Goal: Task Accomplishment & Management: Use online tool/utility

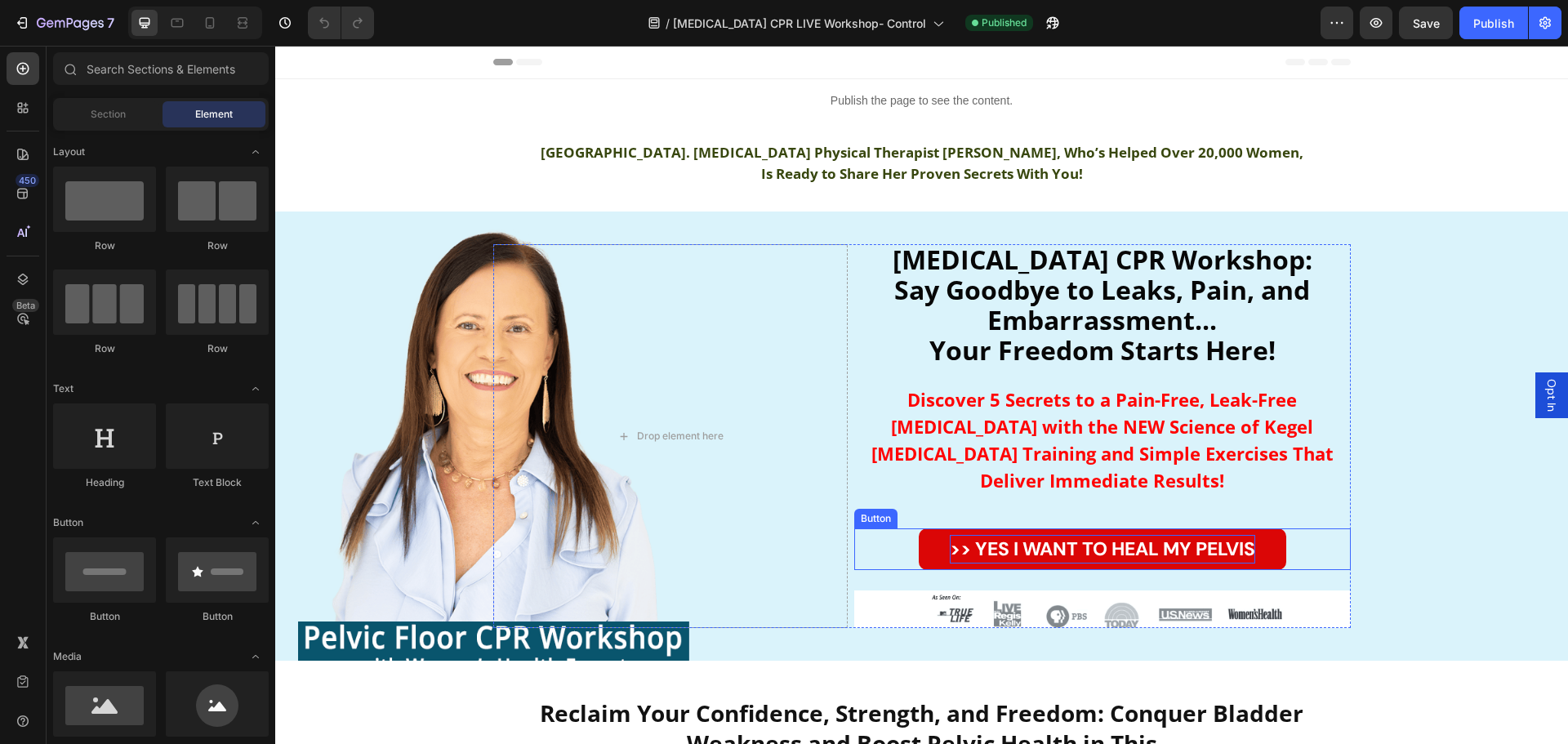
click at [1198, 536] on strong ">> YES I WANT TO HEAL MY PELVIS" at bounding box center [1103, 548] width 306 height 25
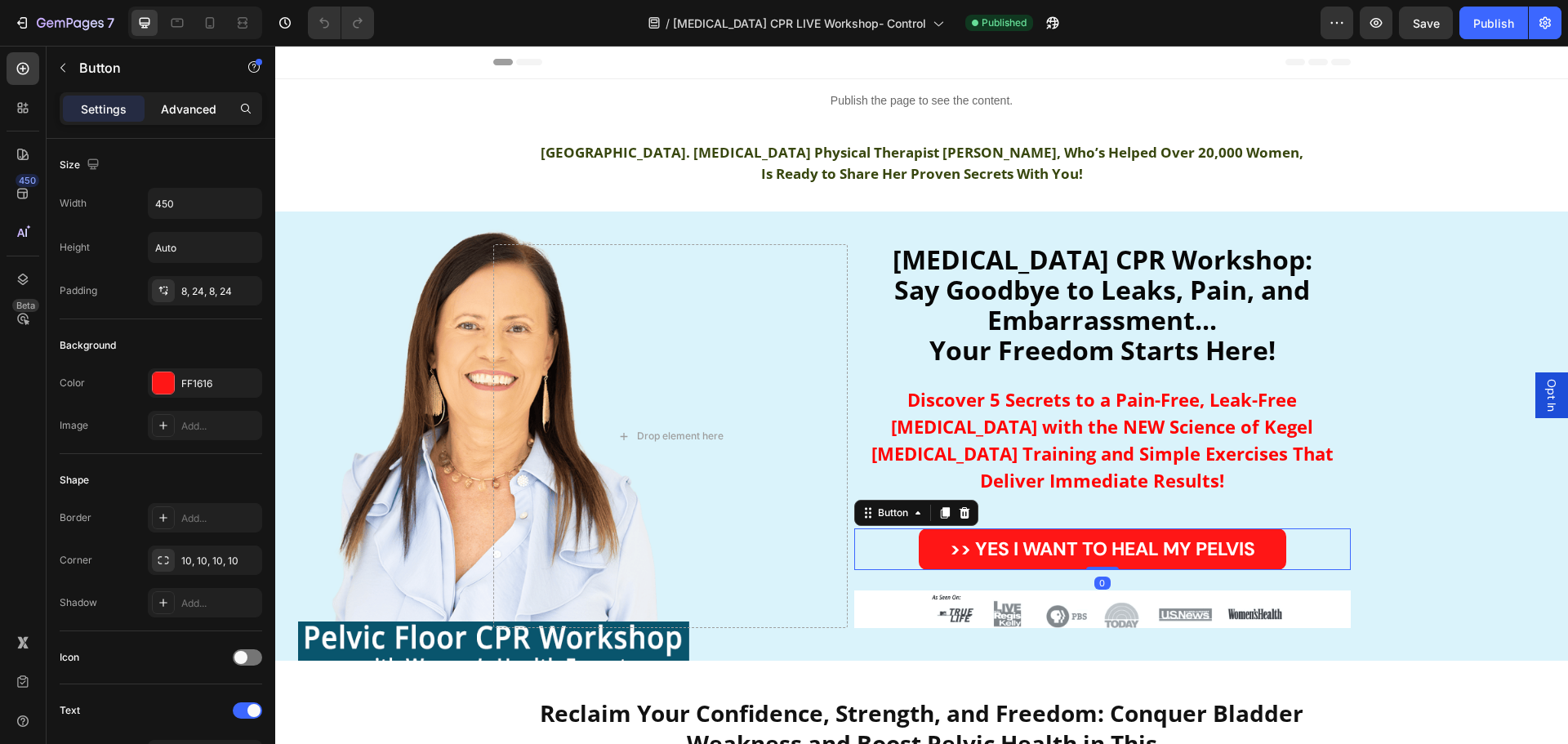
click at [197, 110] on p "Advanced" at bounding box center [188, 109] width 55 height 18
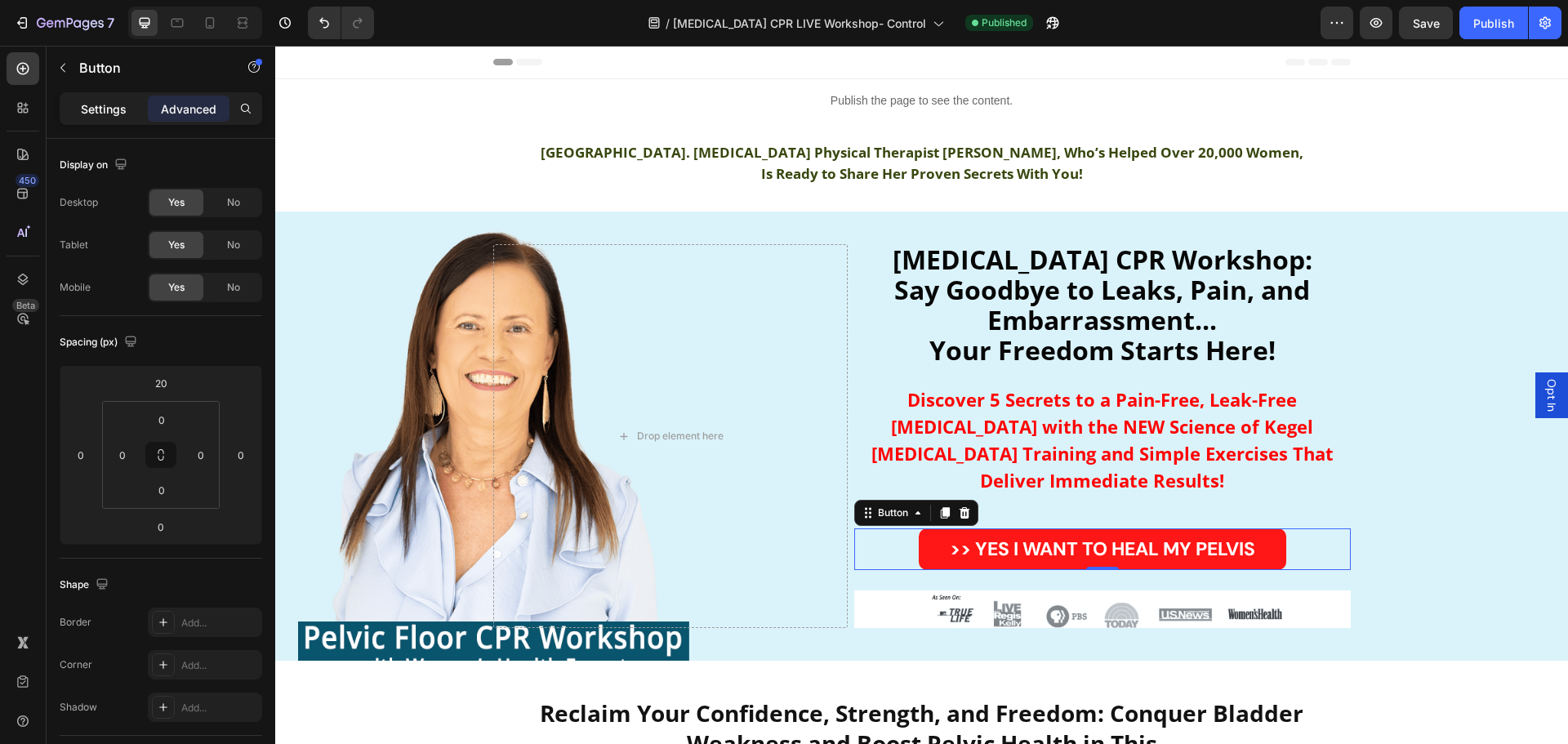
click at [100, 111] on p "Settings" at bounding box center [104, 109] width 46 height 18
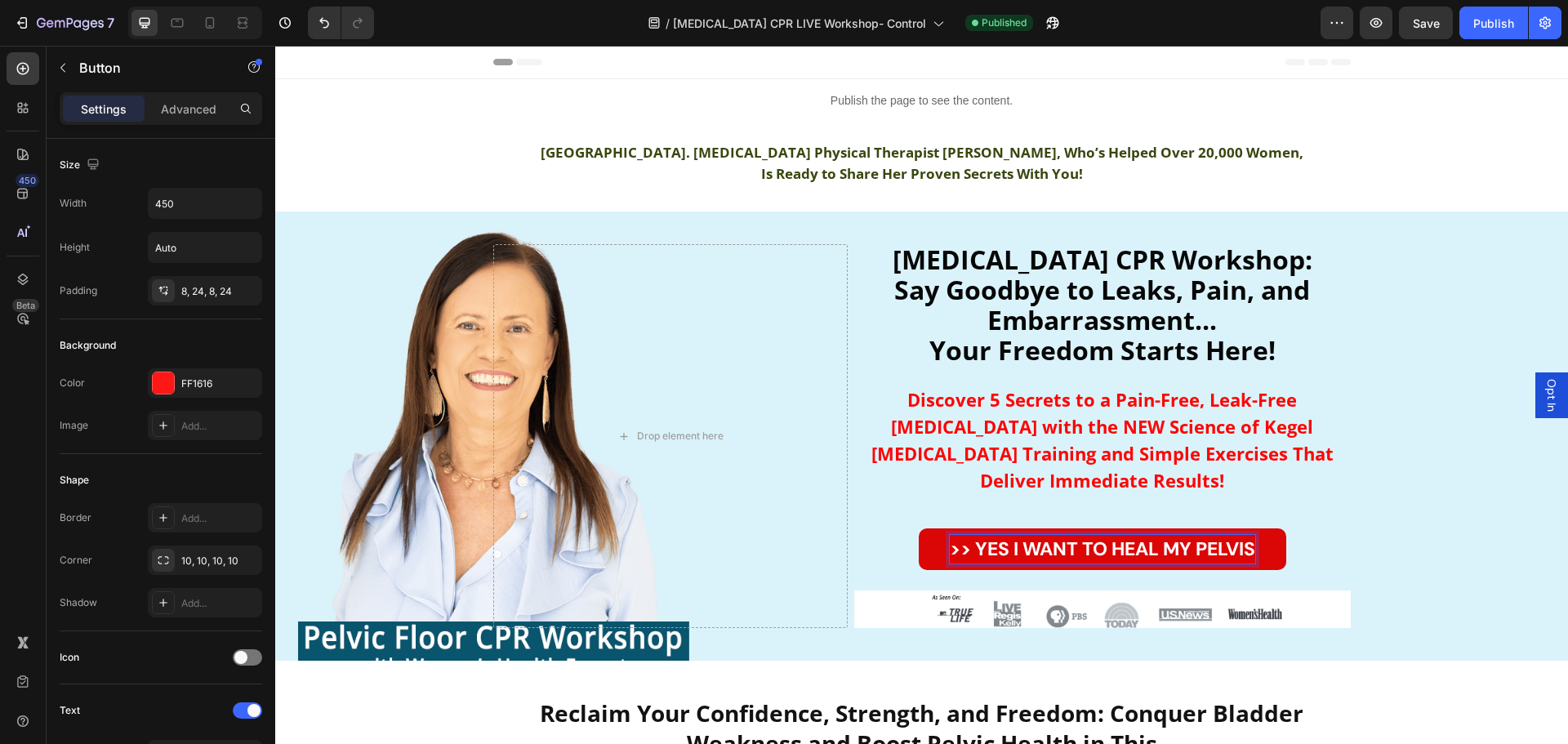
click at [1076, 536] on strong ">> YES I WANT TO HEAL MY PELVIS" at bounding box center [1103, 548] width 306 height 25
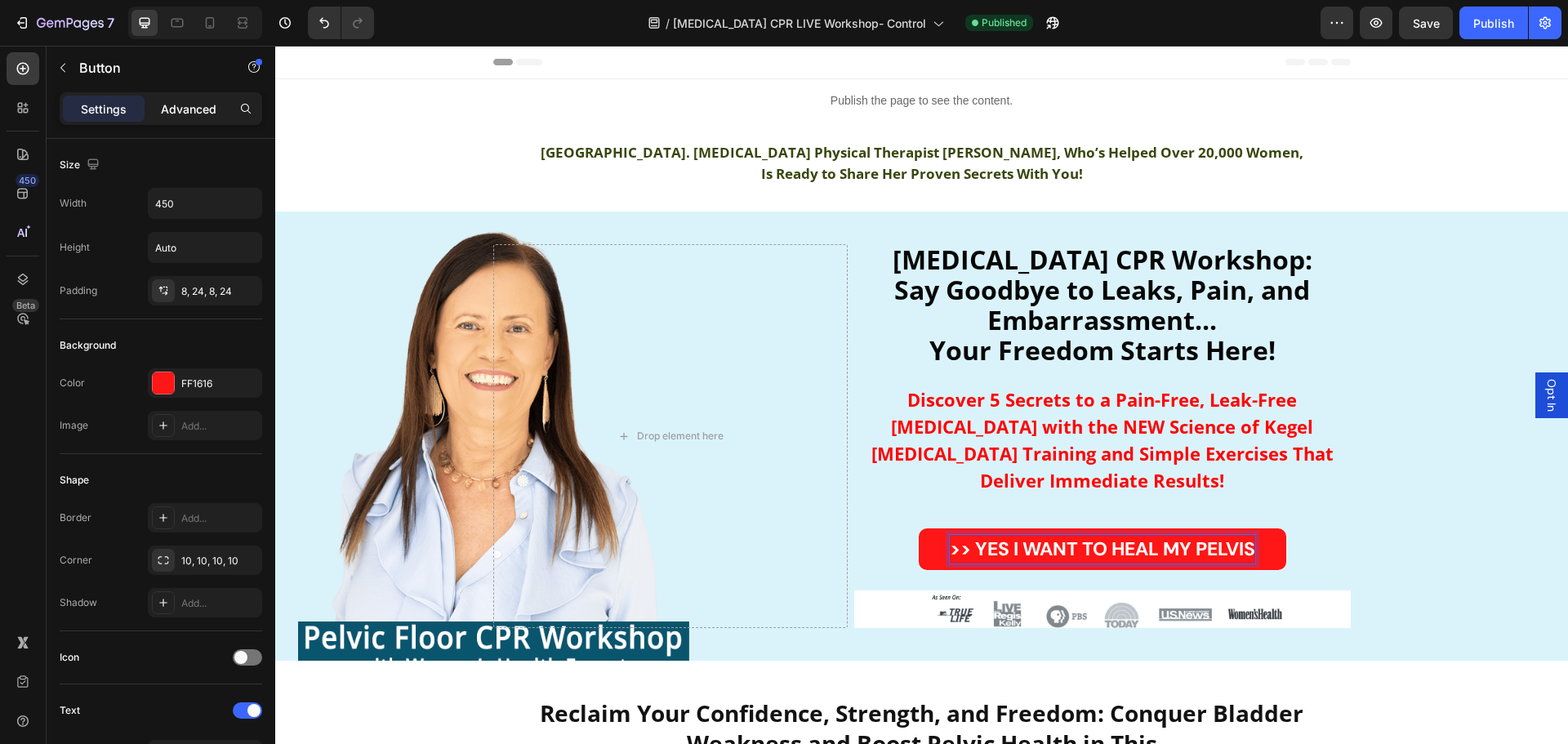
click at [195, 107] on p "Advanced" at bounding box center [188, 109] width 55 height 18
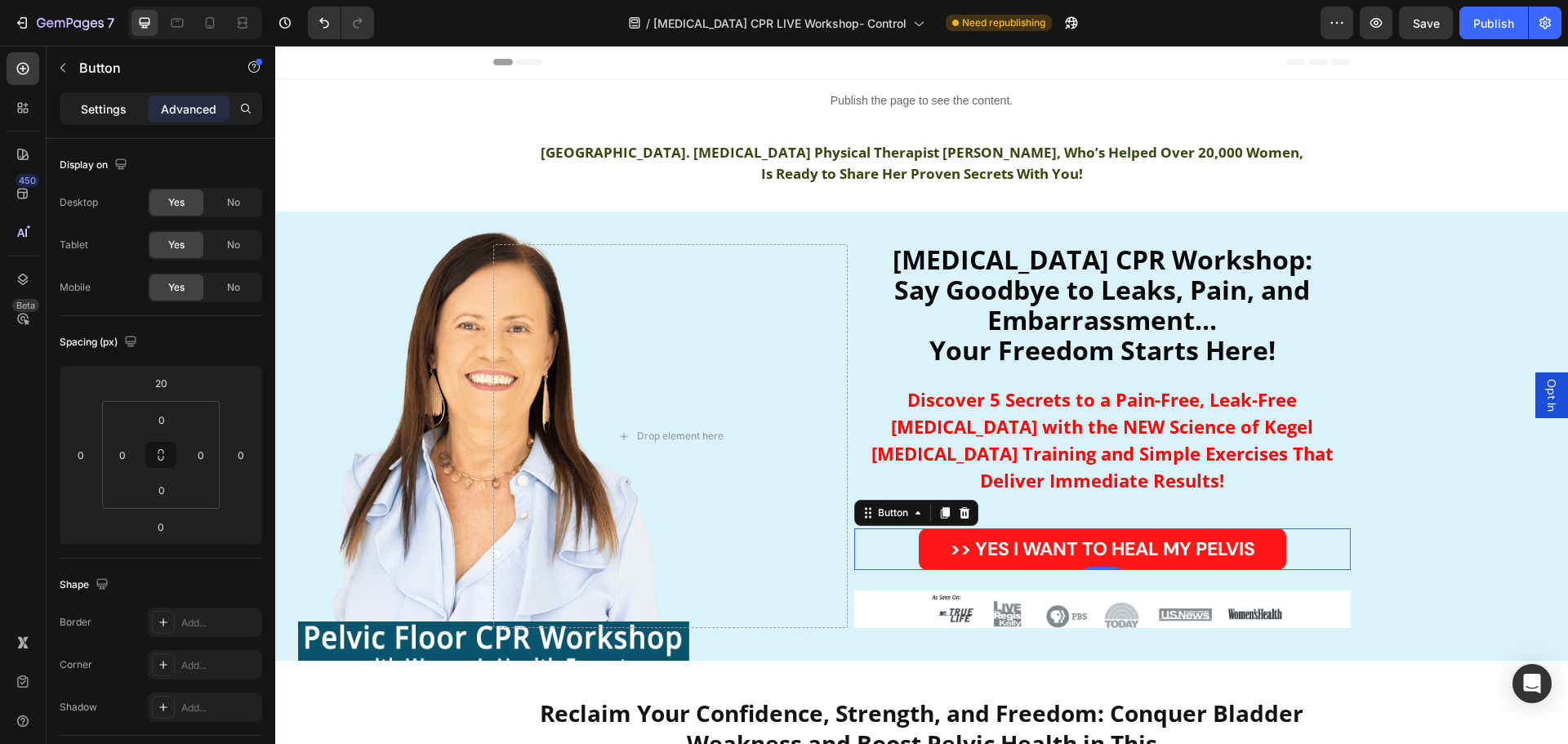
click at [95, 113] on p "Settings" at bounding box center [104, 109] width 46 height 18
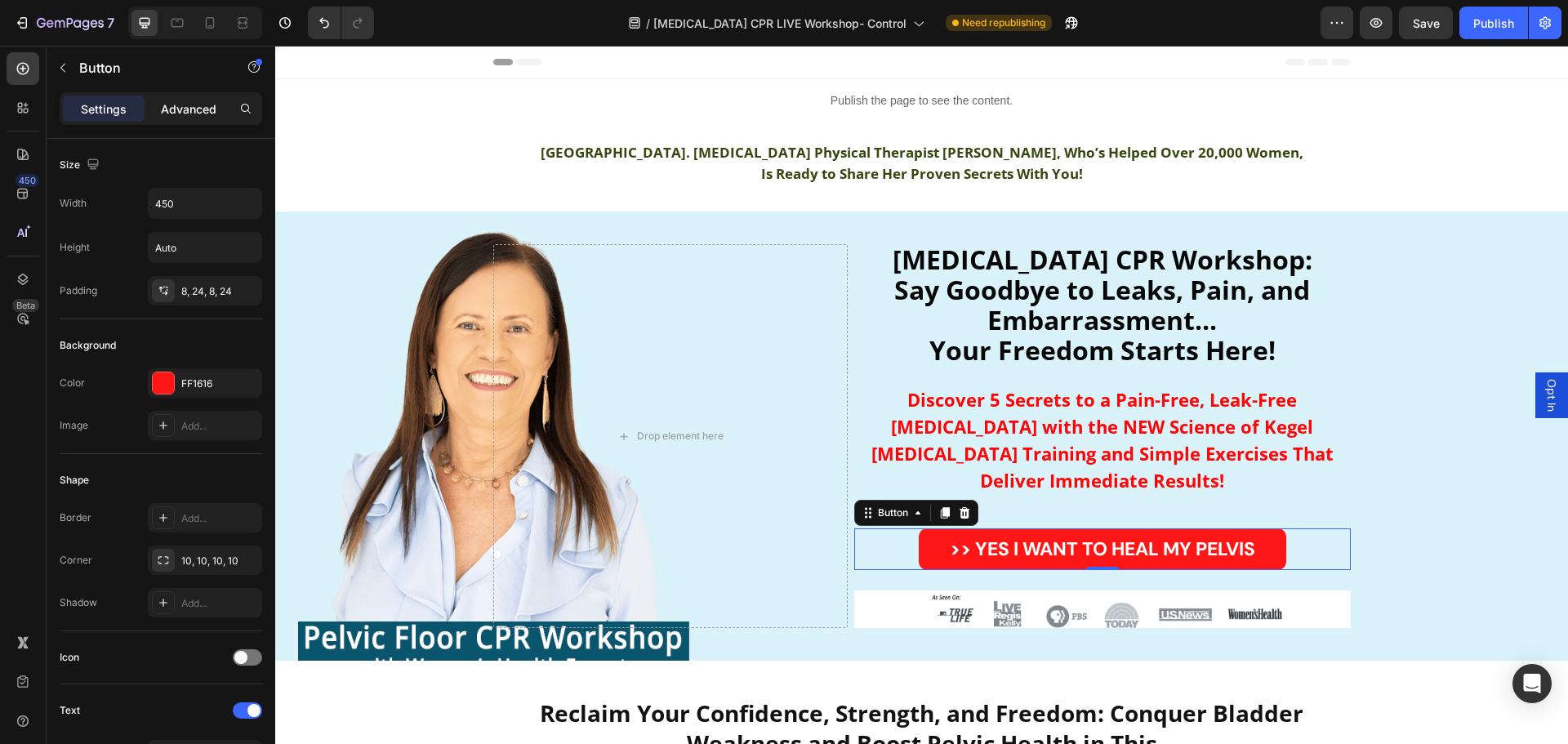
click at [195, 111] on p "Advanced" at bounding box center [188, 109] width 55 height 18
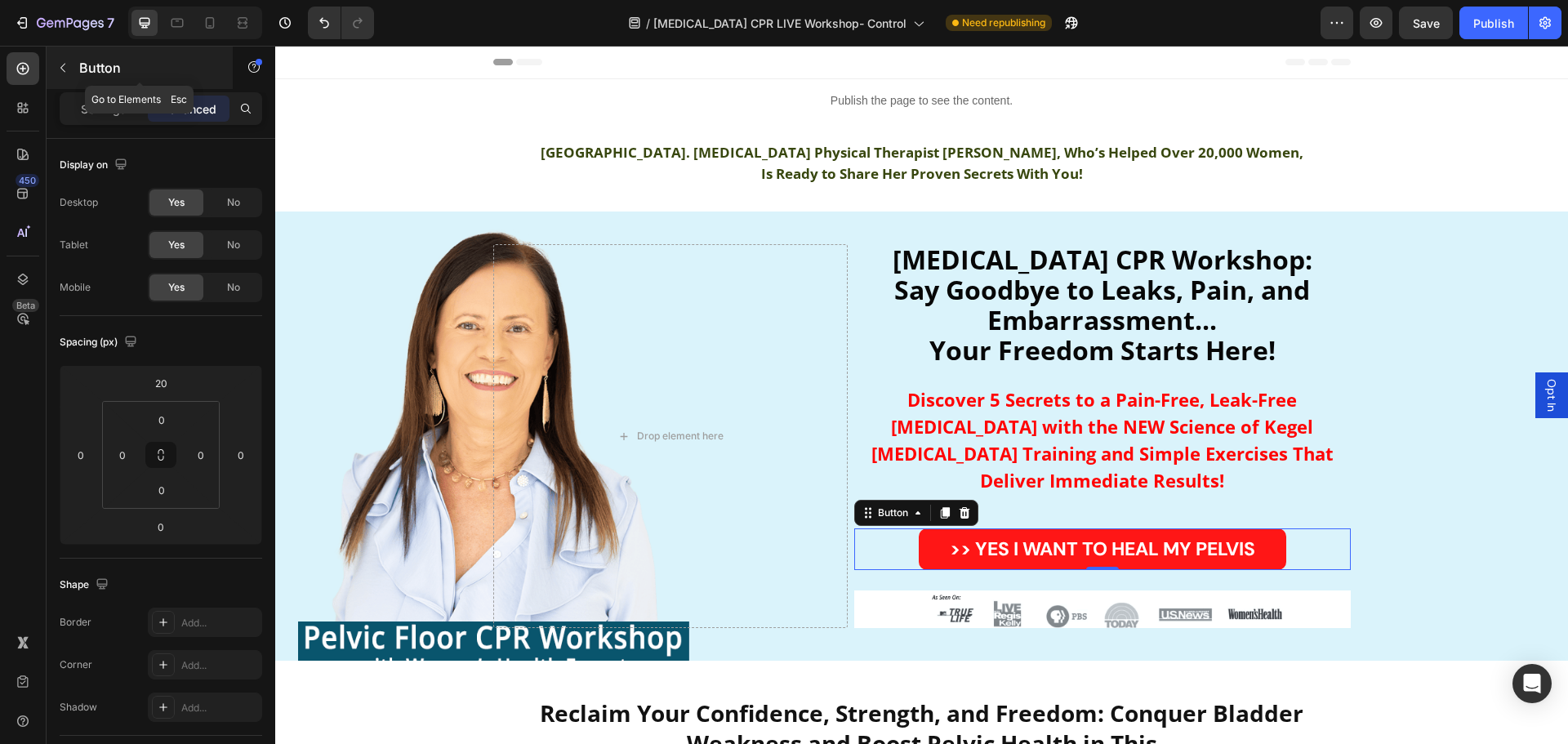
click at [58, 67] on icon "button" at bounding box center [63, 67] width 13 height 13
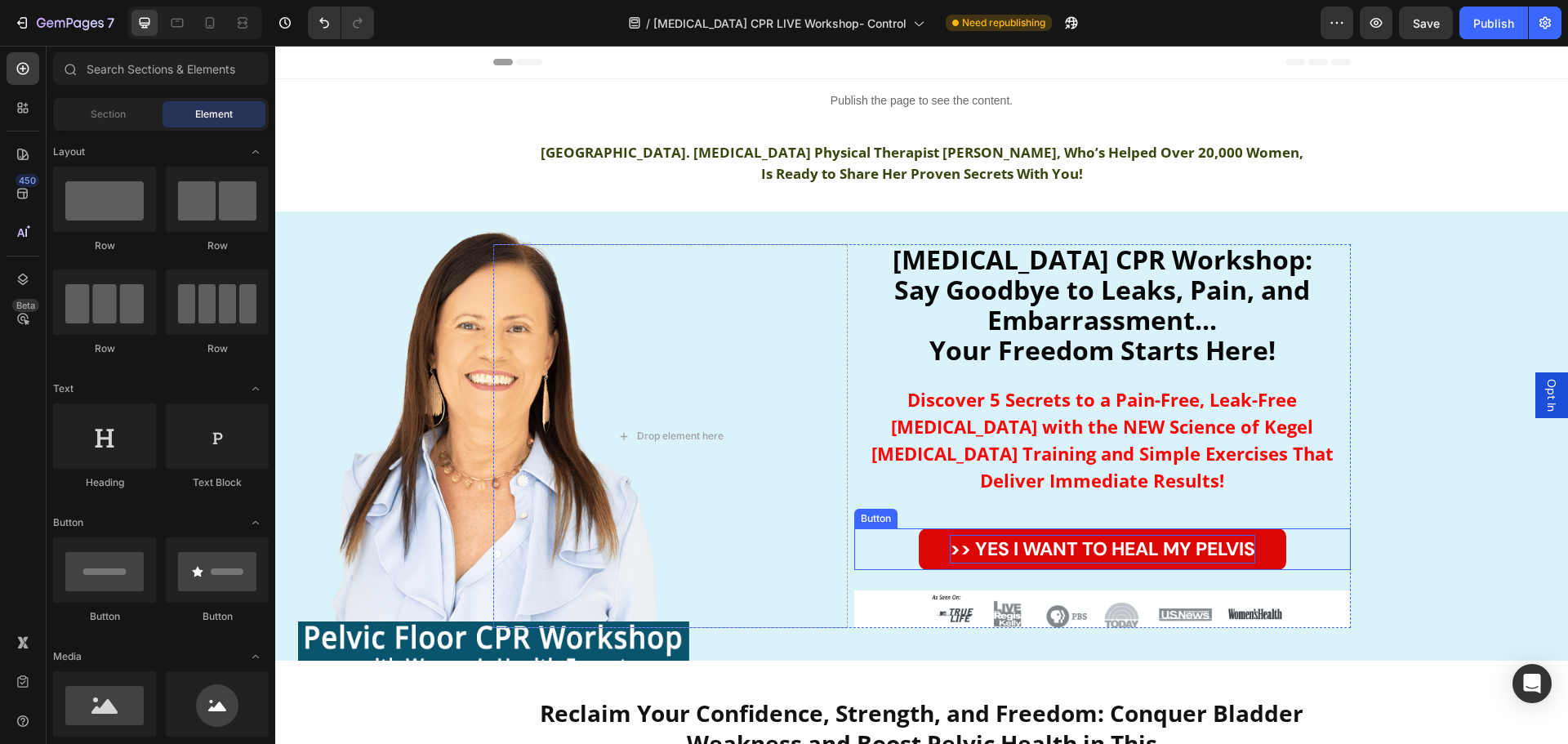
click at [1125, 536] on strong ">> YES I WANT TO HEAL MY PELVIS" at bounding box center [1103, 548] width 306 height 25
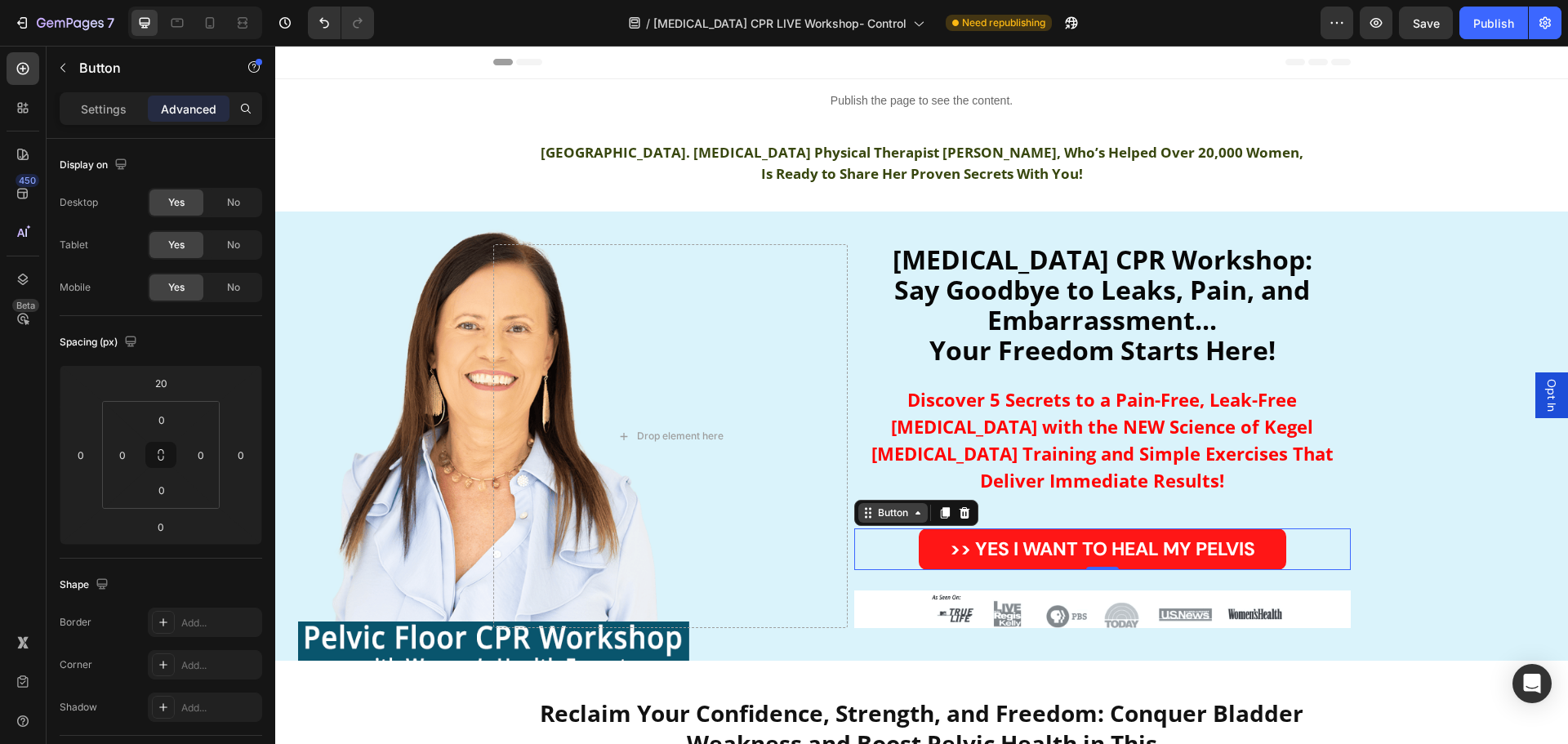
click at [865, 512] on icon at bounding box center [866, 513] width 3 height 3
drag, startPoint x: 856, startPoint y: 471, endPoint x: 89, endPoint y: 110, distance: 847.7
click at [87, 110] on p "Settings" at bounding box center [104, 109] width 46 height 18
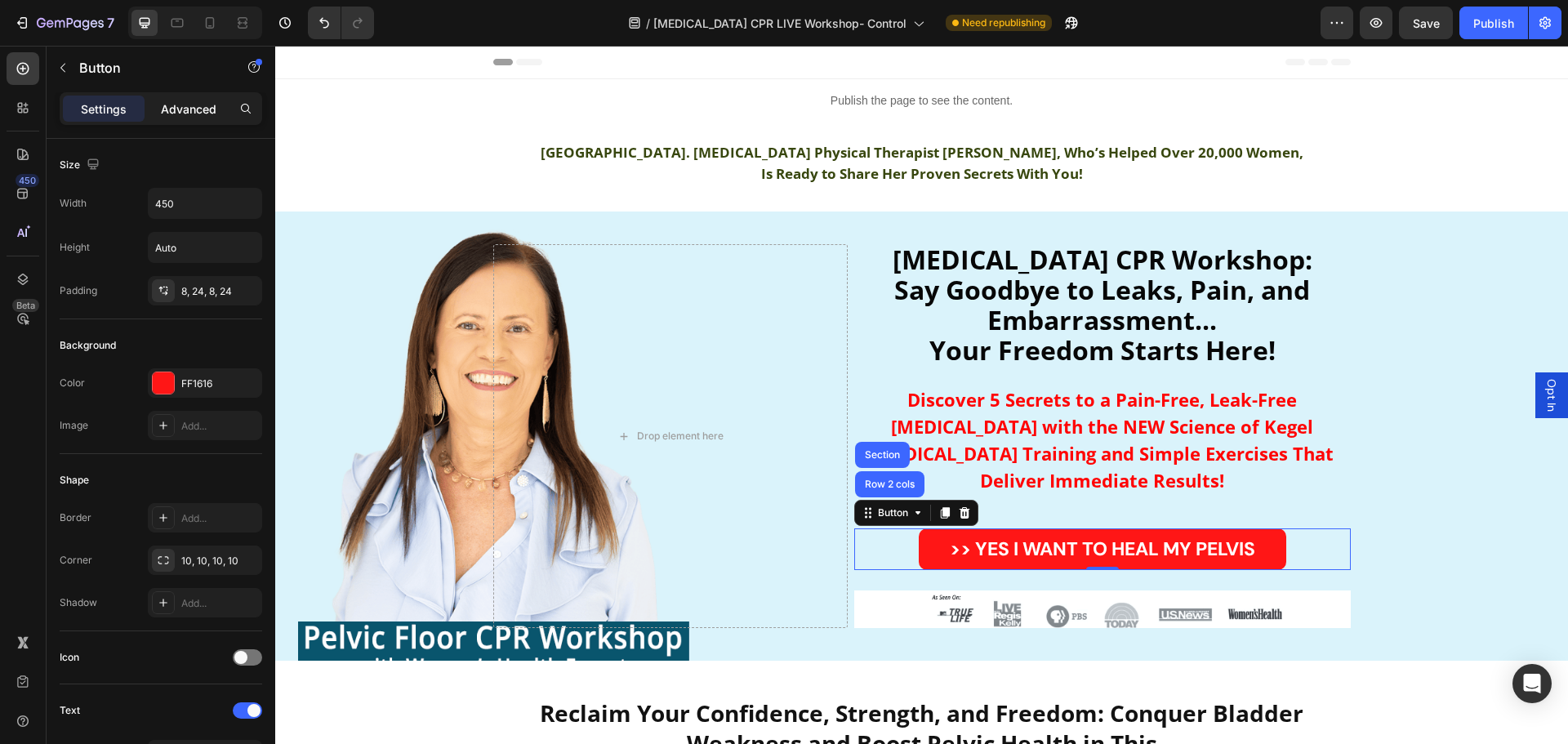
click at [186, 110] on p "Advanced" at bounding box center [188, 109] width 55 height 18
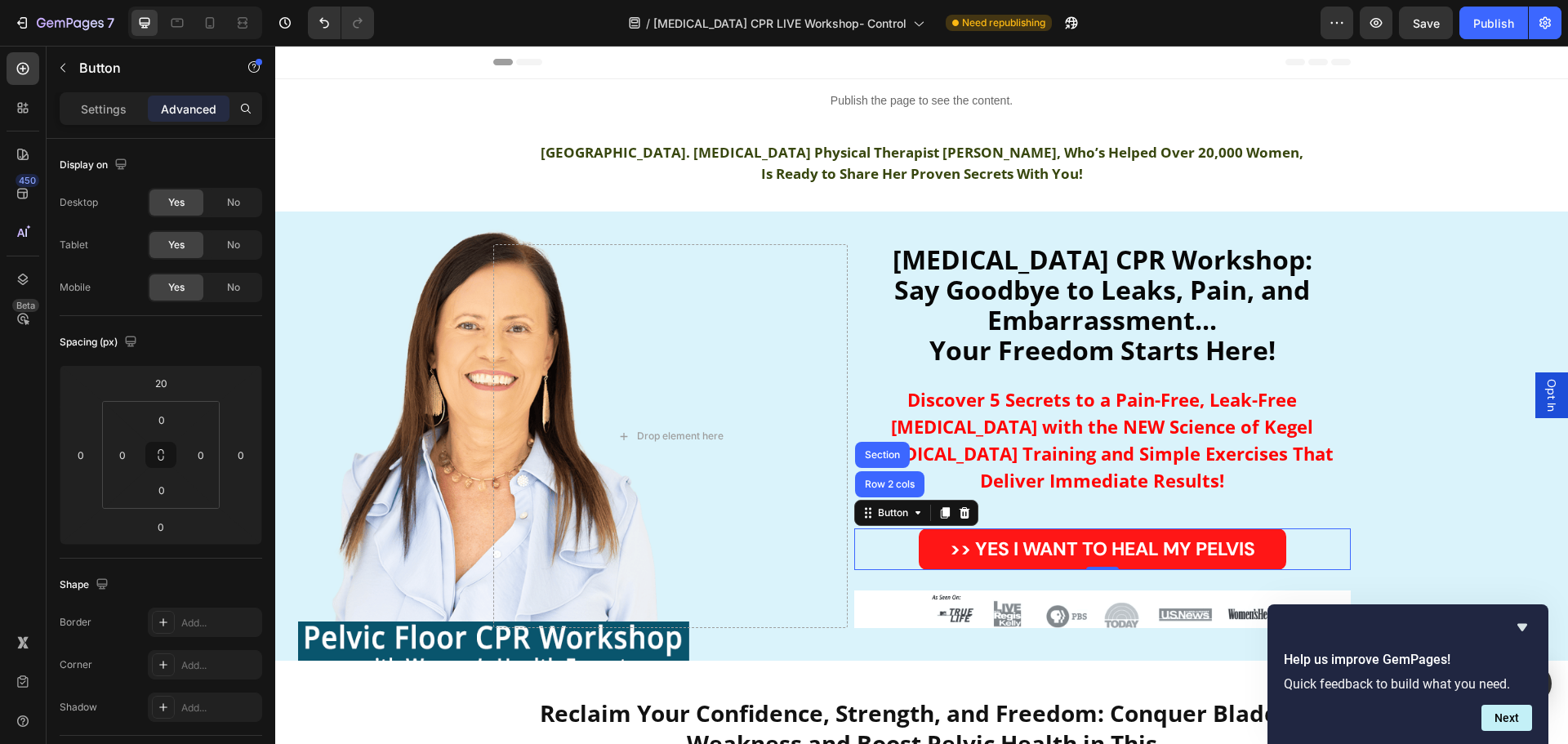
click at [1544, 392] on span "Opt In" at bounding box center [1552, 394] width 17 height 32
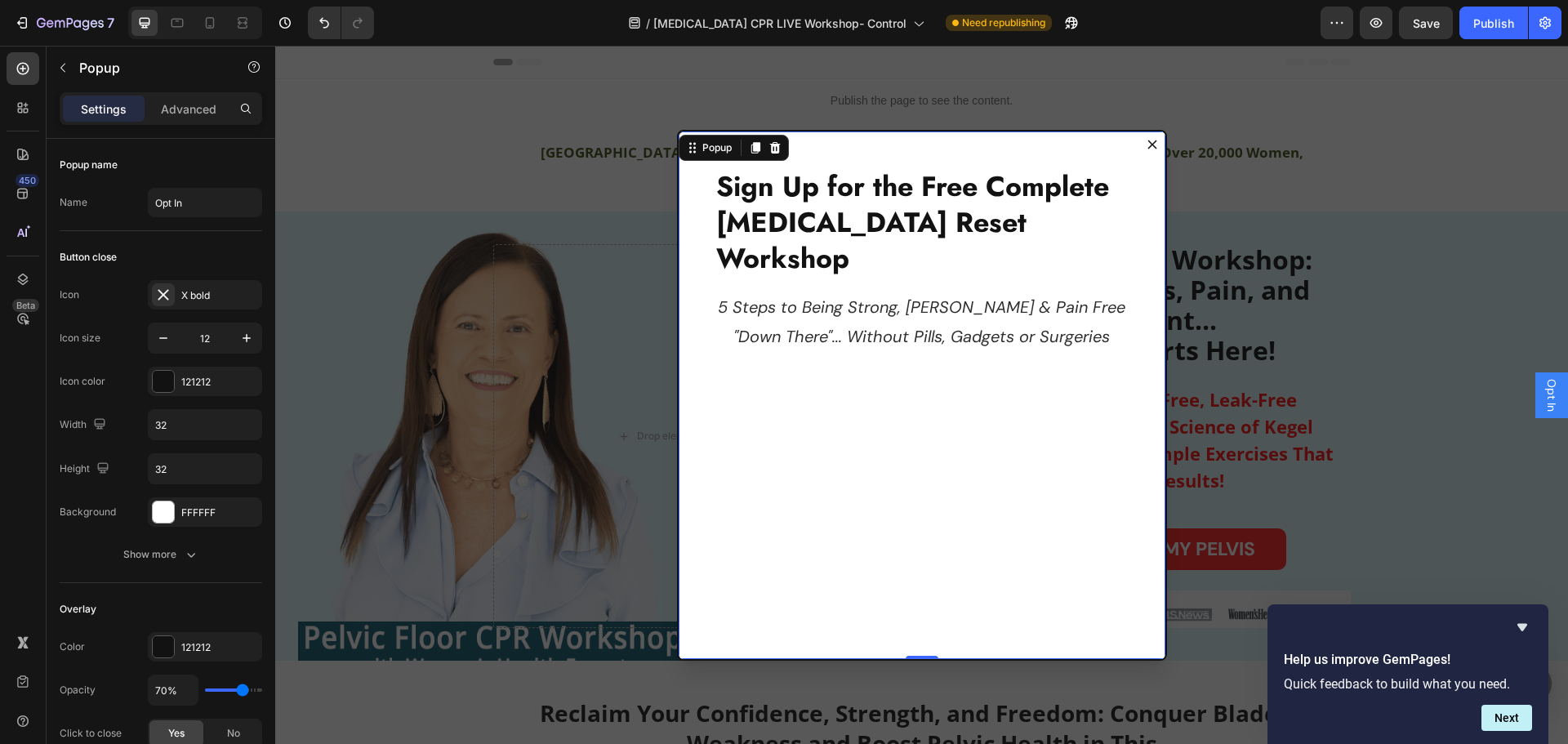
click at [816, 342] on div "Sign Up for the Free Complete [MEDICAL_DATA] Reset Workshop Heading 5 Steps to …" at bounding box center [922, 396] width 487 height 531
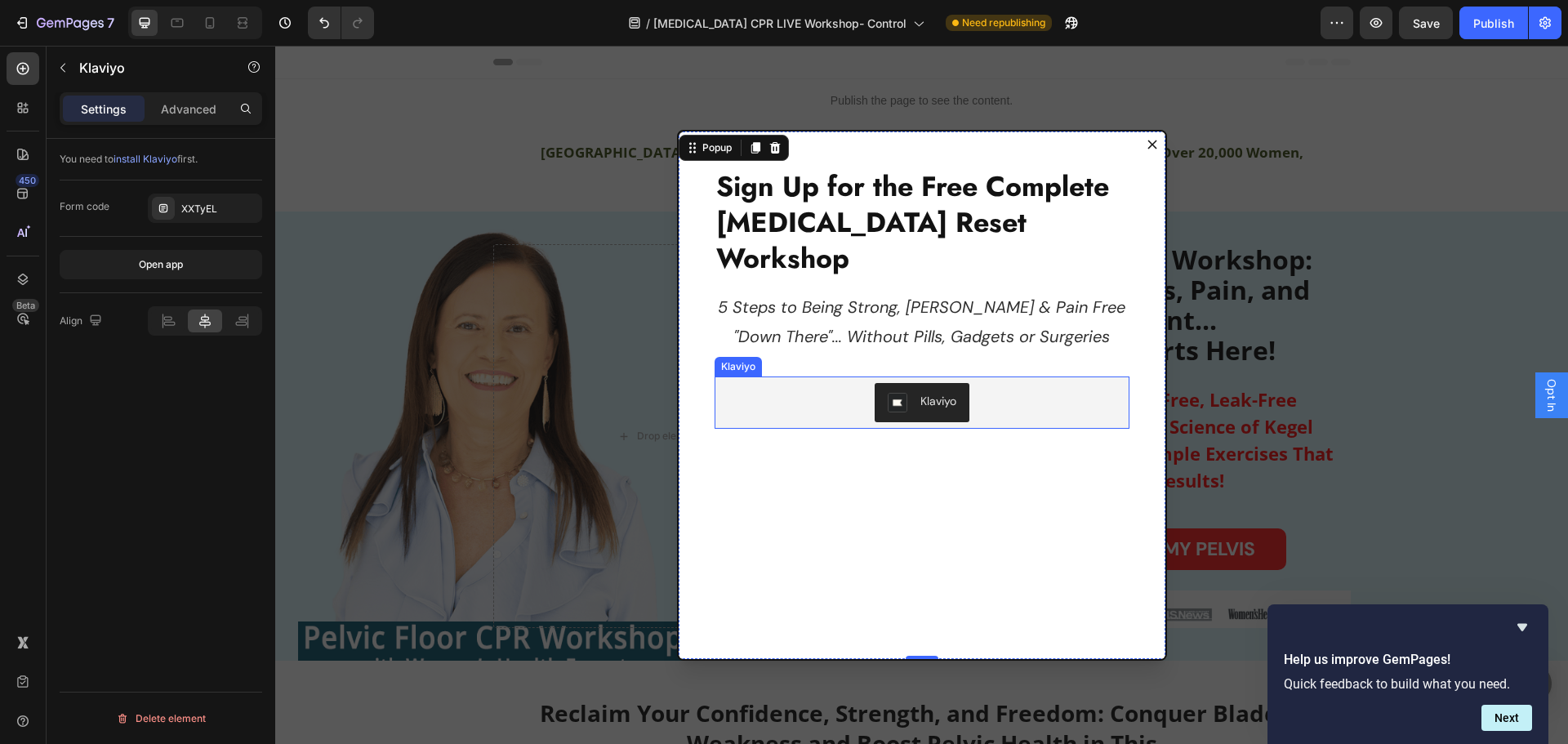
click at [768, 383] on div "Klaviyo" at bounding box center [922, 402] width 402 height 39
click at [722, 354] on icon "Dialog body" at bounding box center [729, 361] width 13 height 13
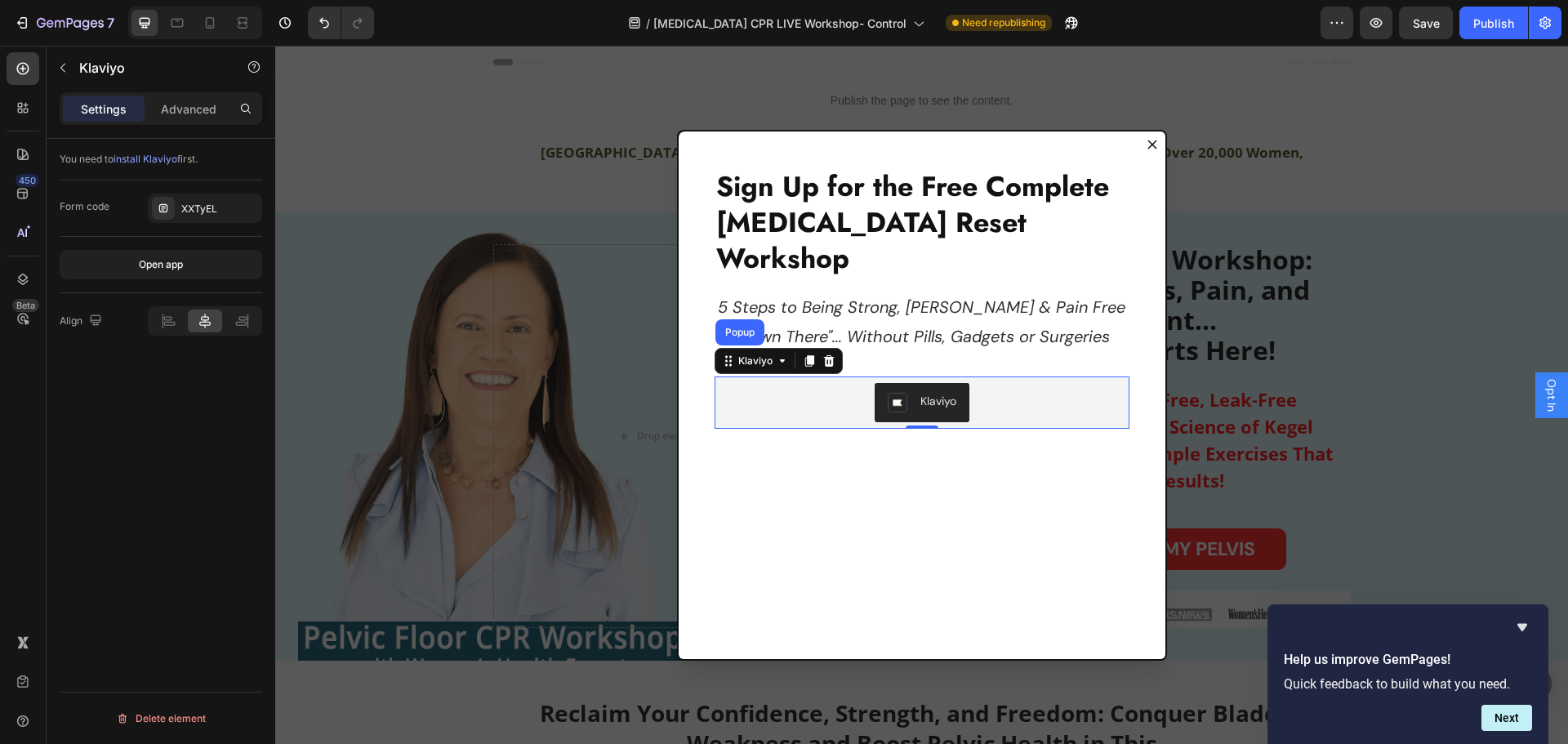
click at [778, 348] on div "Klaviyo Popup" at bounding box center [778, 361] width 128 height 26
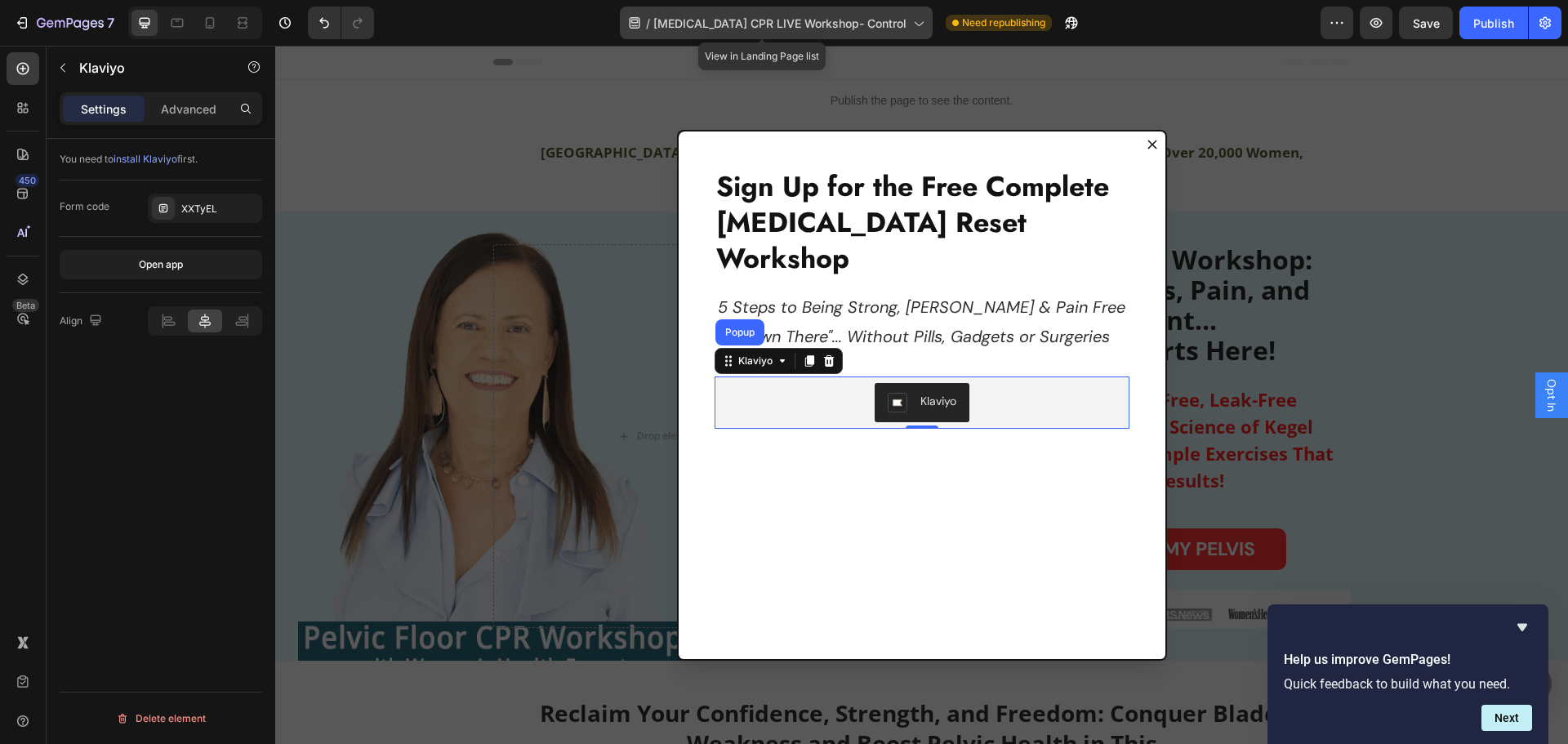
click at [766, 23] on span "[MEDICAL_DATA] CPR LIVE Workshop- Control" at bounding box center [780, 23] width 253 height 18
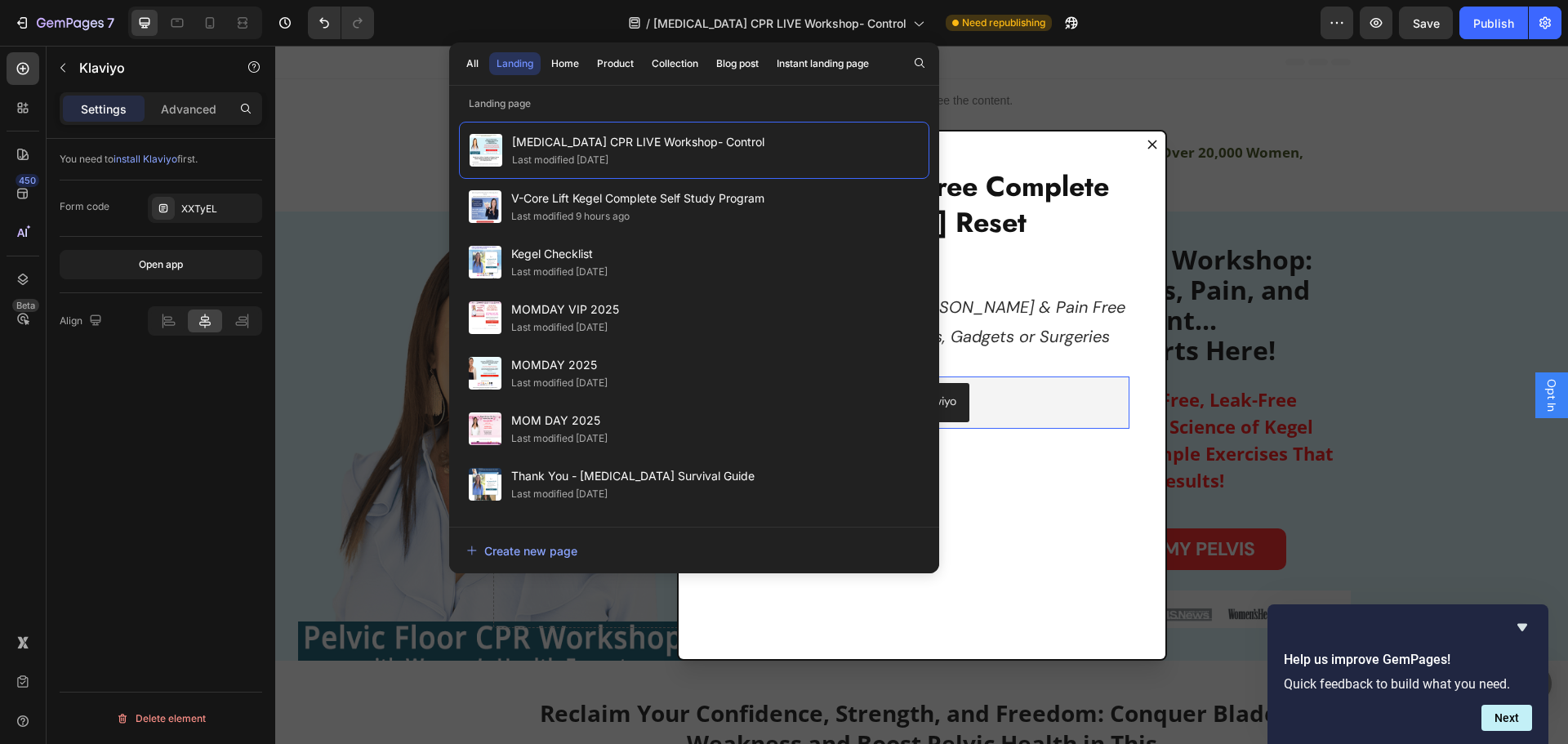
click at [1228, 96] on div "Backdrop" at bounding box center [922, 395] width 1293 height 698
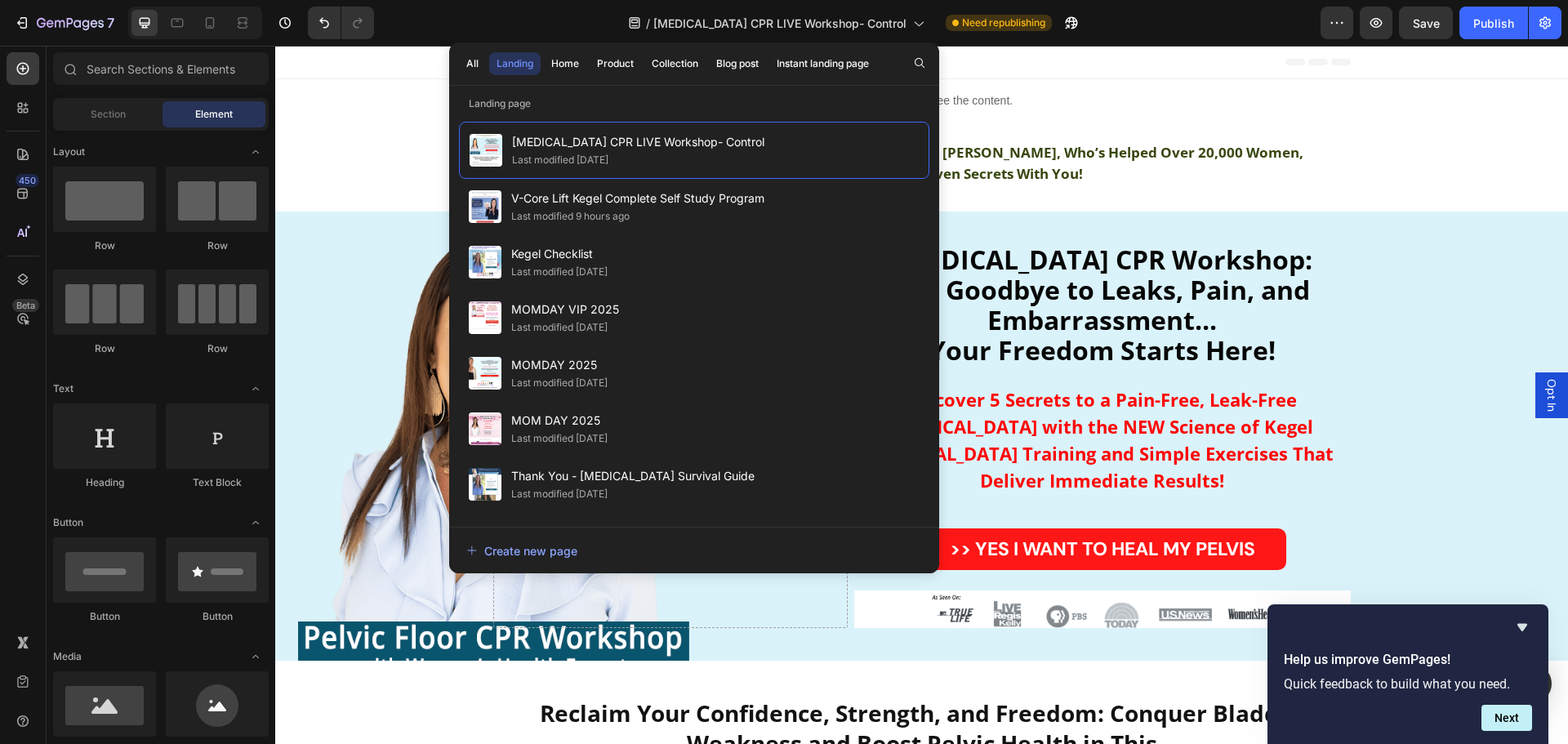
click at [1544, 399] on span "Opt In" at bounding box center [1552, 394] width 17 height 32
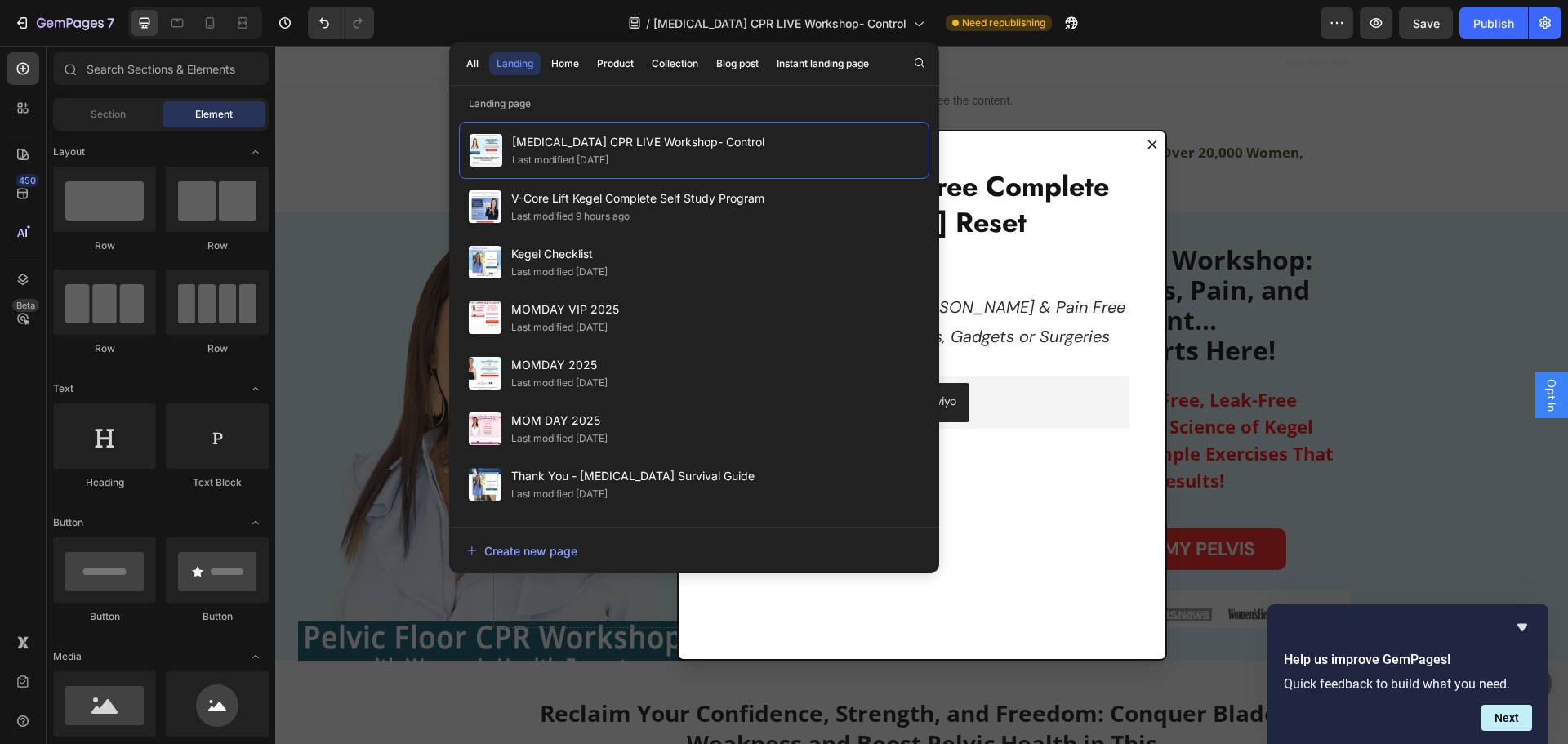
click at [1158, 95] on div "Backdrop" at bounding box center [922, 395] width 1293 height 698
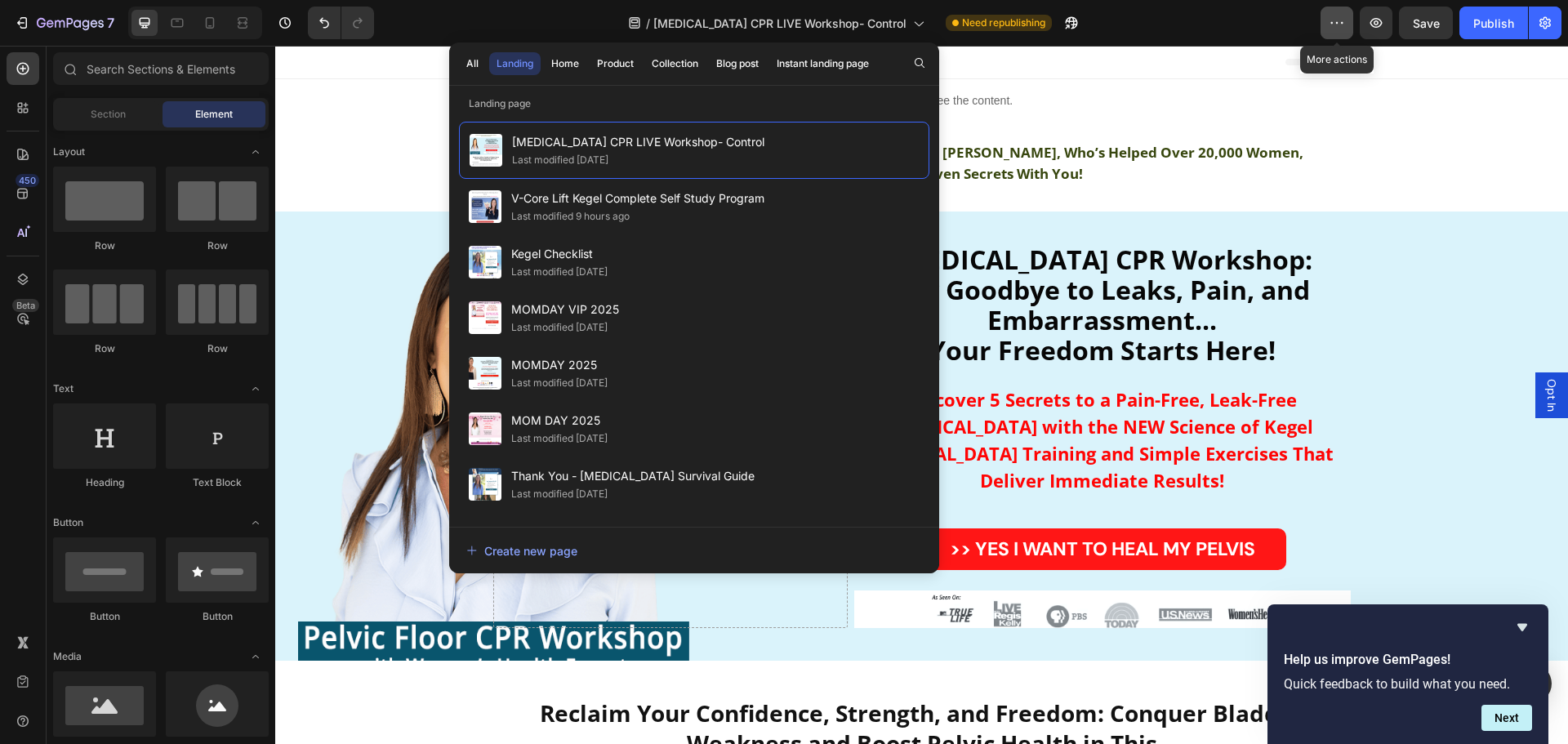
click at [1331, 20] on icon "button" at bounding box center [1337, 23] width 17 height 17
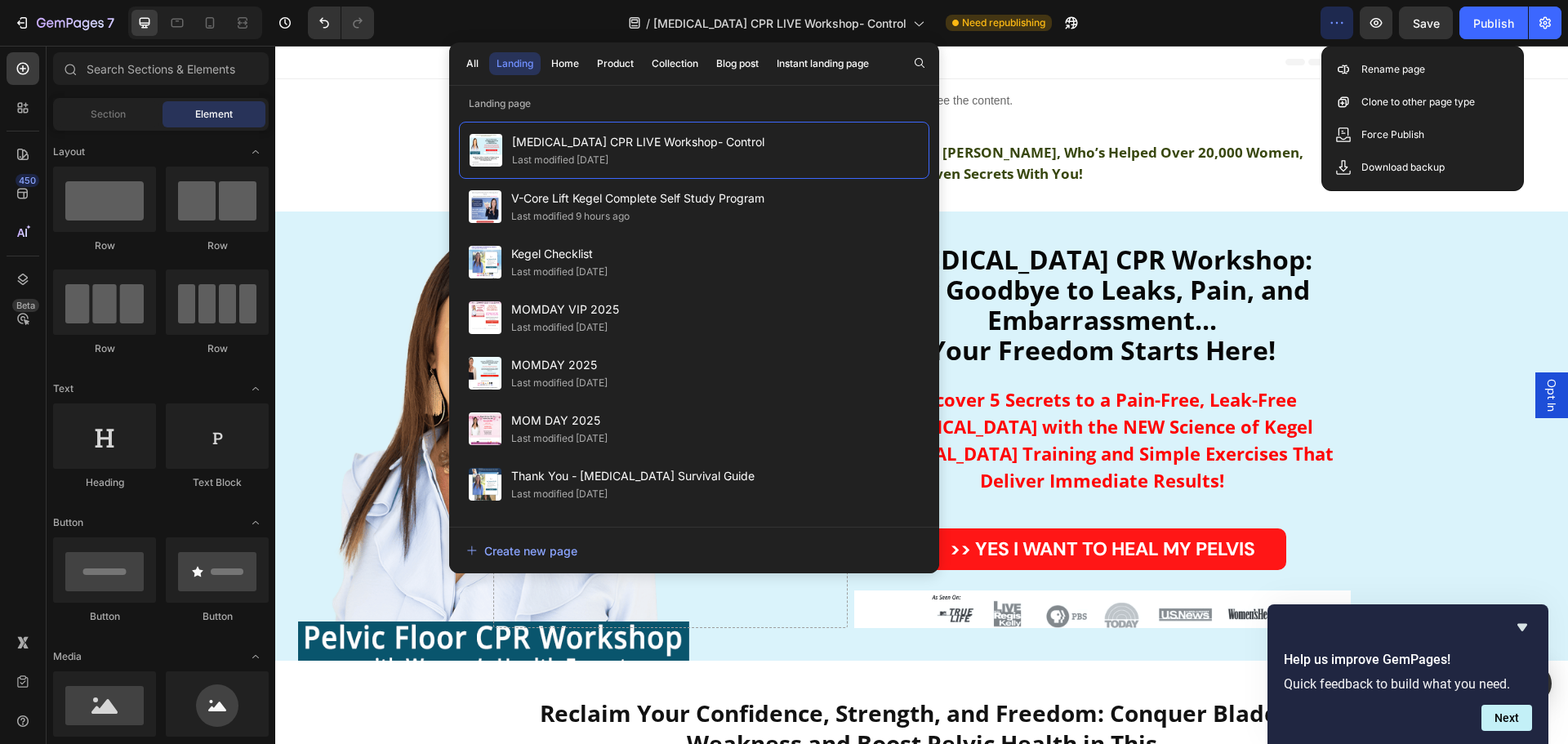
click at [1332, 20] on icon "button" at bounding box center [1337, 23] width 17 height 17
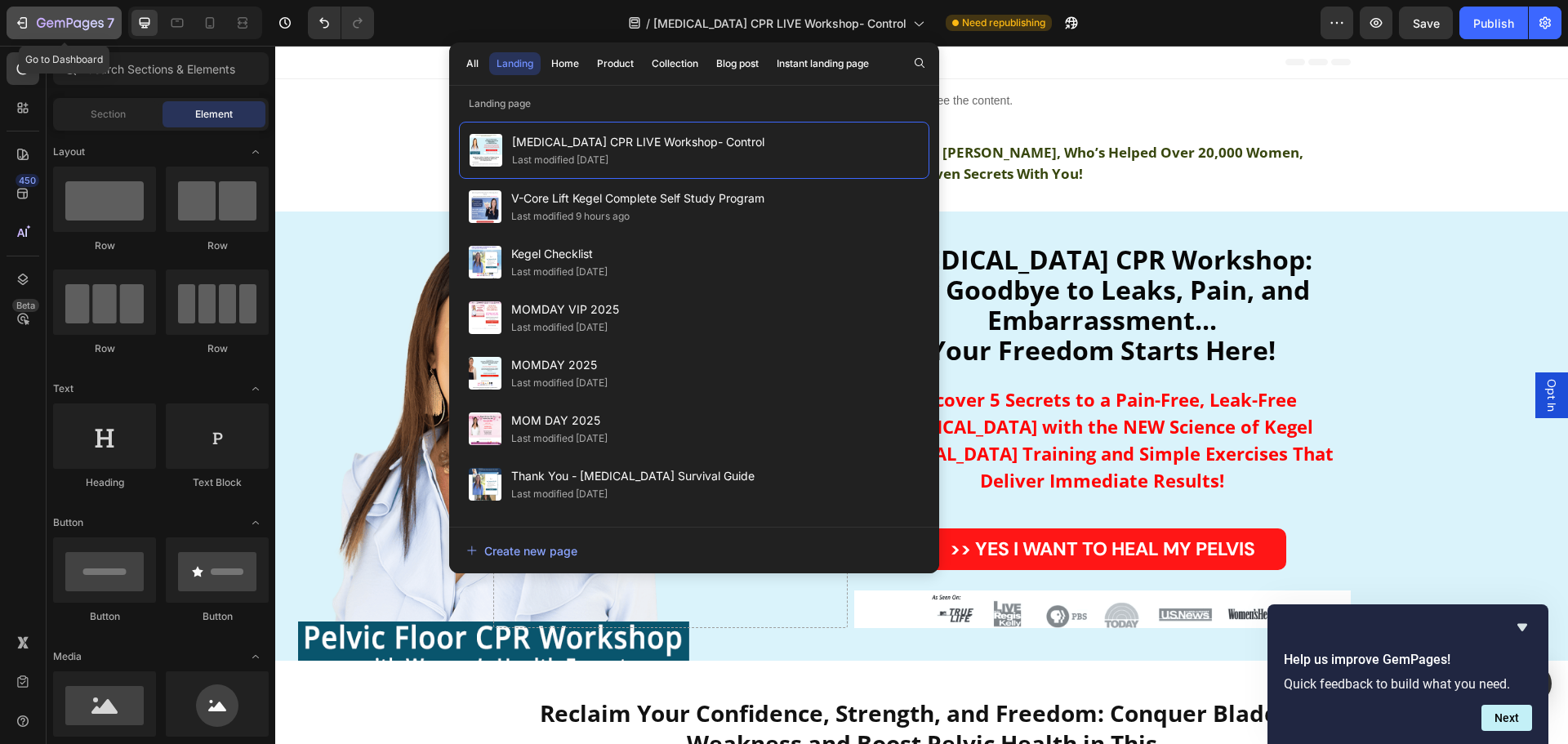
click at [58, 24] on icon "button" at bounding box center [70, 24] width 67 height 14
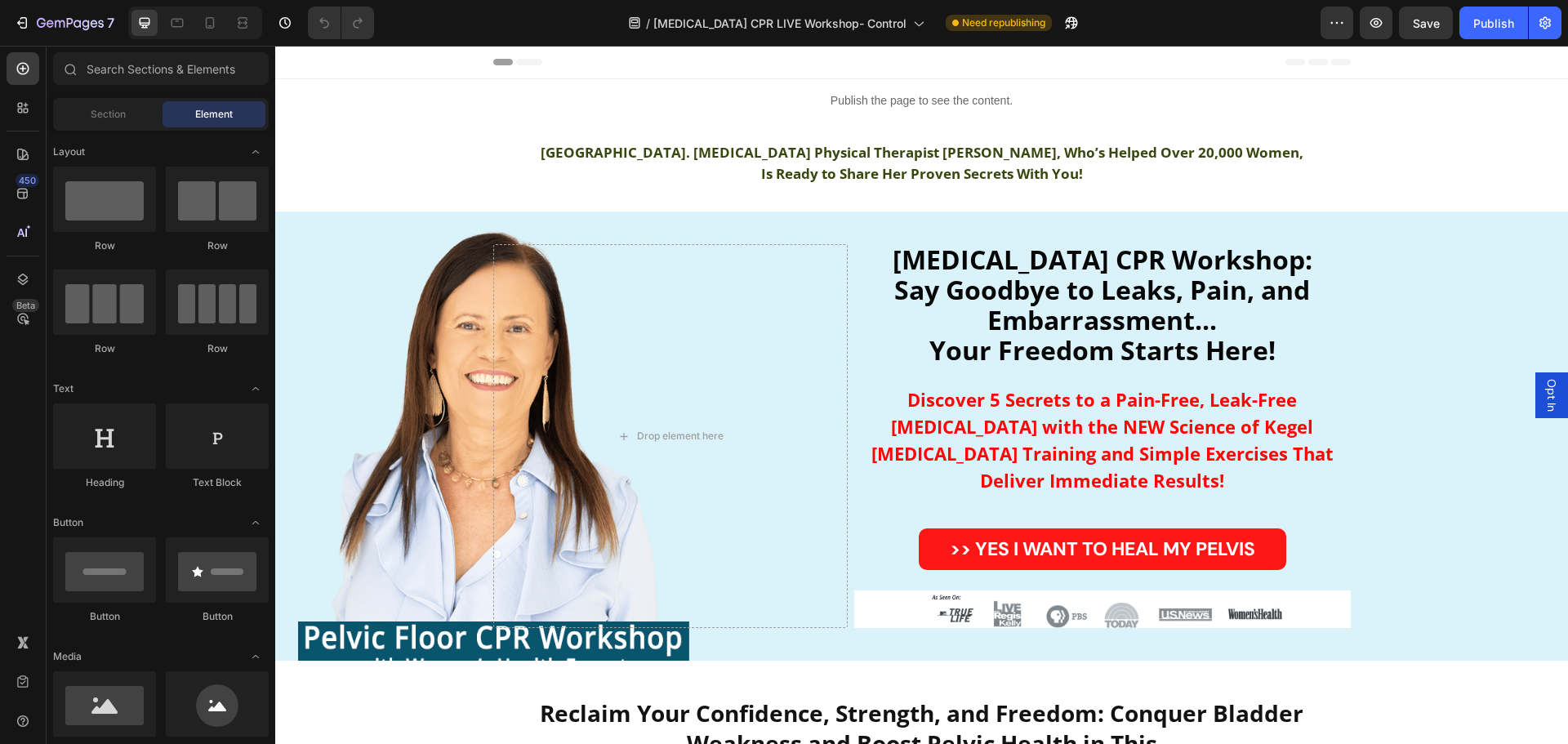
click at [1544, 396] on span "Opt In" at bounding box center [1552, 394] width 17 height 32
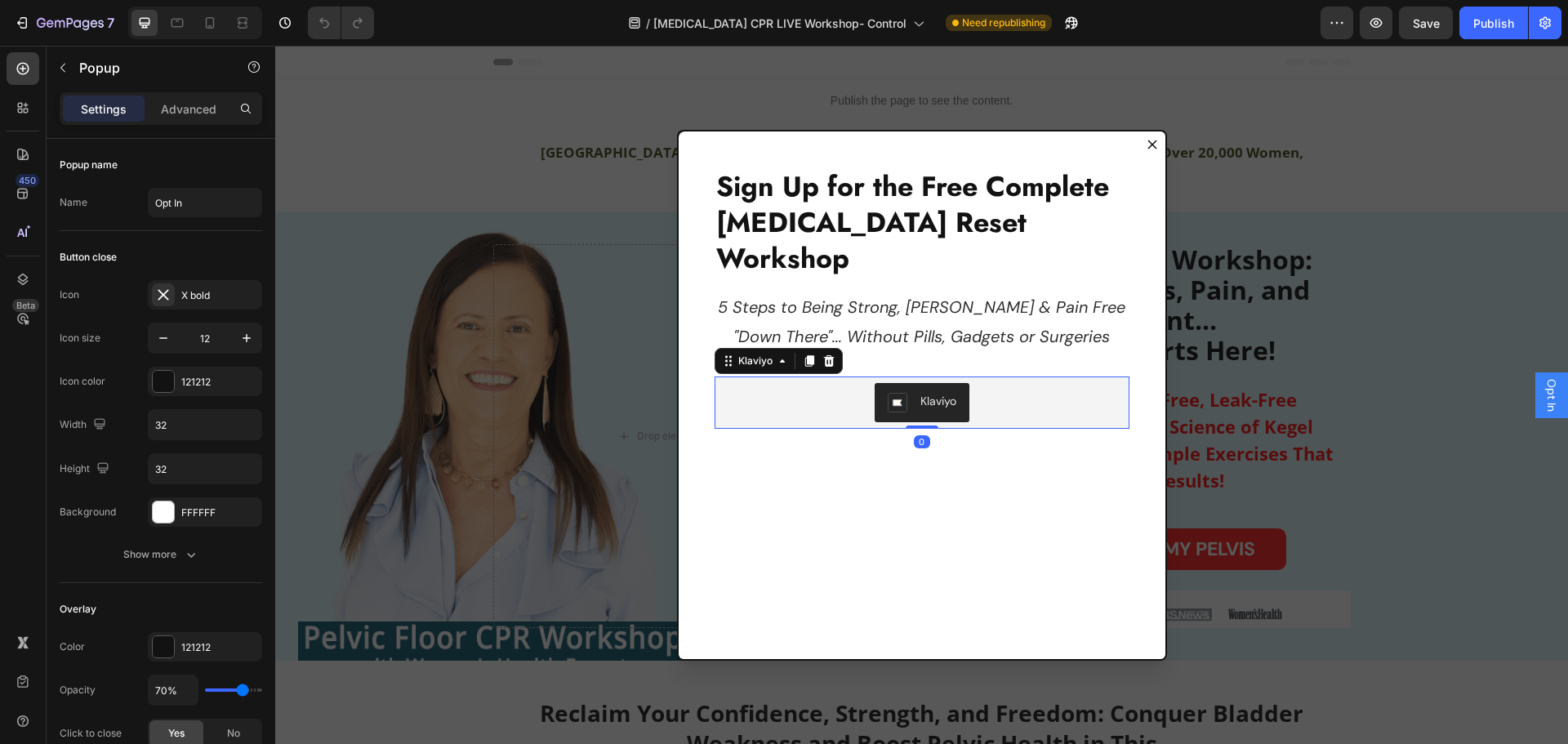
click at [742, 383] on div "Klaviyo" at bounding box center [922, 402] width 402 height 39
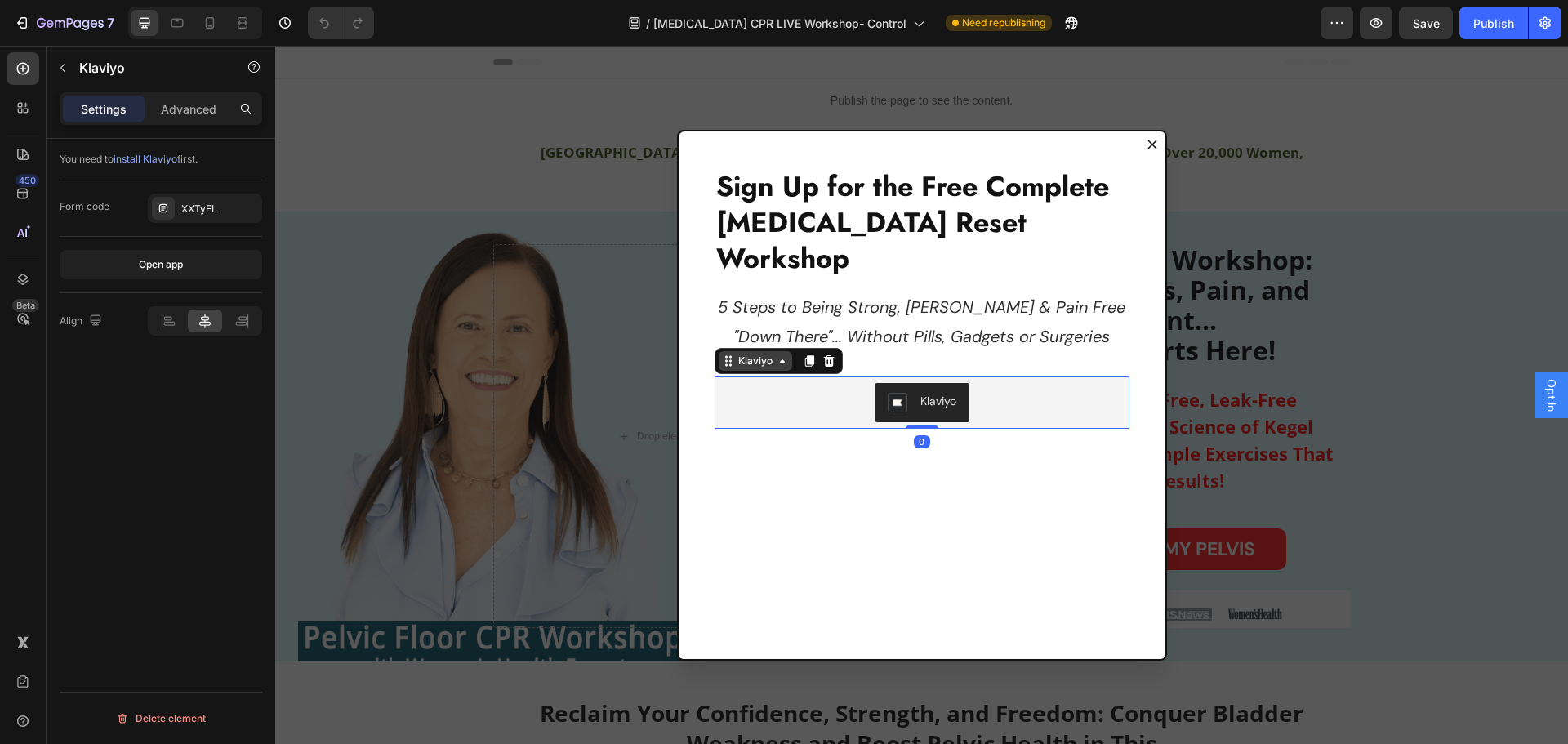
click at [723, 354] on icon "Dialog body" at bounding box center [729, 361] width 13 height 13
click at [776, 354] on icon "Dialog body" at bounding box center [782, 361] width 13 height 13
click at [779, 354] on icon "Dialog body" at bounding box center [782, 361] width 13 height 13
click at [725, 354] on icon "Dialog body" at bounding box center [729, 361] width 13 height 13
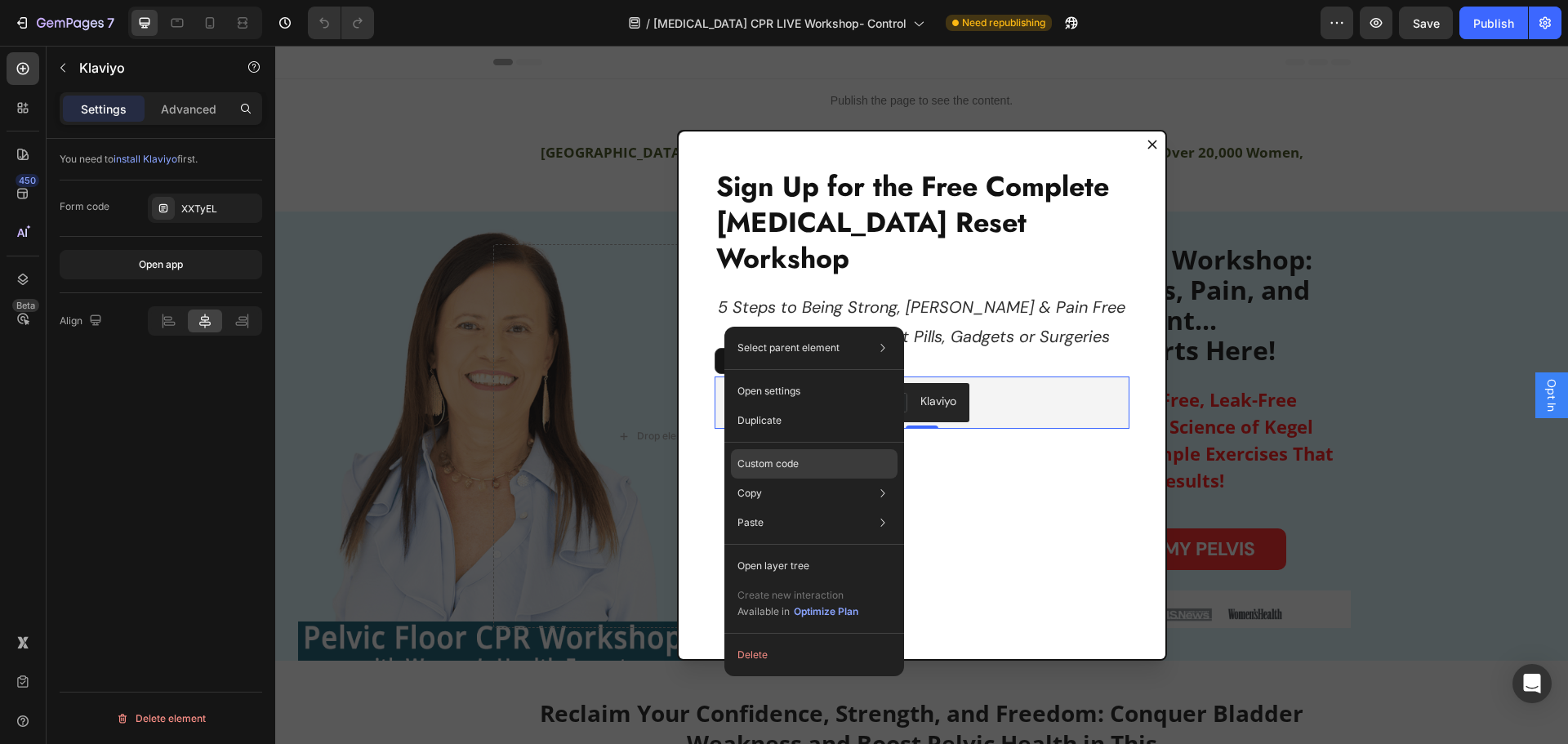
click at [775, 456] on p "Custom code" at bounding box center [768, 463] width 61 height 15
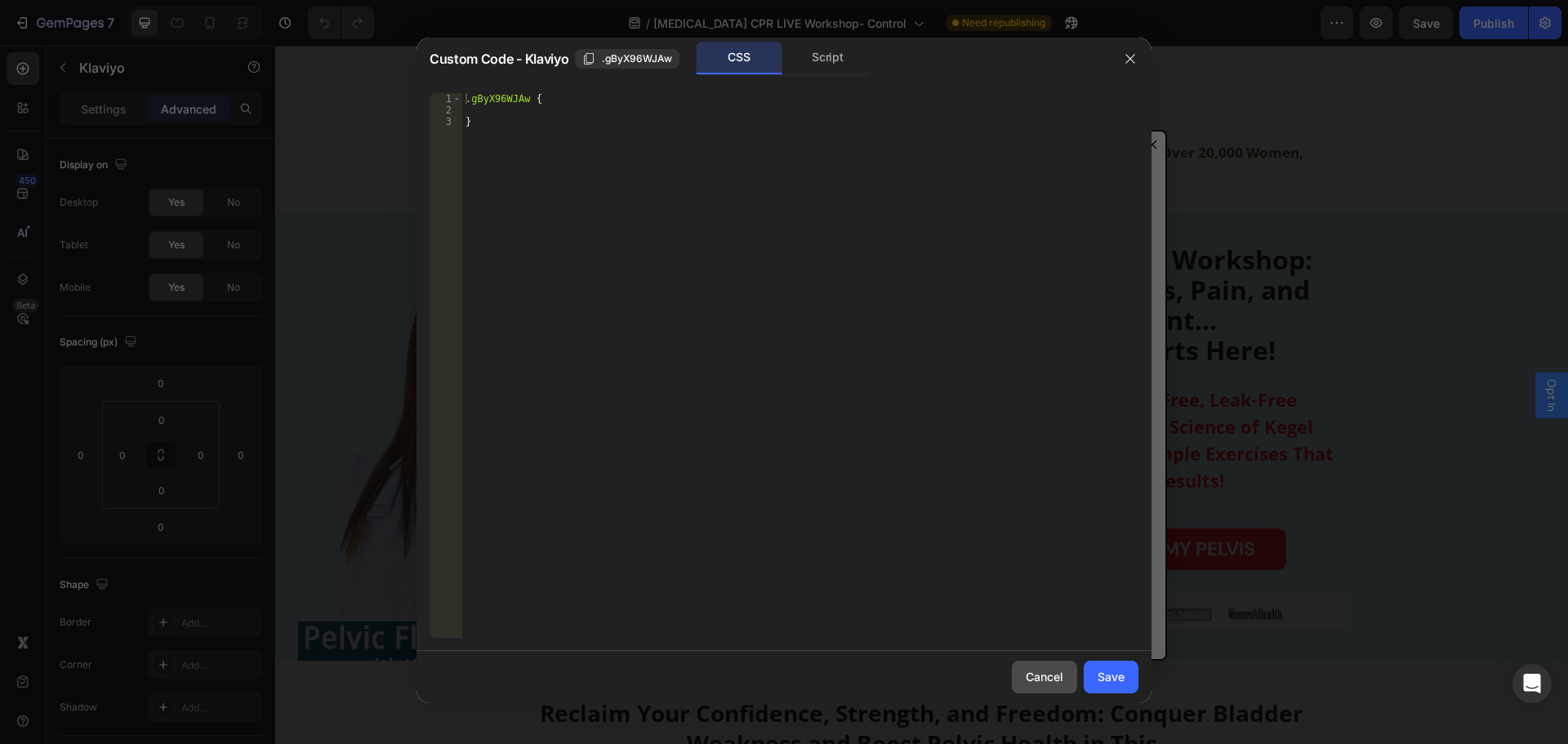
click at [1049, 679] on div "Cancel" at bounding box center [1044, 677] width 38 height 18
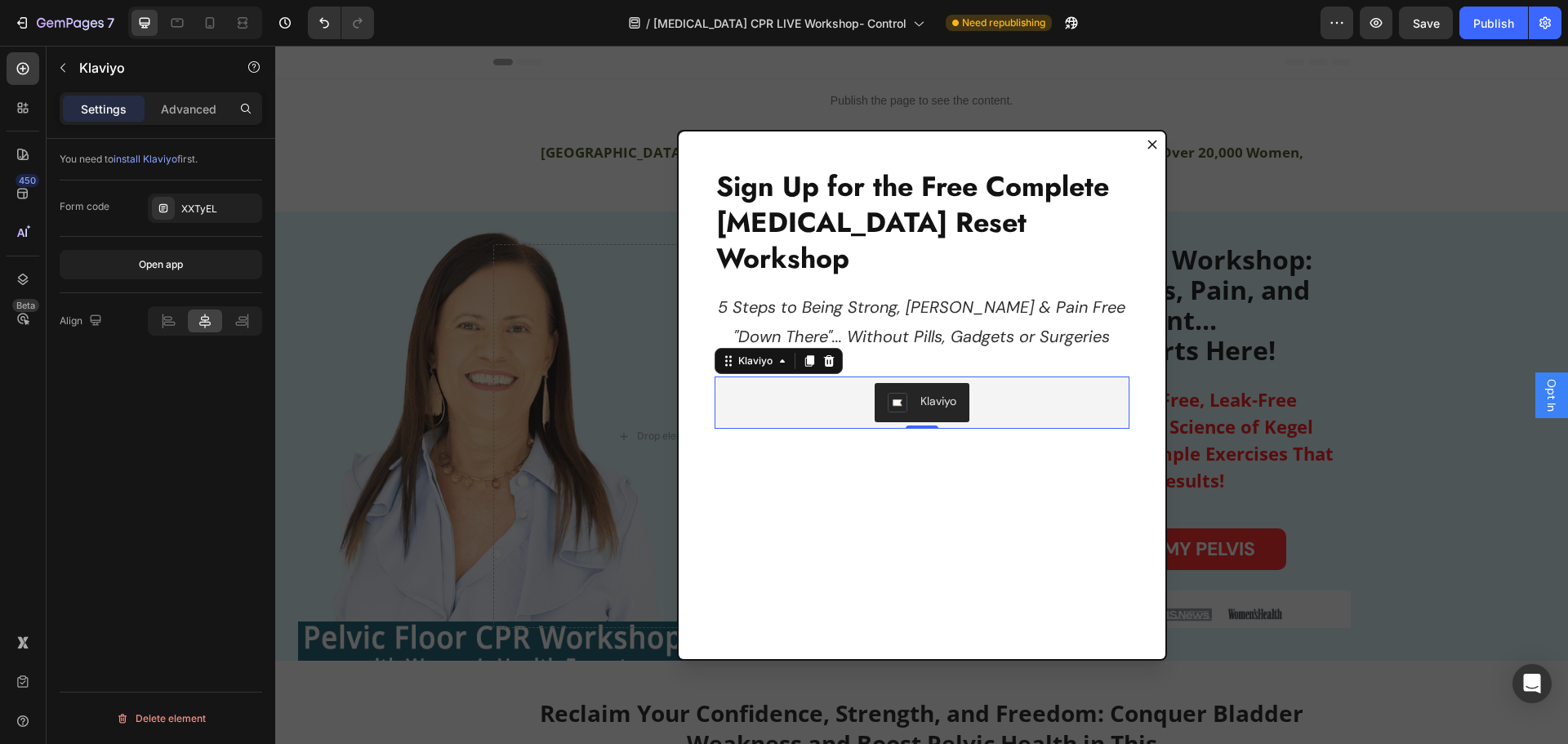
click at [921, 392] on div "Klaviyo" at bounding box center [938, 401] width 36 height 18
click at [751, 354] on div "Klaviyo" at bounding box center [755, 361] width 41 height 15
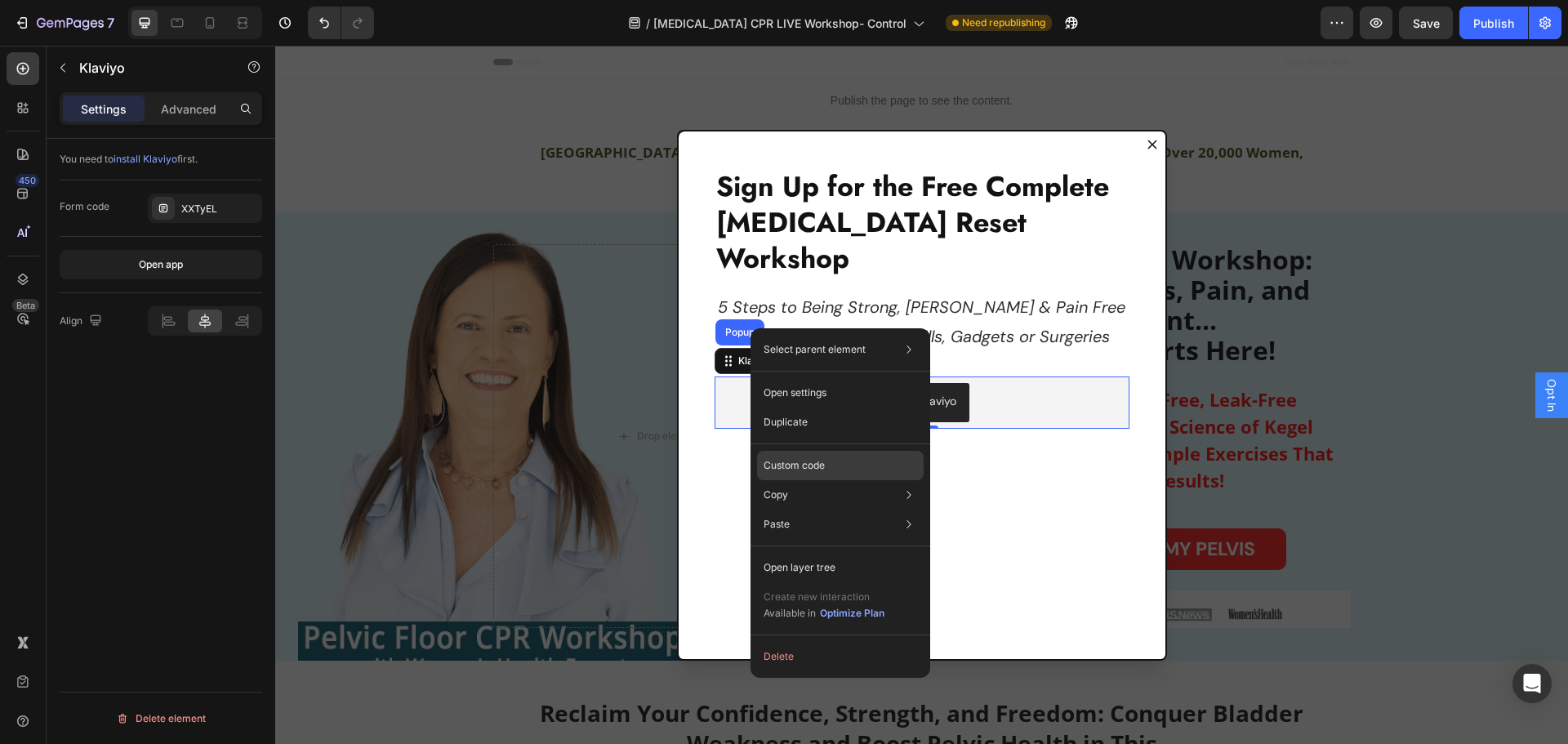
click at [802, 464] on p "Custom code" at bounding box center [794, 465] width 61 height 15
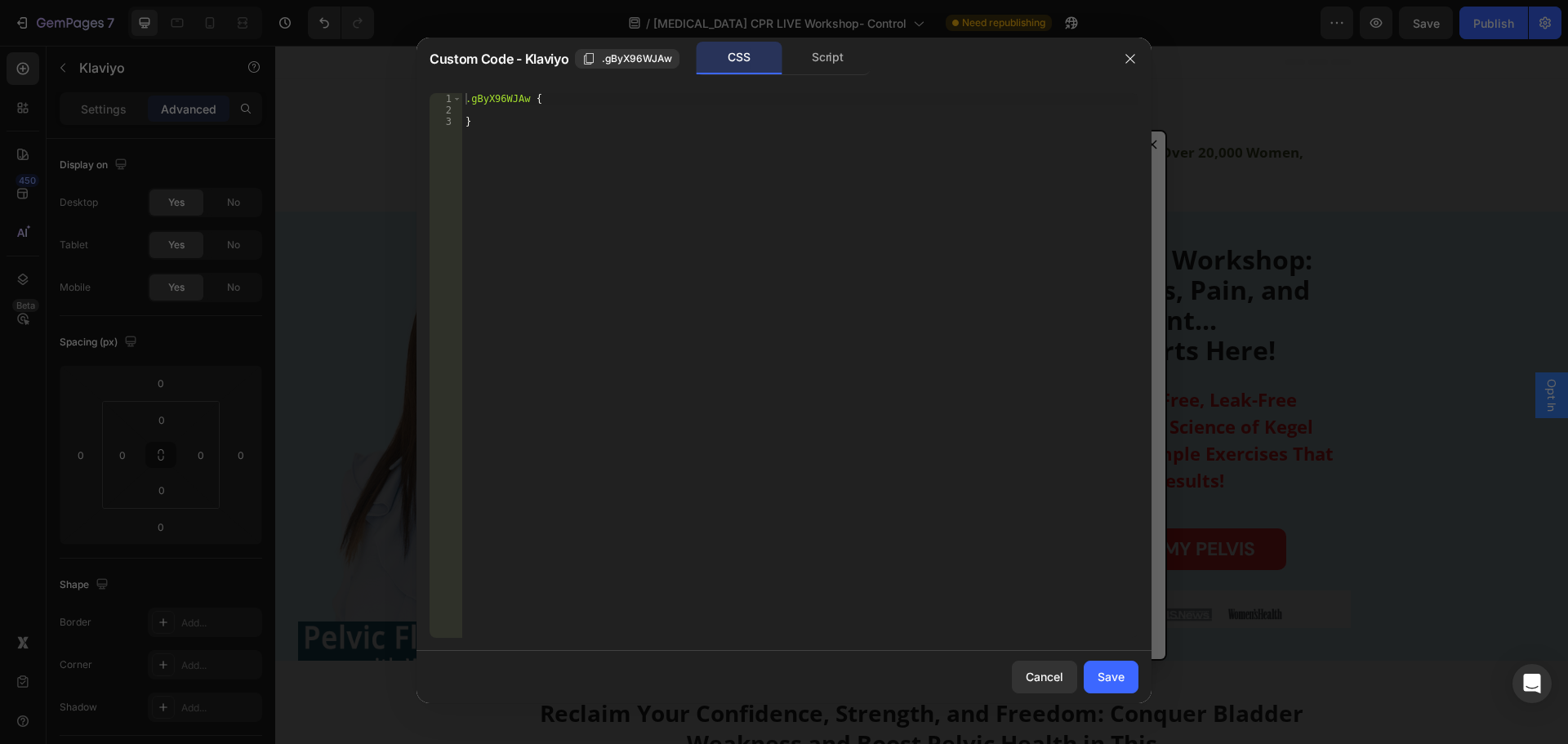
type textarea "}"
click at [532, 130] on div ".gByX96WJAw { }" at bounding box center [801, 377] width 676 height 568
click at [822, 55] on div "Script" at bounding box center [827, 57] width 86 height 32
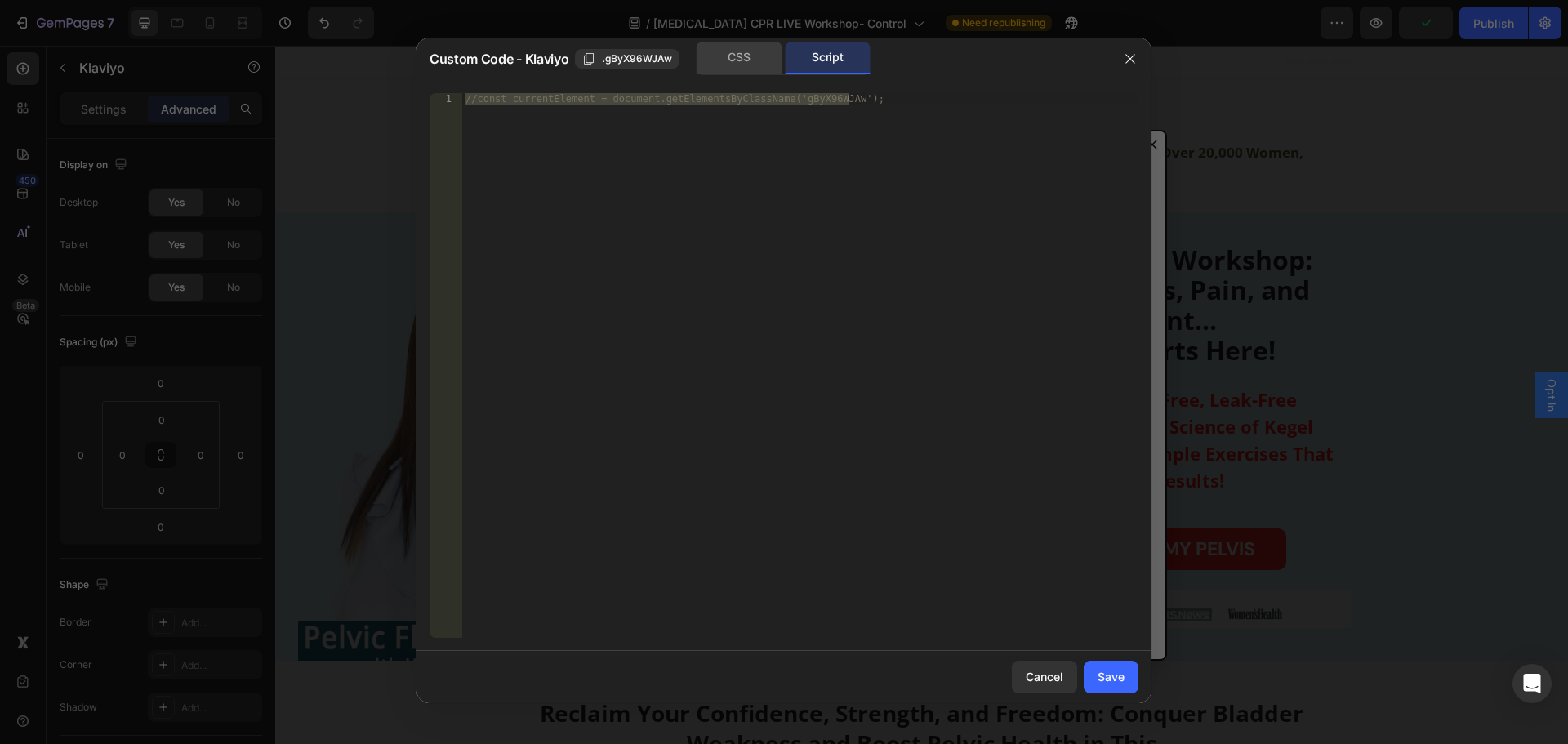
click at [746, 55] on div "CSS" at bounding box center [740, 57] width 86 height 32
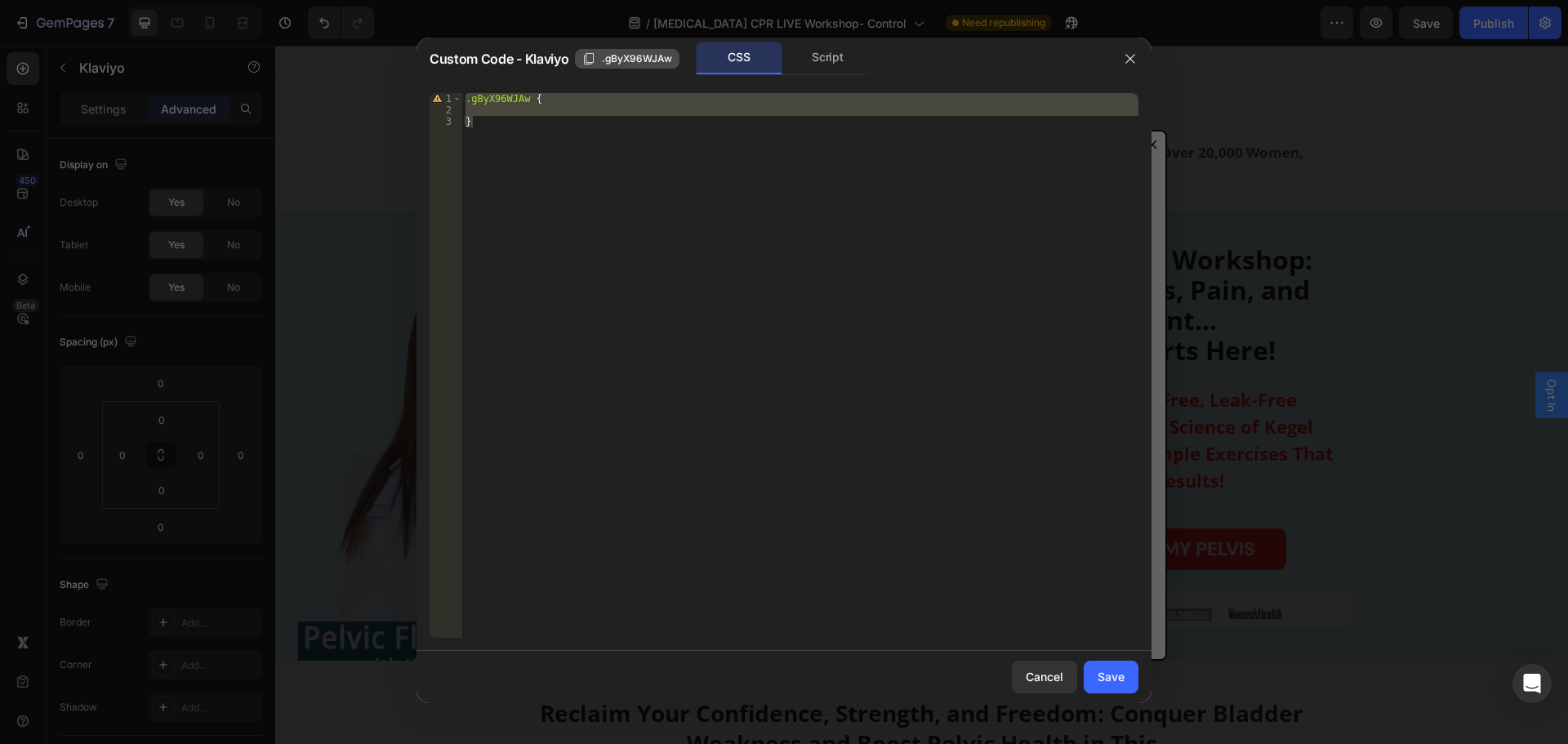
click at [626, 52] on span ".gByX96WJAw" at bounding box center [637, 59] width 70 height 15
drag, startPoint x: 1038, startPoint y: 676, endPoint x: 597, endPoint y: 471, distance: 486.3
click at [1038, 676] on div "Cancel" at bounding box center [1044, 677] width 38 height 18
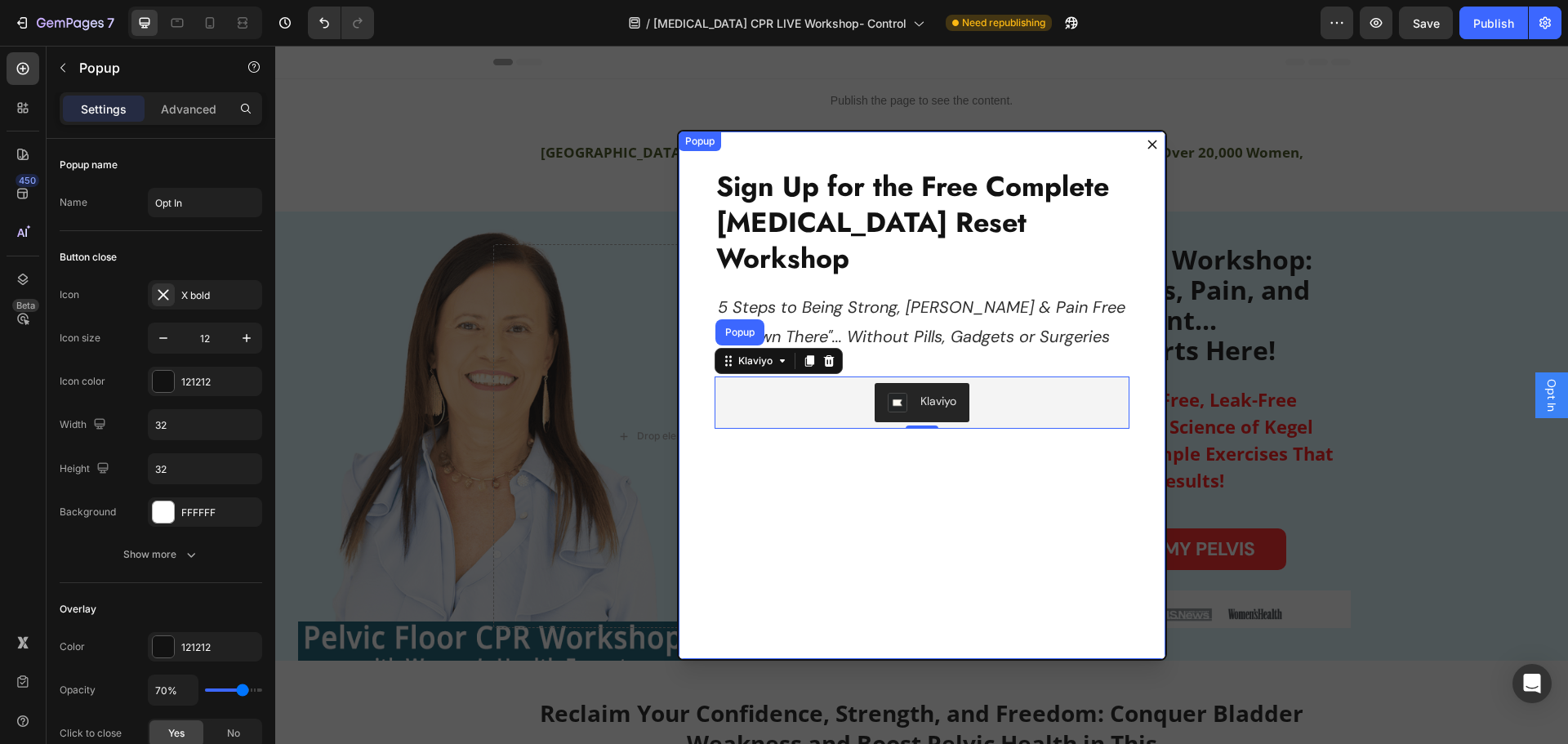
click at [1148, 142] on icon "Dialog content" at bounding box center [1152, 144] width 9 height 9
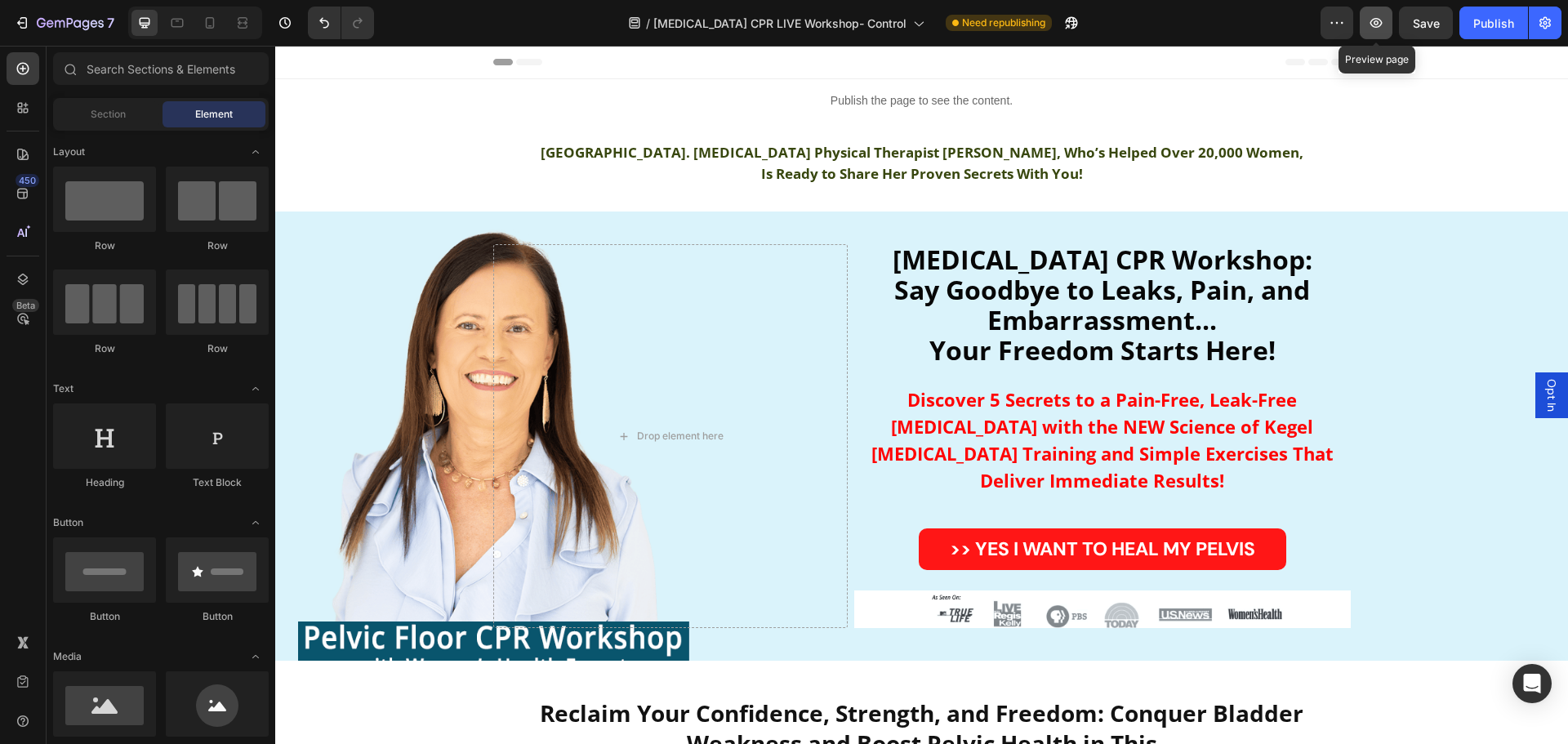
click at [1377, 22] on icon "button" at bounding box center [1377, 23] width 17 height 17
click at [1544, 392] on span "Opt In" at bounding box center [1552, 394] width 17 height 32
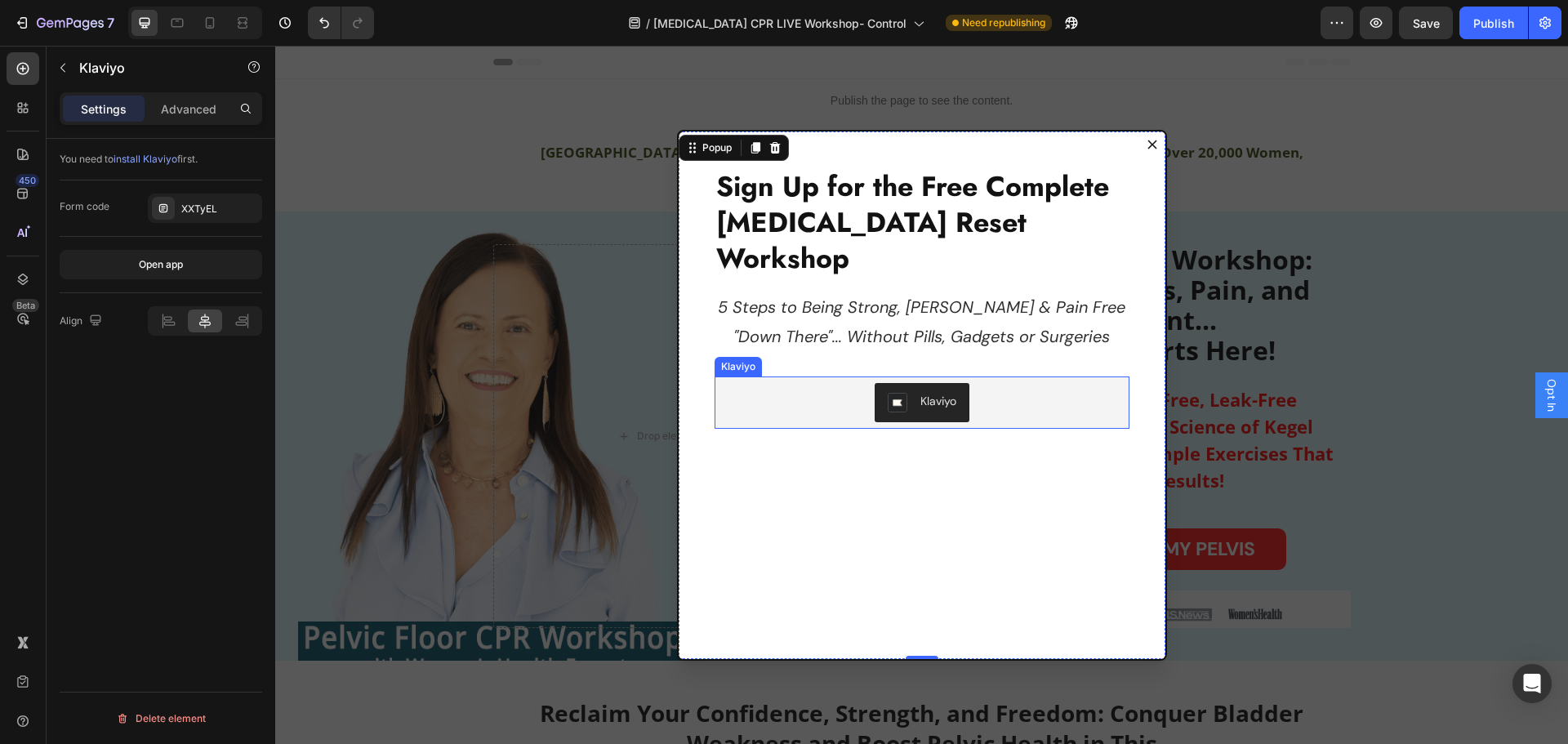
click at [726, 359] on div "Klaviyo" at bounding box center [739, 366] width 41 height 15
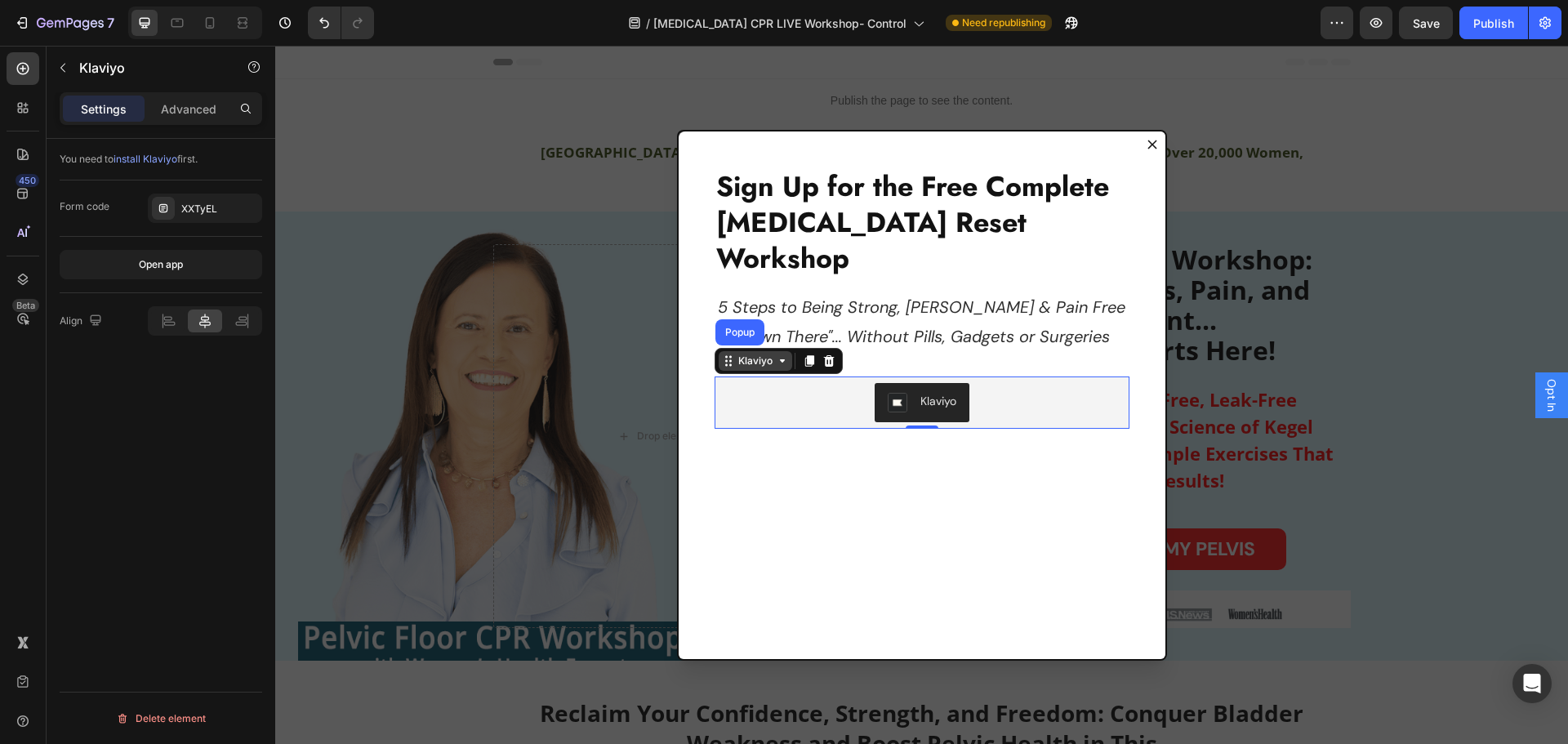
click at [722, 354] on icon "Dialog body" at bounding box center [729, 361] width 13 height 13
click at [778, 351] on div "Klaviyo" at bounding box center [755, 360] width 74 height 19
click at [776, 354] on icon "Dialog body" at bounding box center [782, 361] width 13 height 13
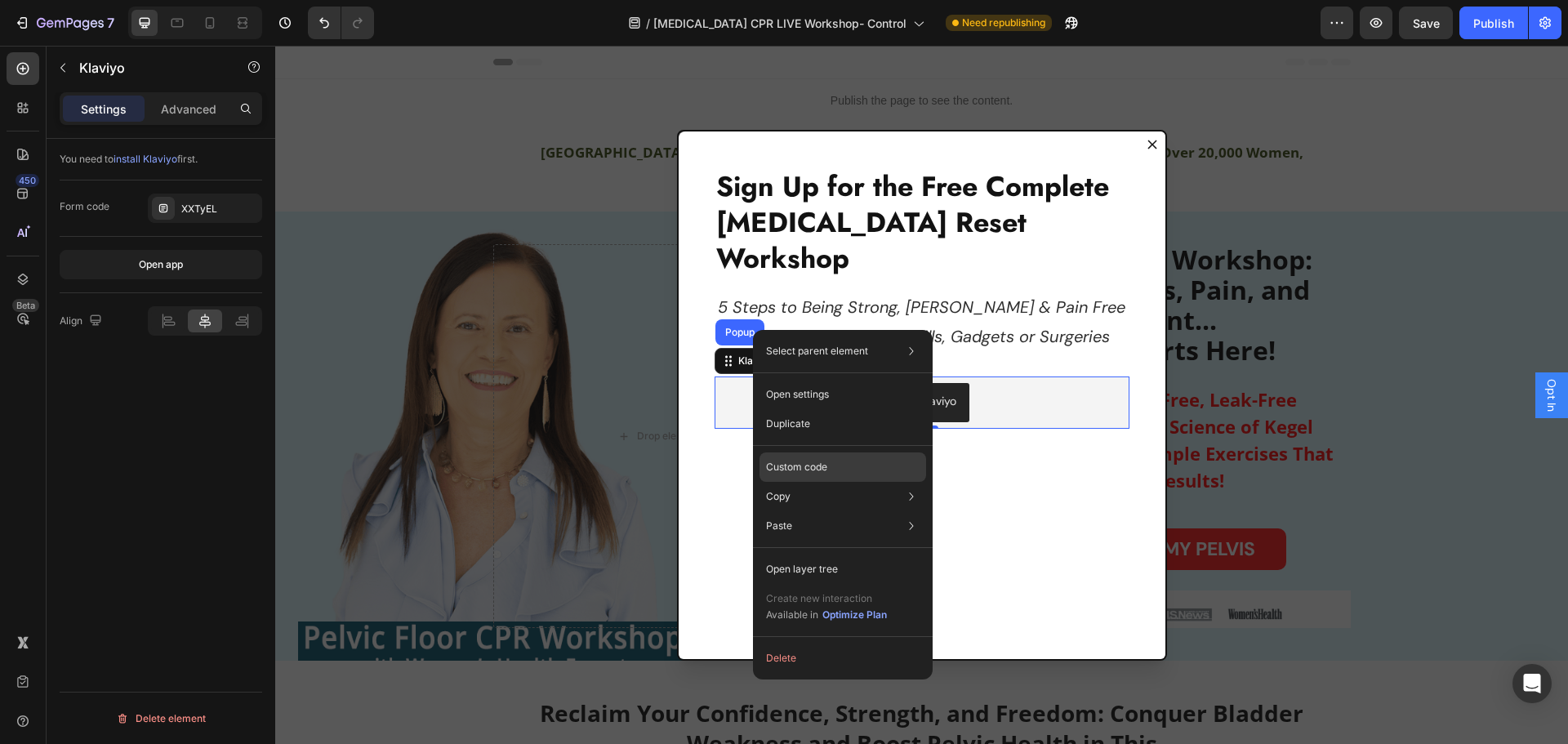
click at [795, 469] on p "Custom code" at bounding box center [797, 467] width 61 height 15
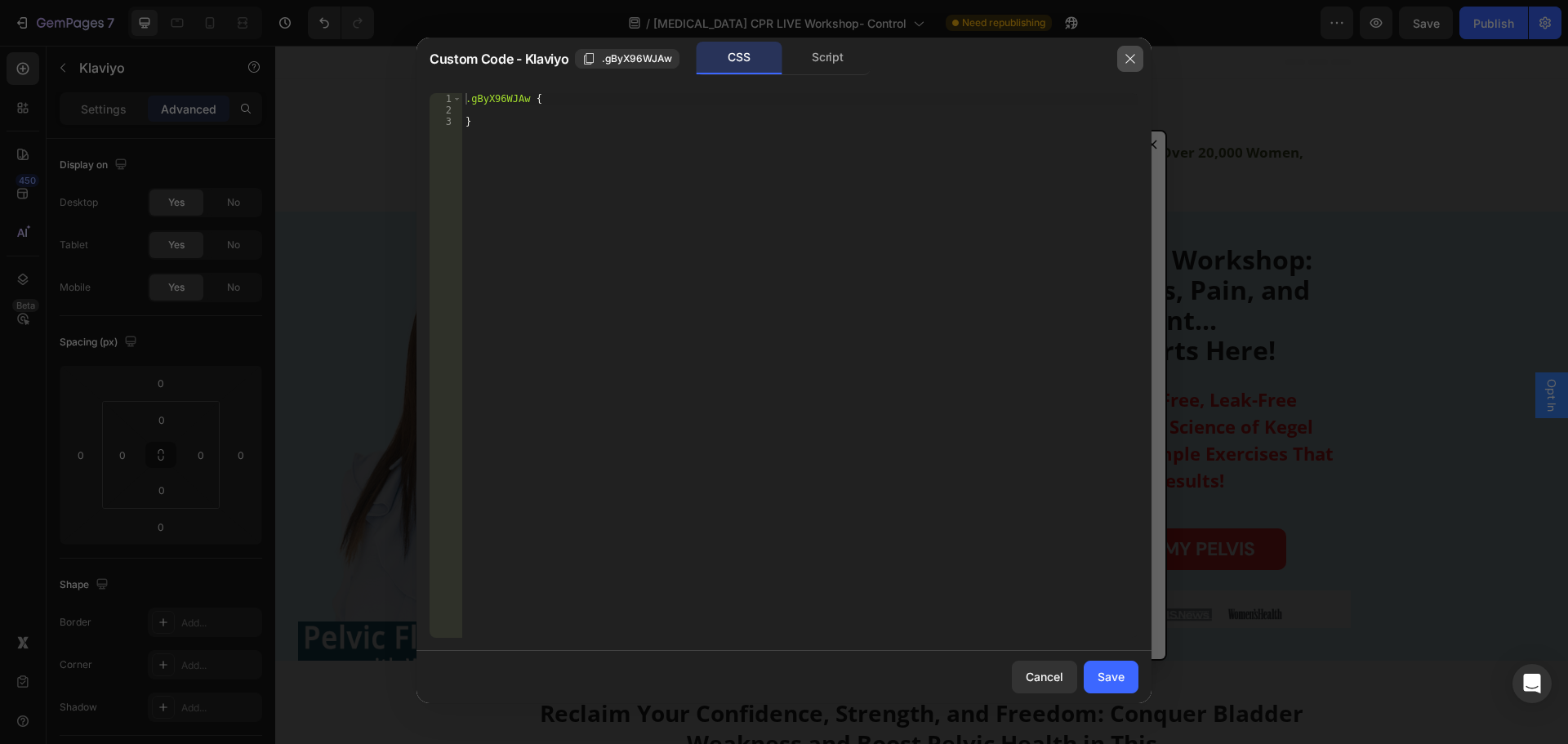
click at [1122, 53] on button "button" at bounding box center [1130, 59] width 26 height 26
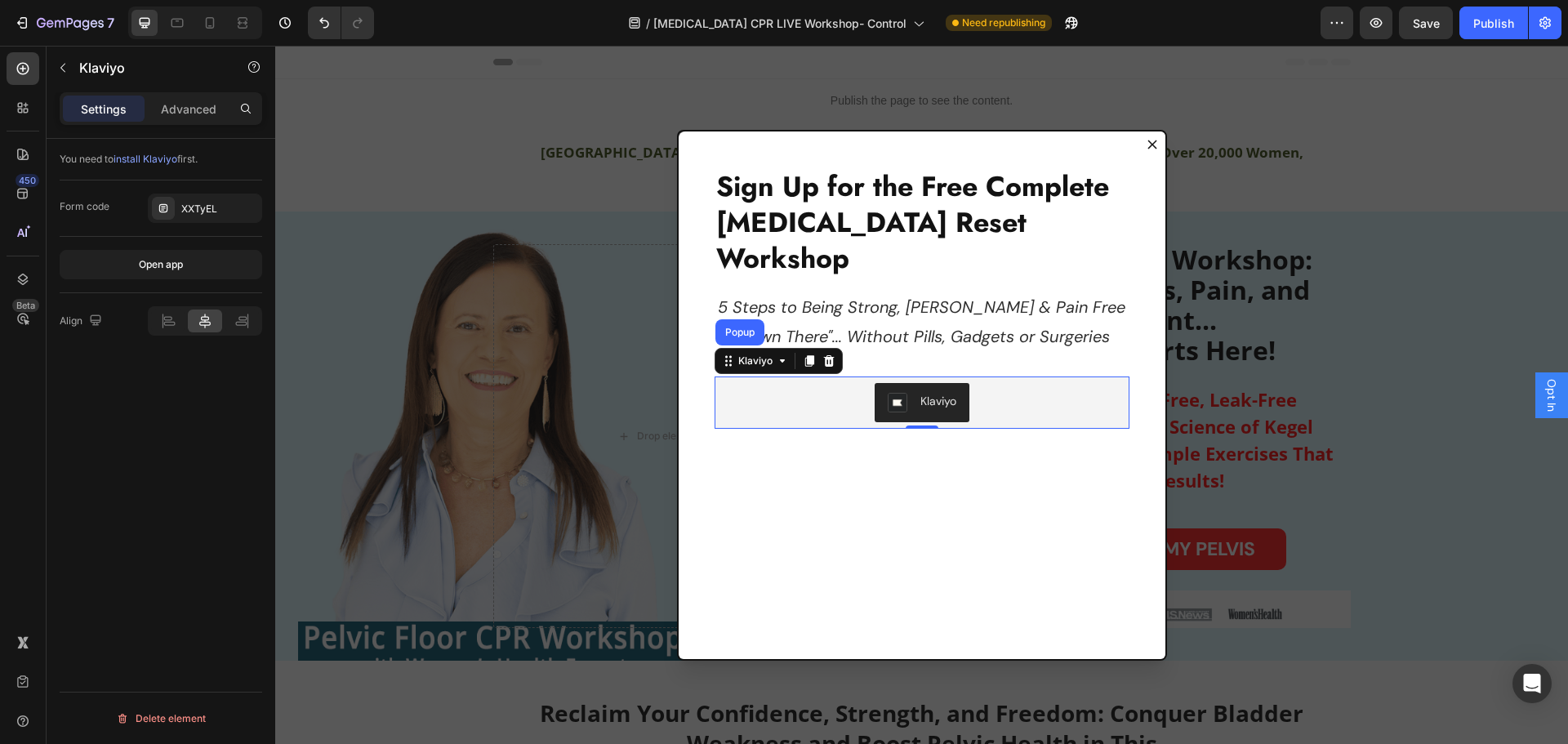
click at [1040, 383] on div "Klaviyo" at bounding box center [922, 402] width 402 height 39
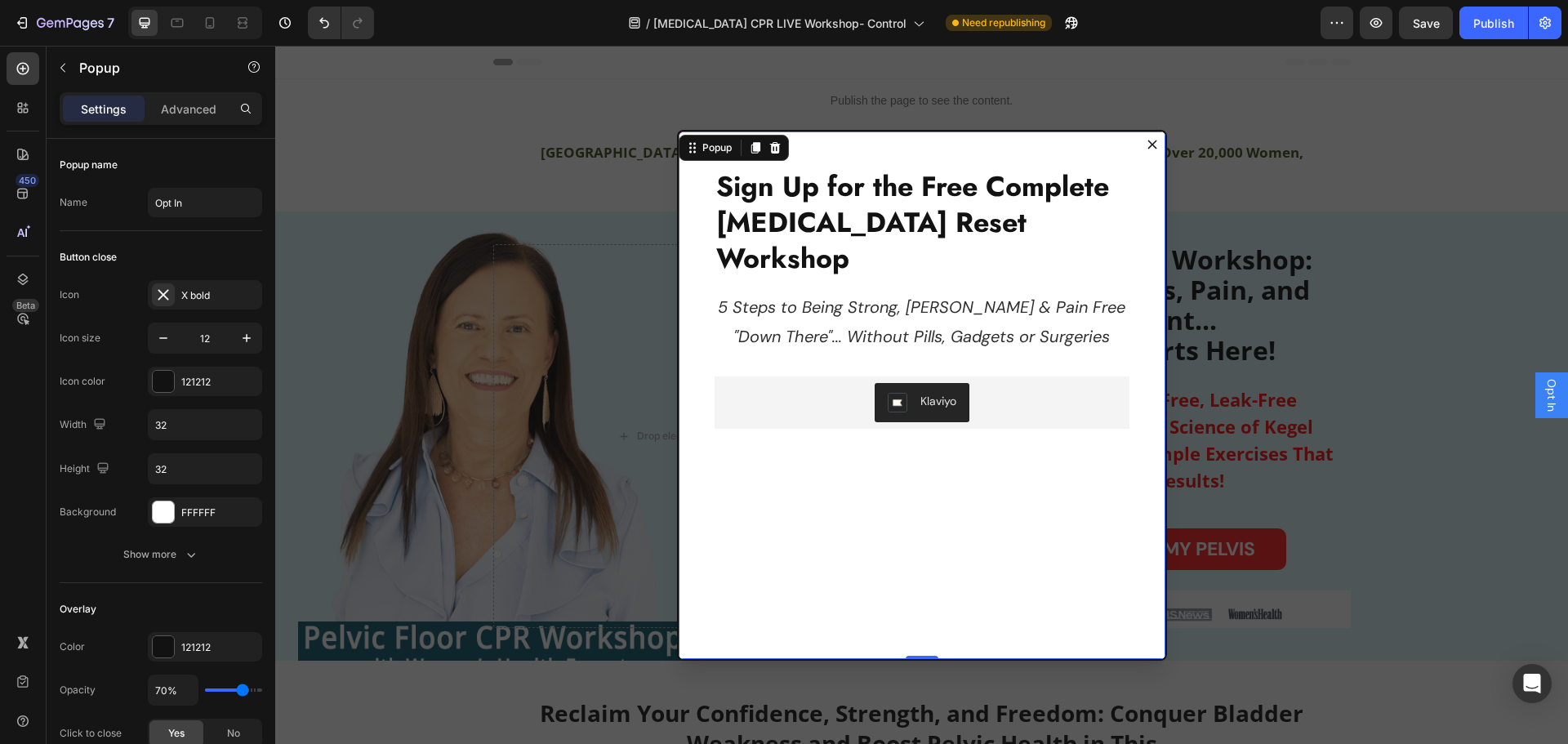
click at [909, 558] on div "Sign Up for the Free Complete Pelvic Floor Reset Workshop Heading 5 Steps to Be…" at bounding box center [922, 396] width 487 height 531
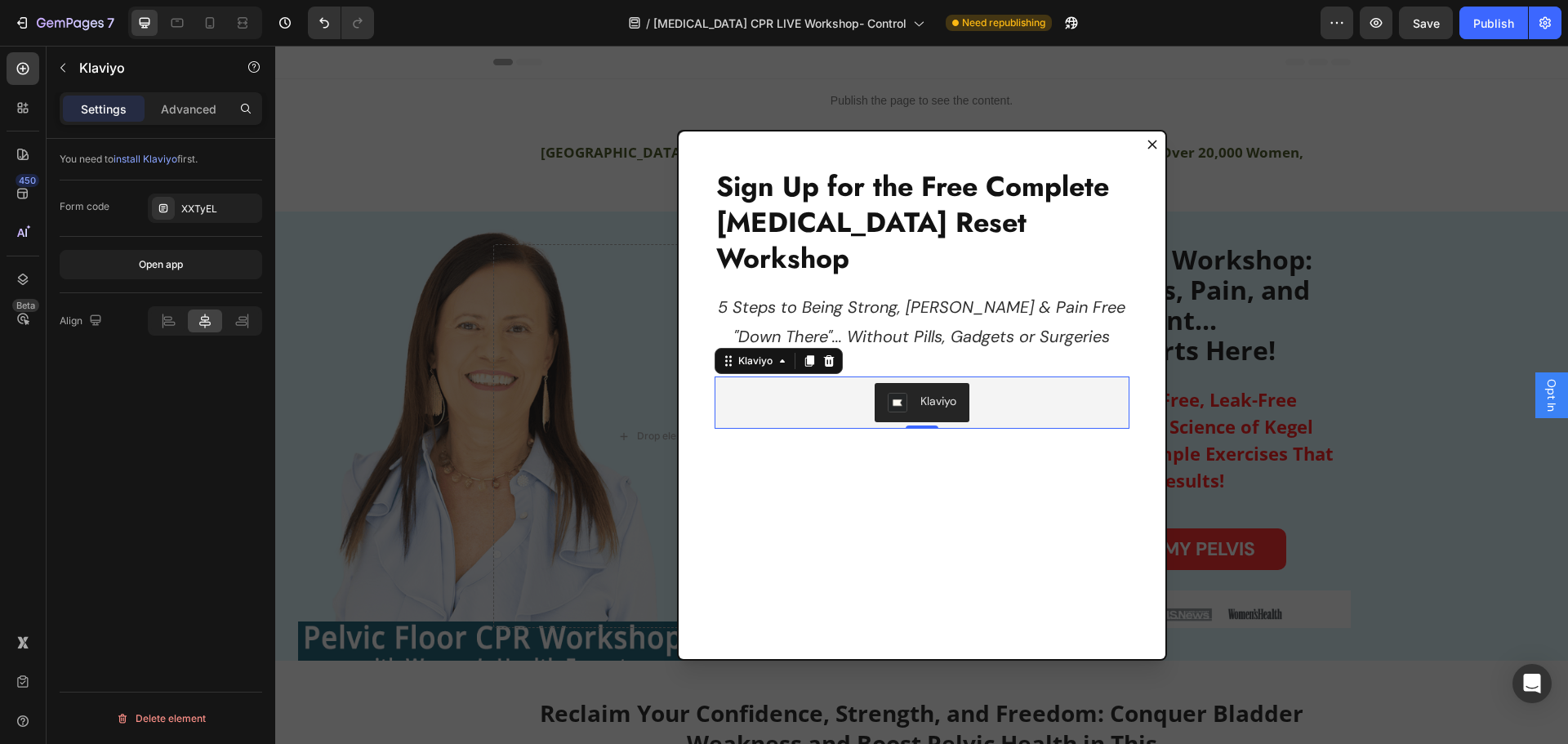
click at [1010, 383] on div "Klaviyo" at bounding box center [922, 402] width 402 height 39
click at [776, 354] on icon "Dialog body" at bounding box center [782, 361] width 13 height 13
click at [722, 354] on icon "Dialog body" at bounding box center [729, 361] width 13 height 13
click at [750, 354] on div "Klaviyo" at bounding box center [755, 361] width 41 height 15
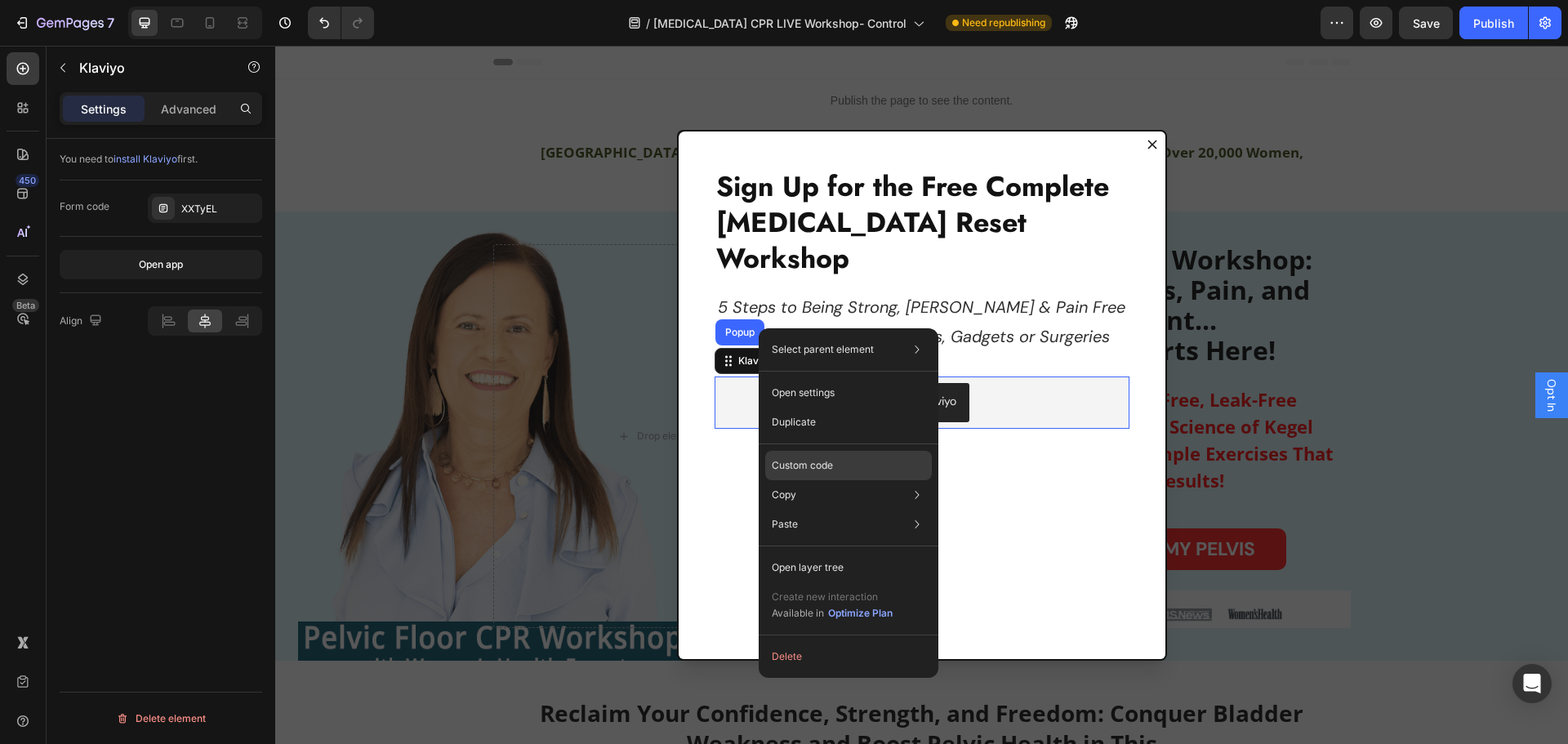
click at [809, 467] on p "Custom code" at bounding box center [802, 465] width 61 height 15
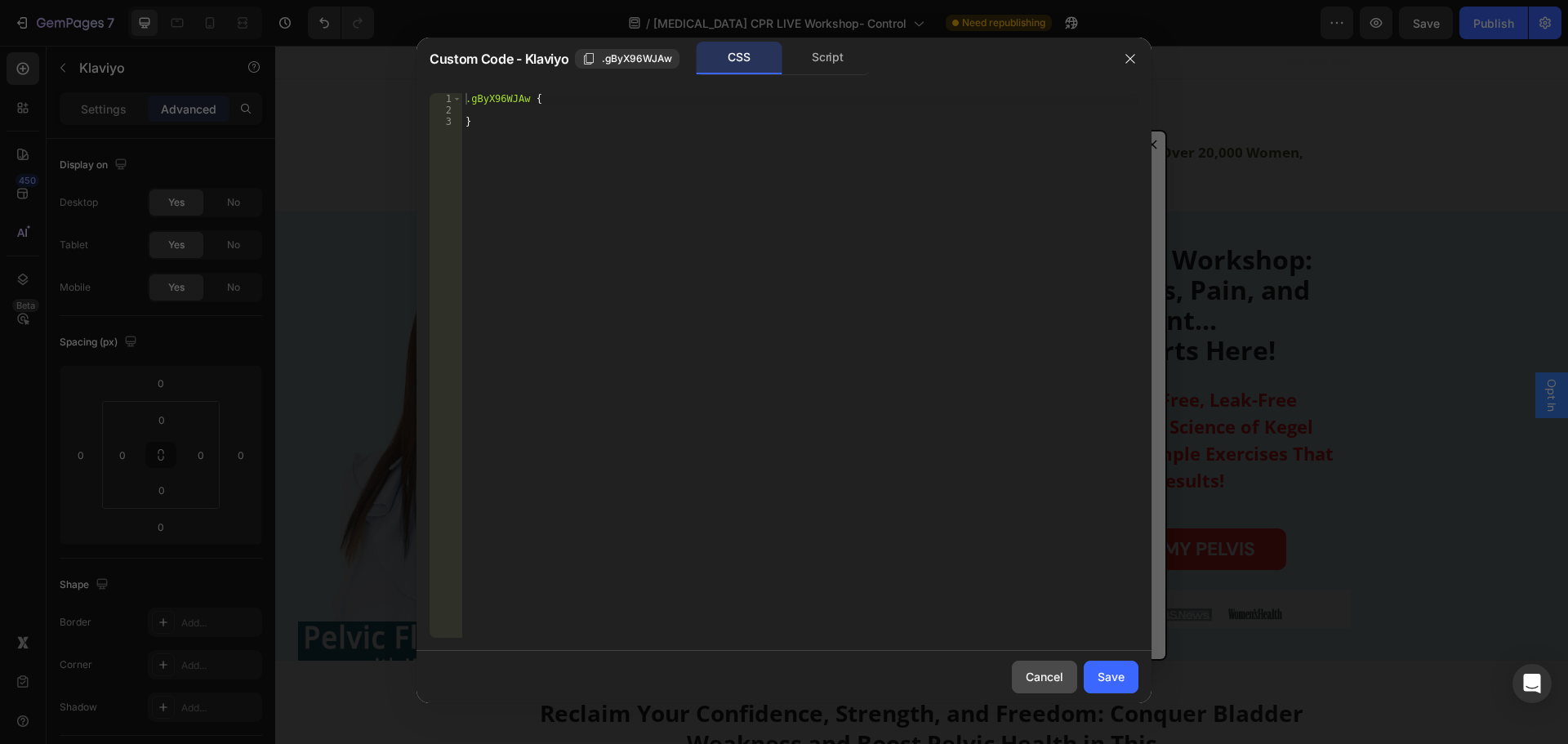
drag, startPoint x: 767, startPoint y: 631, endPoint x: 1043, endPoint y: 686, distance: 281.4
click at [1043, 686] on button "Cancel" at bounding box center [1044, 677] width 66 height 32
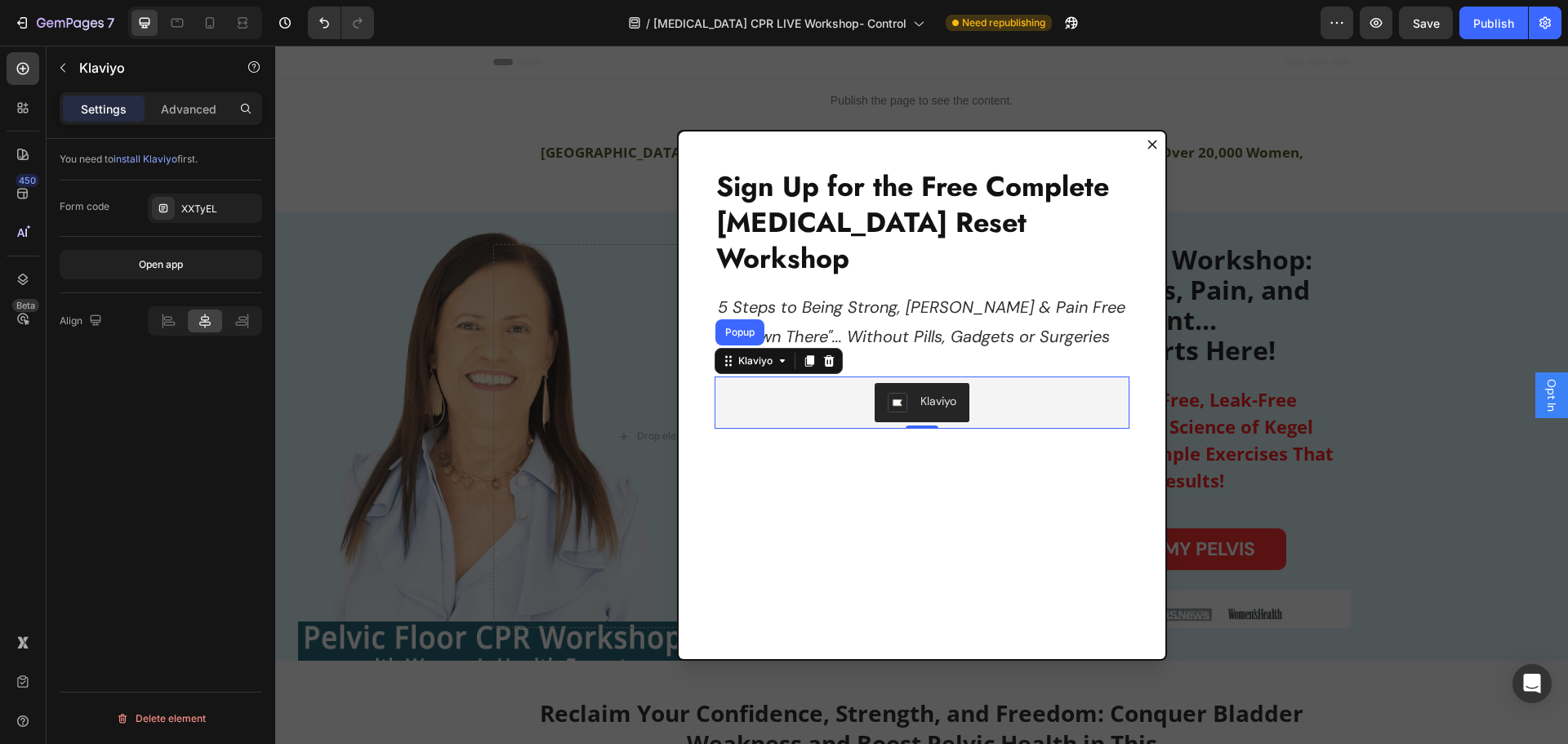
click at [1021, 383] on div "Klaviyo" at bounding box center [922, 402] width 402 height 39
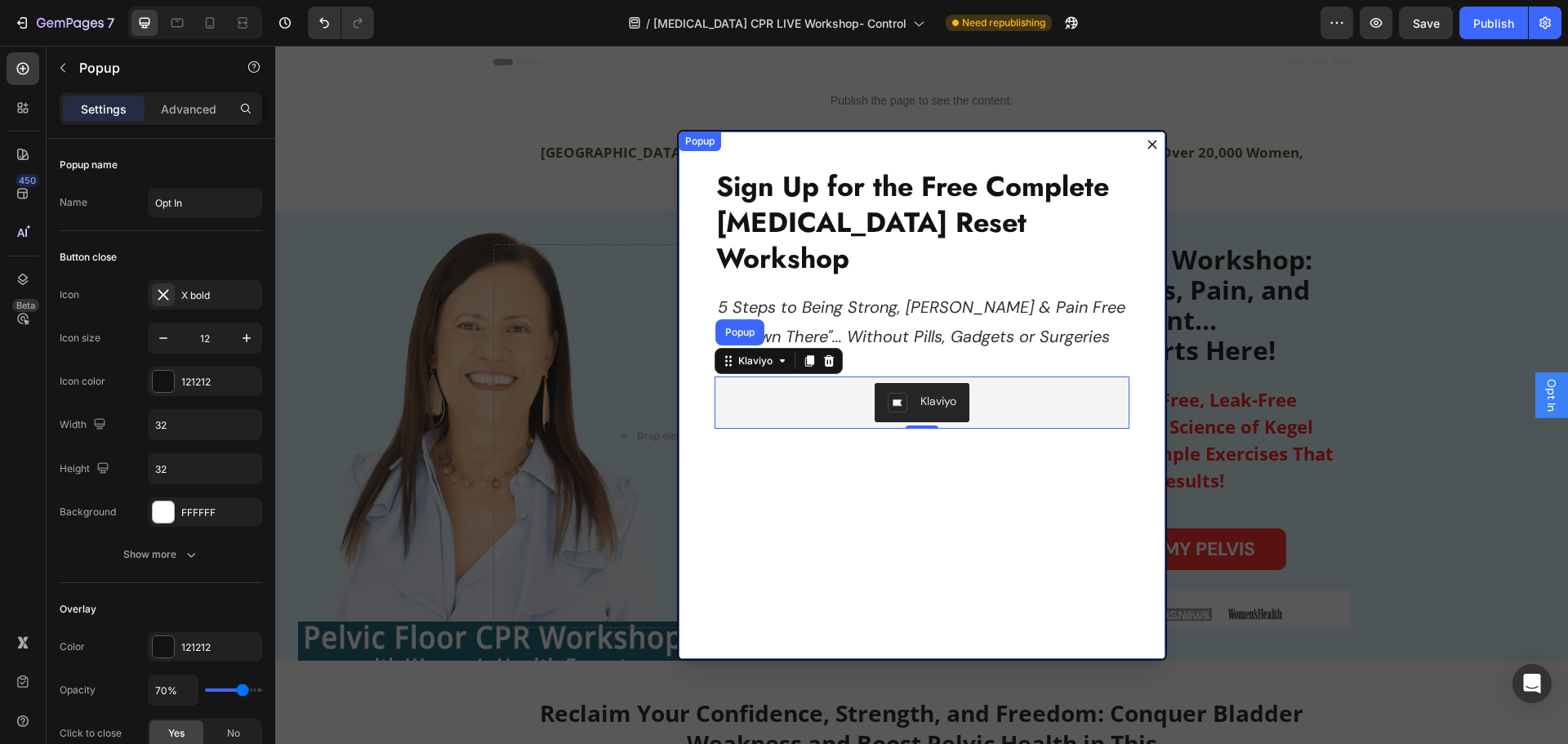
click at [952, 327] on div "Sign Up for the Free Complete [MEDICAL_DATA] Reset Workshop Heading 5 Steps to …" at bounding box center [922, 396] width 487 height 531
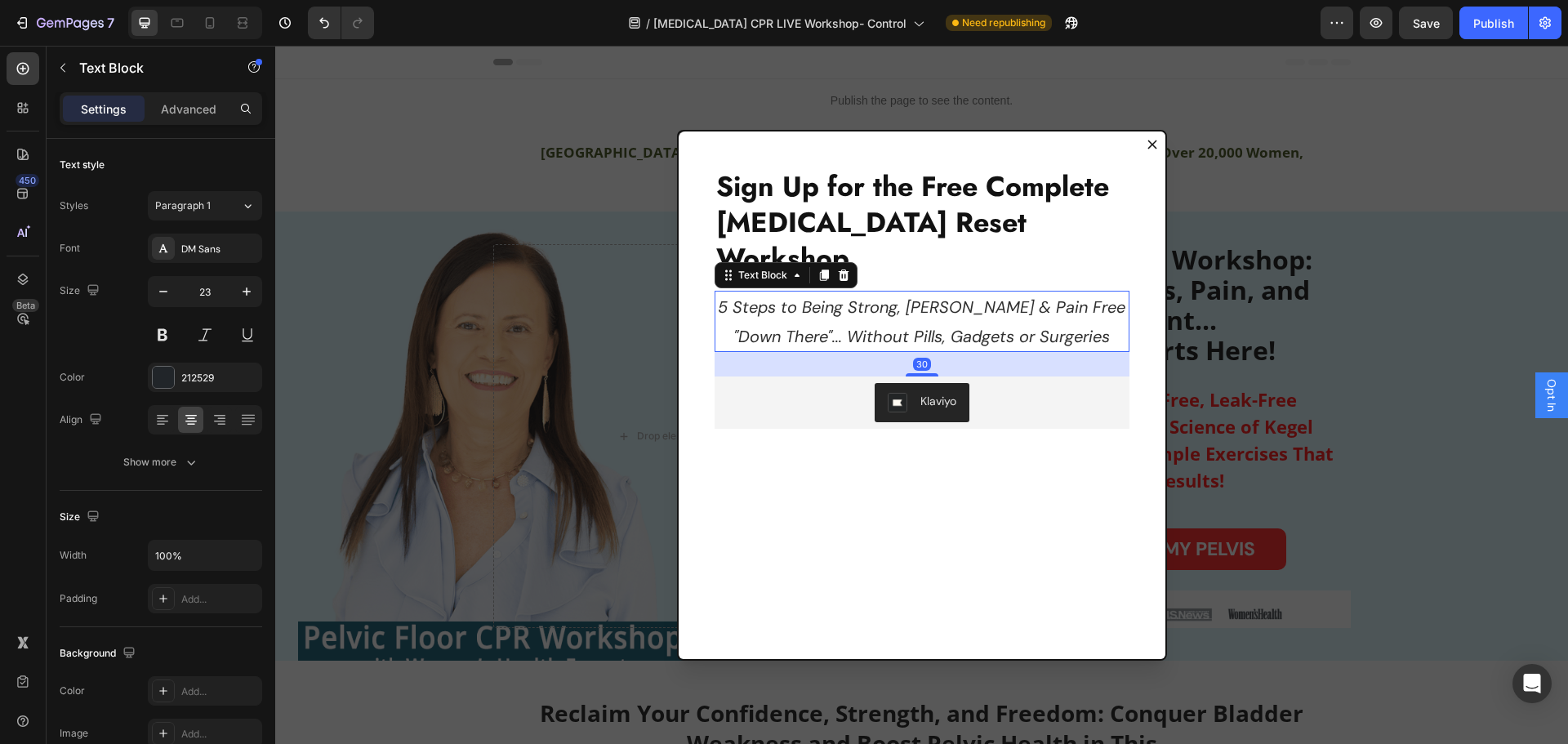
click at [952, 297] on icon "5 Steps to Being Strong, [PERSON_NAME] & Pain Free "Down There"... Without Pill…" at bounding box center [922, 321] width 407 height 51
click at [957, 352] on div "30" at bounding box center [922, 364] width 415 height 25
click at [995, 383] on div "Klaviyo" at bounding box center [922, 402] width 402 height 39
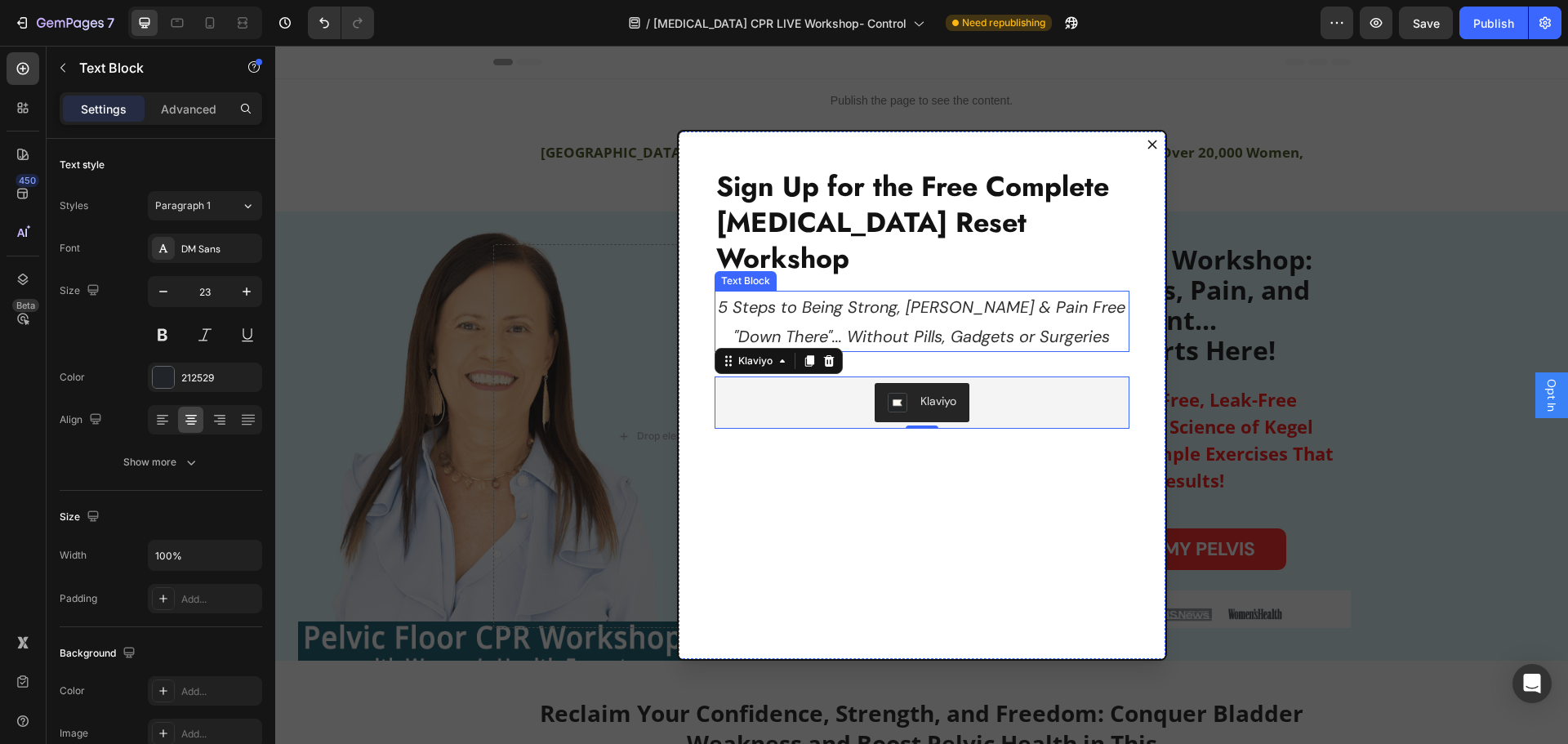
click at [887, 293] on p "5 Steps to Being Strong, [PERSON_NAME] & Pain Free "Down There"... Without Pill…" at bounding box center [923, 321] width 412 height 58
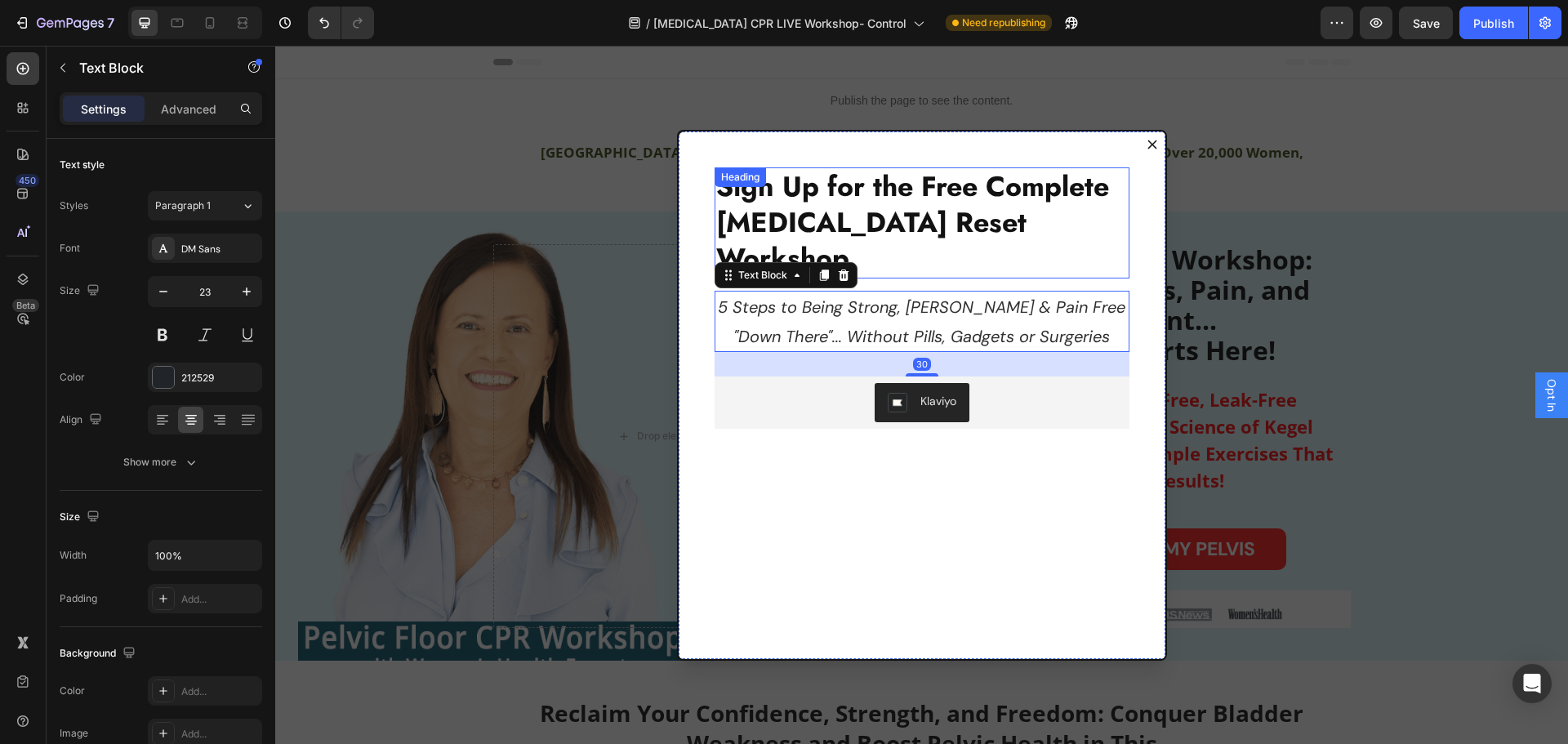
click at [992, 174] on strong "Sign Up for the Free Complete [MEDICAL_DATA] Reset Workshop" at bounding box center [912, 222] width 392 height 112
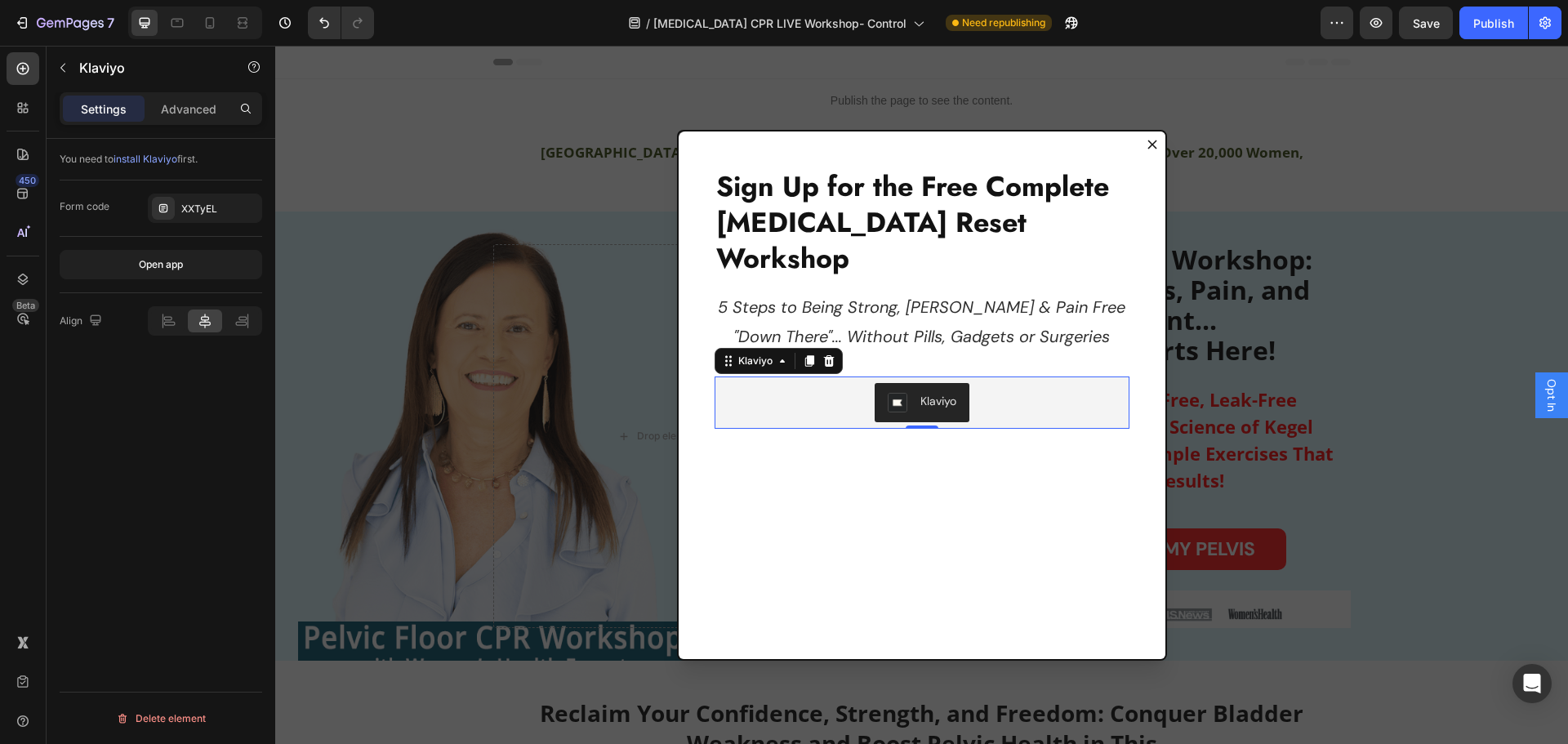
click at [1031, 383] on div "Klaviyo" at bounding box center [922, 402] width 402 height 39
click at [735, 354] on div "Klaviyo" at bounding box center [755, 361] width 41 height 15
click at [776, 354] on icon "Dialog body" at bounding box center [782, 361] width 13 height 13
click at [780, 359] on icon "Dialog body" at bounding box center [782, 361] width 5 height 4
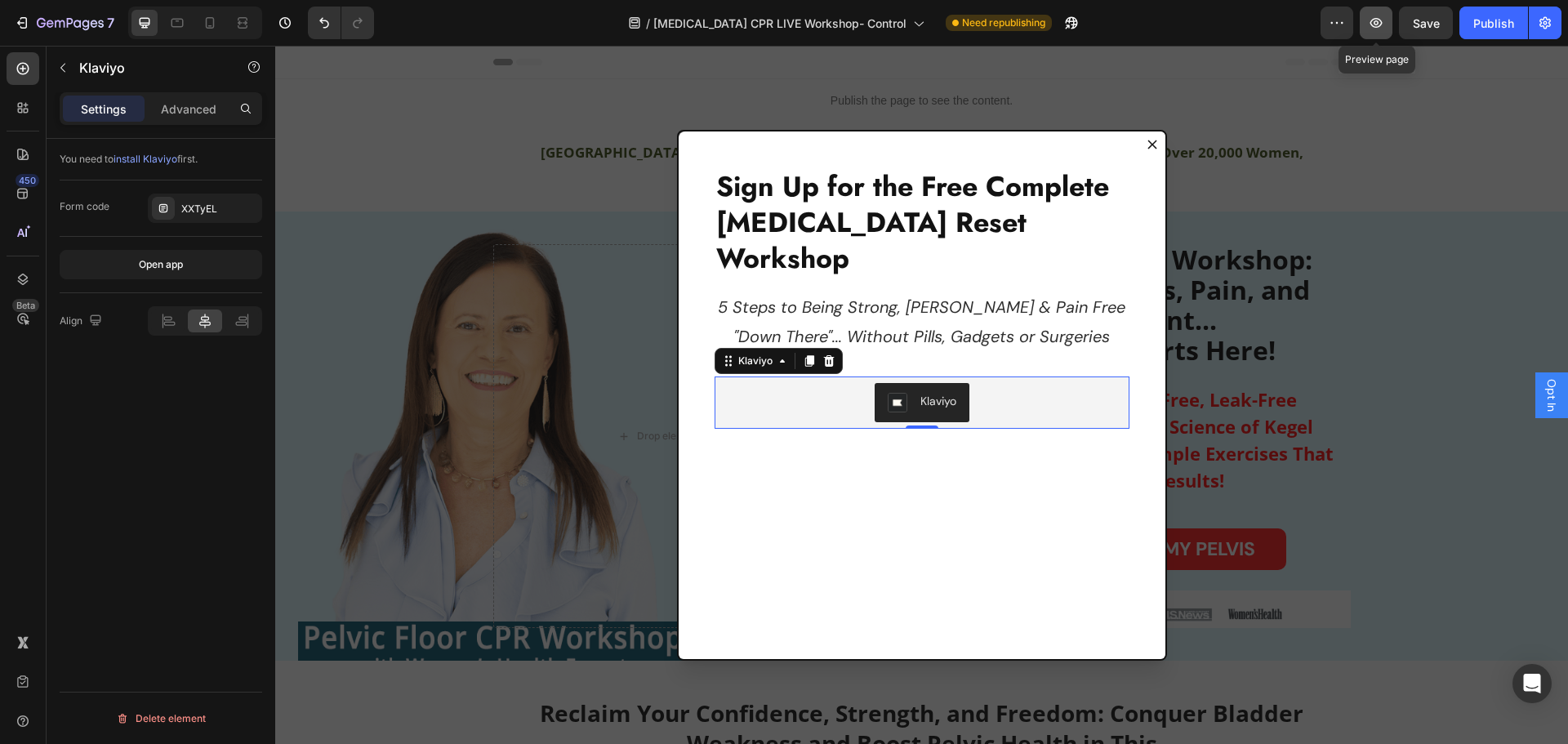
click at [1379, 25] on icon "button" at bounding box center [1377, 23] width 17 height 17
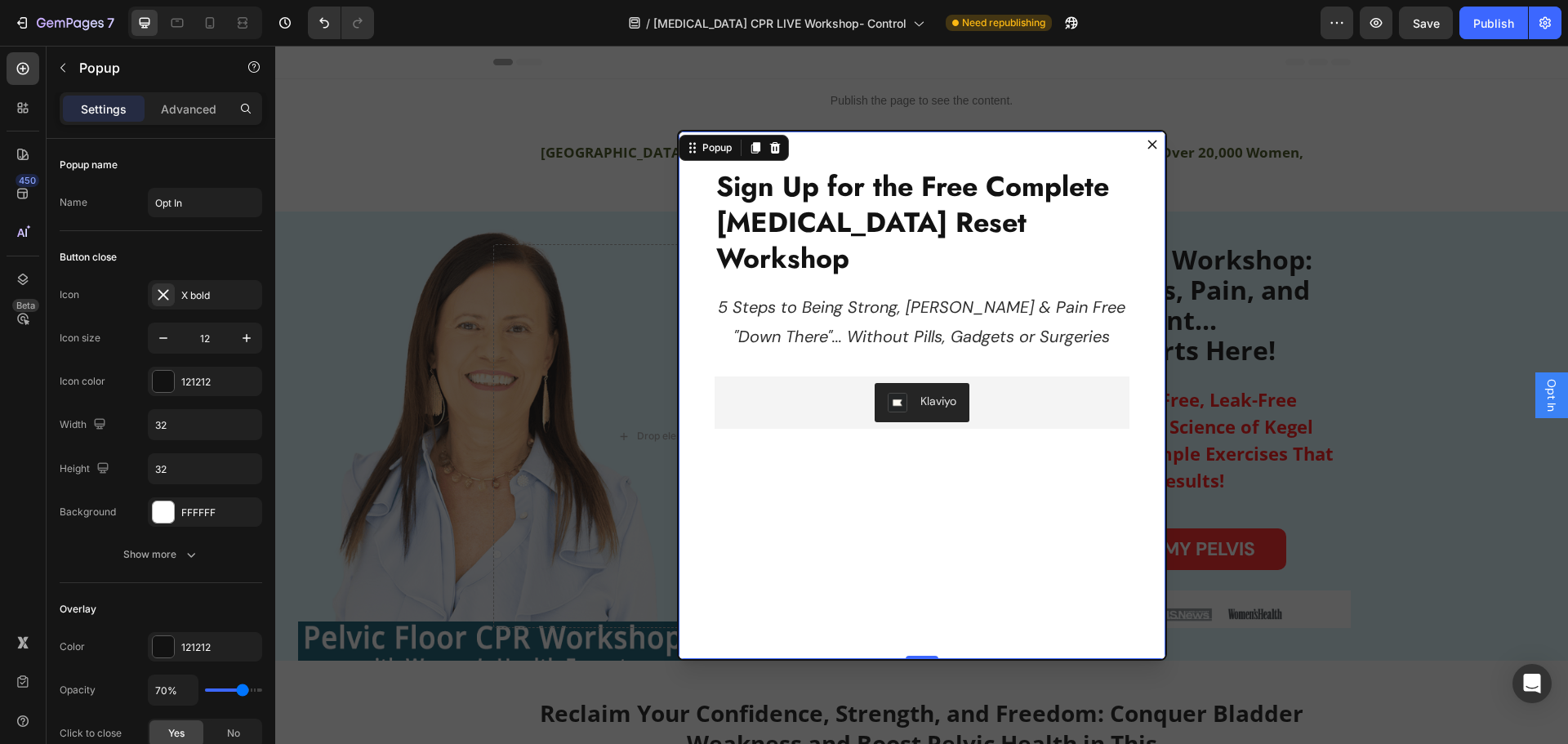
click at [983, 464] on div "Sign Up for the Free Complete Pelvic Floor Reset Workshop Heading 5 Steps to Be…" at bounding box center [922, 396] width 487 height 531
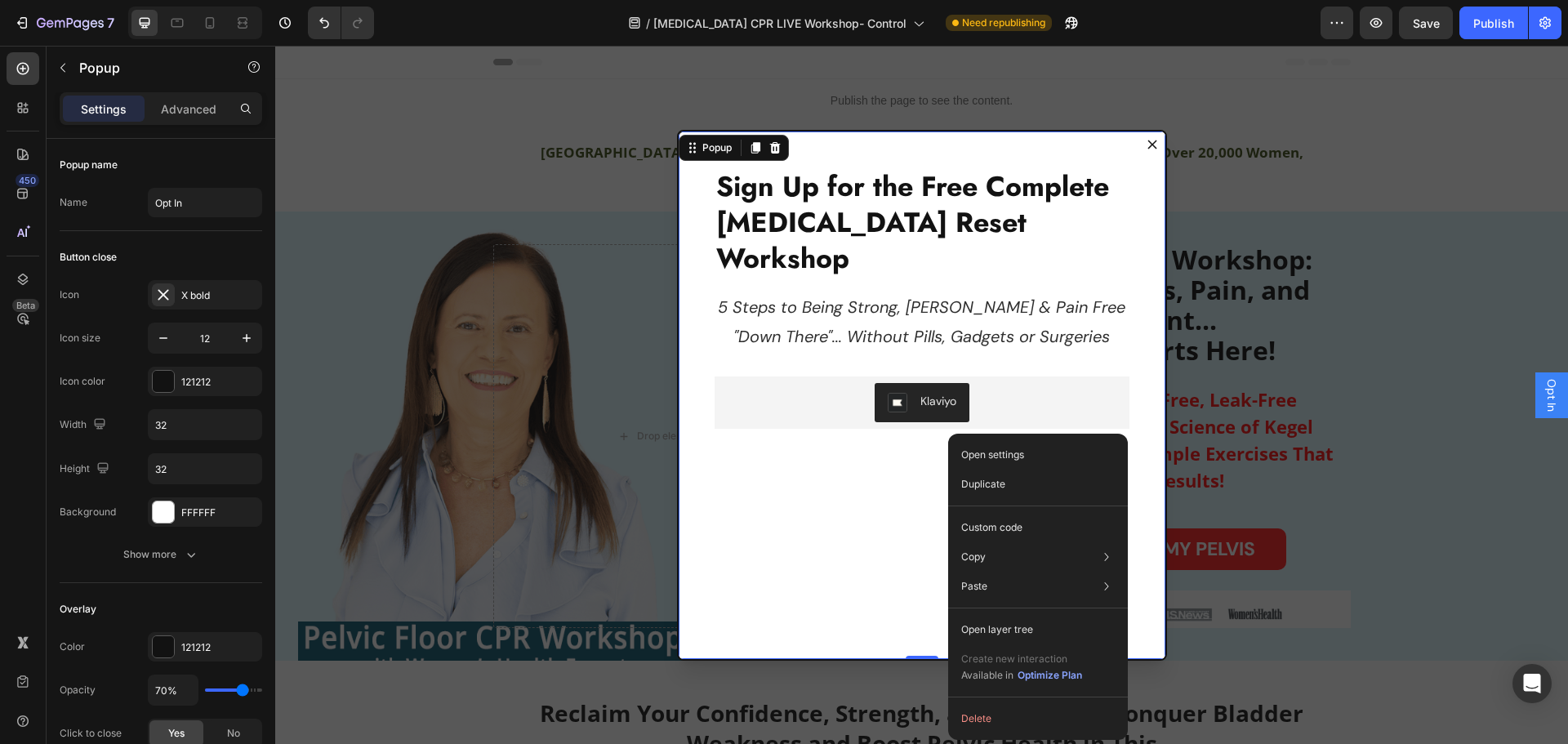
drag, startPoint x: 886, startPoint y: 486, endPoint x: 860, endPoint y: 389, distance: 100.4
click at [886, 484] on div "Sign Up for the Free Complete Pelvic Floor Reset Workshop Heading 5 Steps to Be…" at bounding box center [922, 396] width 487 height 531
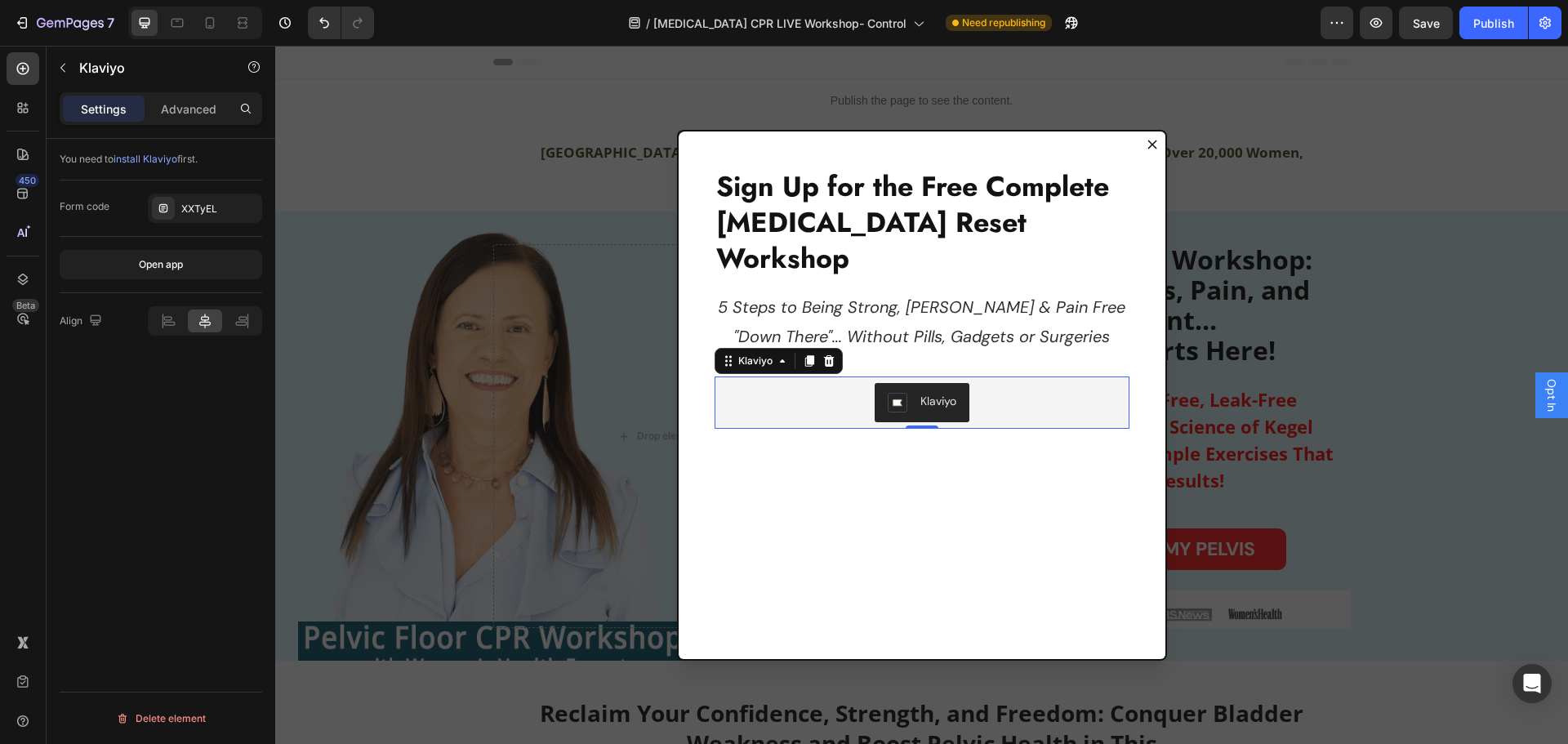
click at [809, 383] on div "Klaviyo" at bounding box center [922, 402] width 402 height 39
click at [780, 359] on icon "Dialog body" at bounding box center [782, 361] width 5 height 4
click at [778, 354] on icon "Dialog body" at bounding box center [782, 361] width 13 height 13
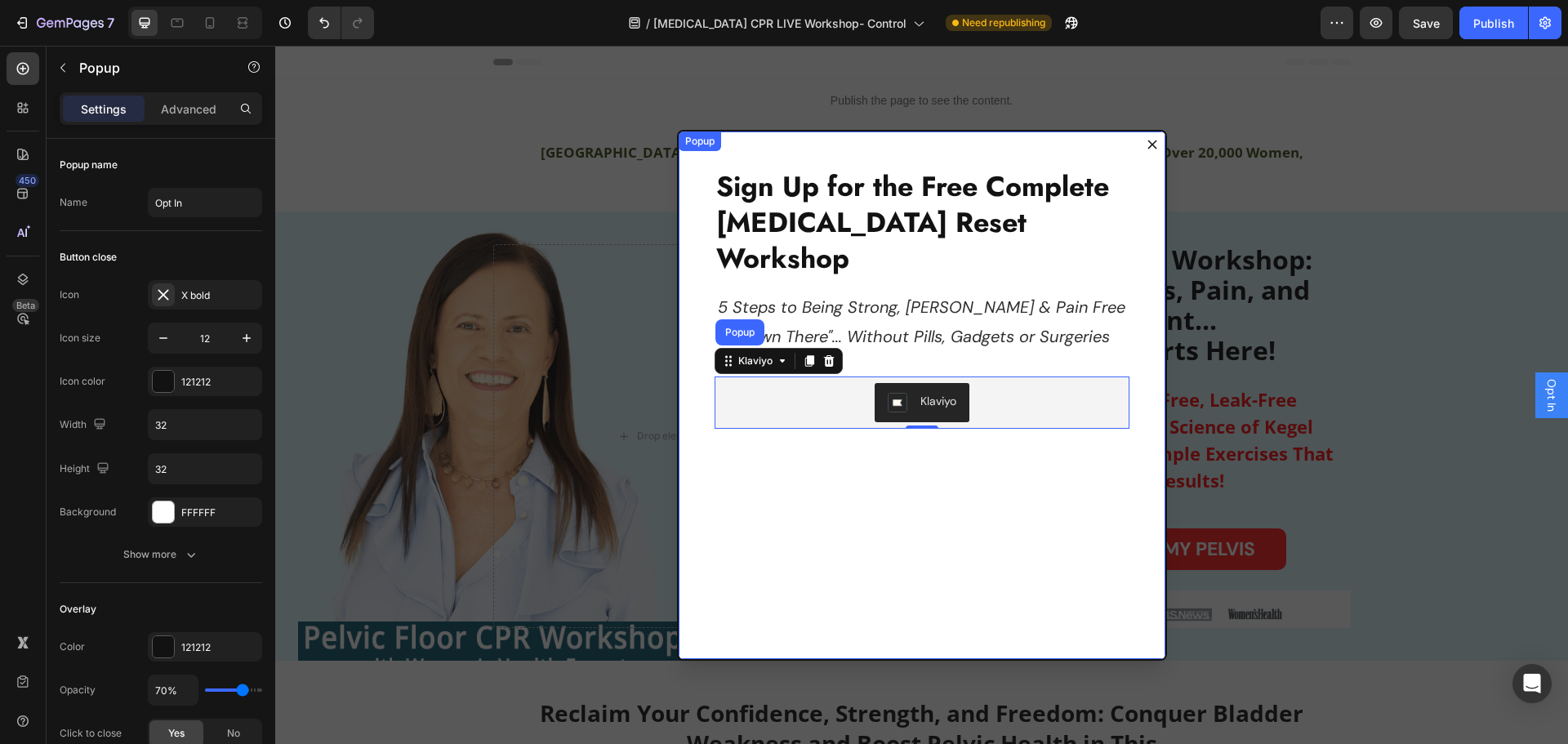
click at [1075, 432] on div "Sign Up for the Free Complete [MEDICAL_DATA] Reset Workshop Heading 5 Steps to …" at bounding box center [922, 396] width 487 height 531
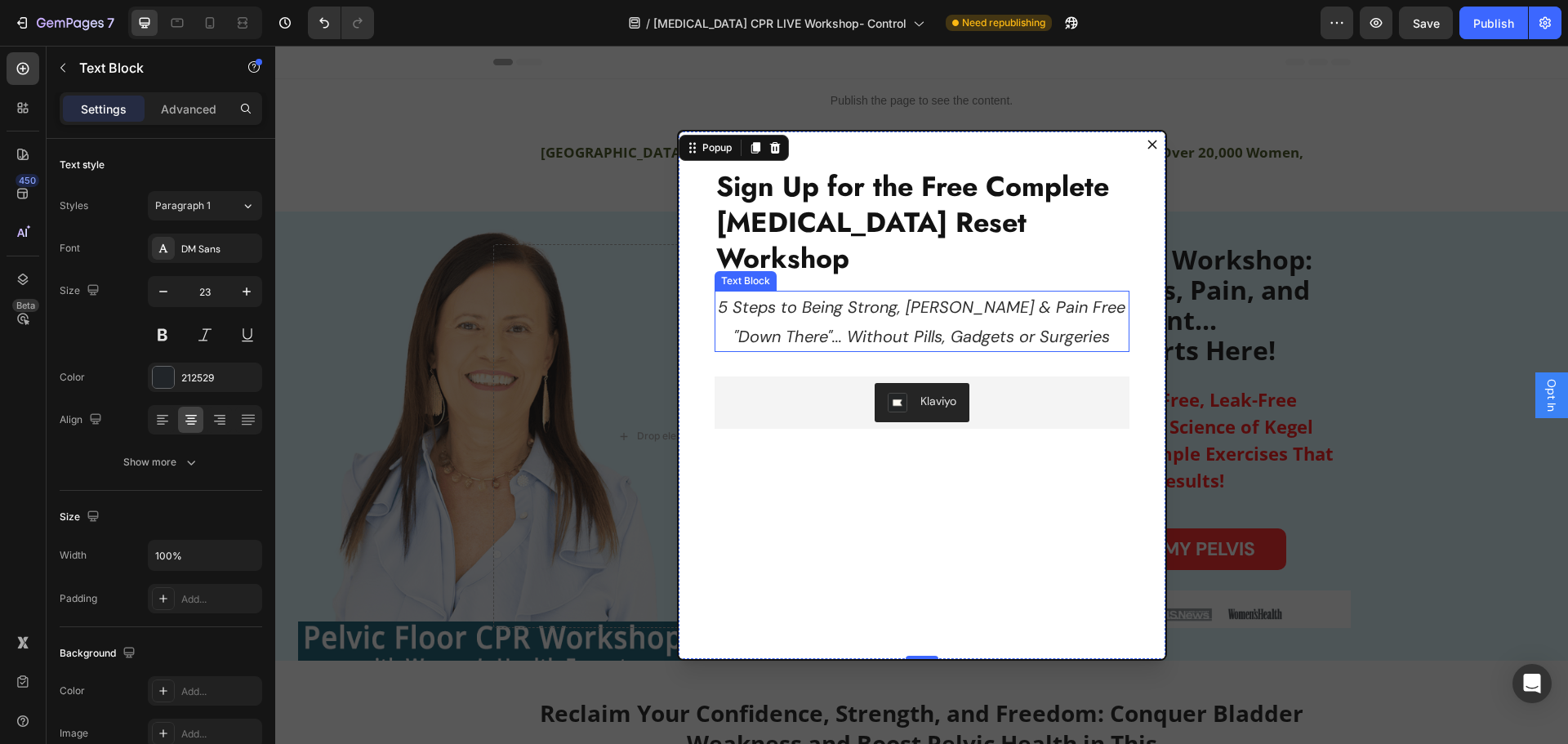
click at [1013, 293] on p "5 Steps to Being Strong, [PERSON_NAME] & Pain Free "Down There"... Without Pill…" at bounding box center [923, 321] width 412 height 58
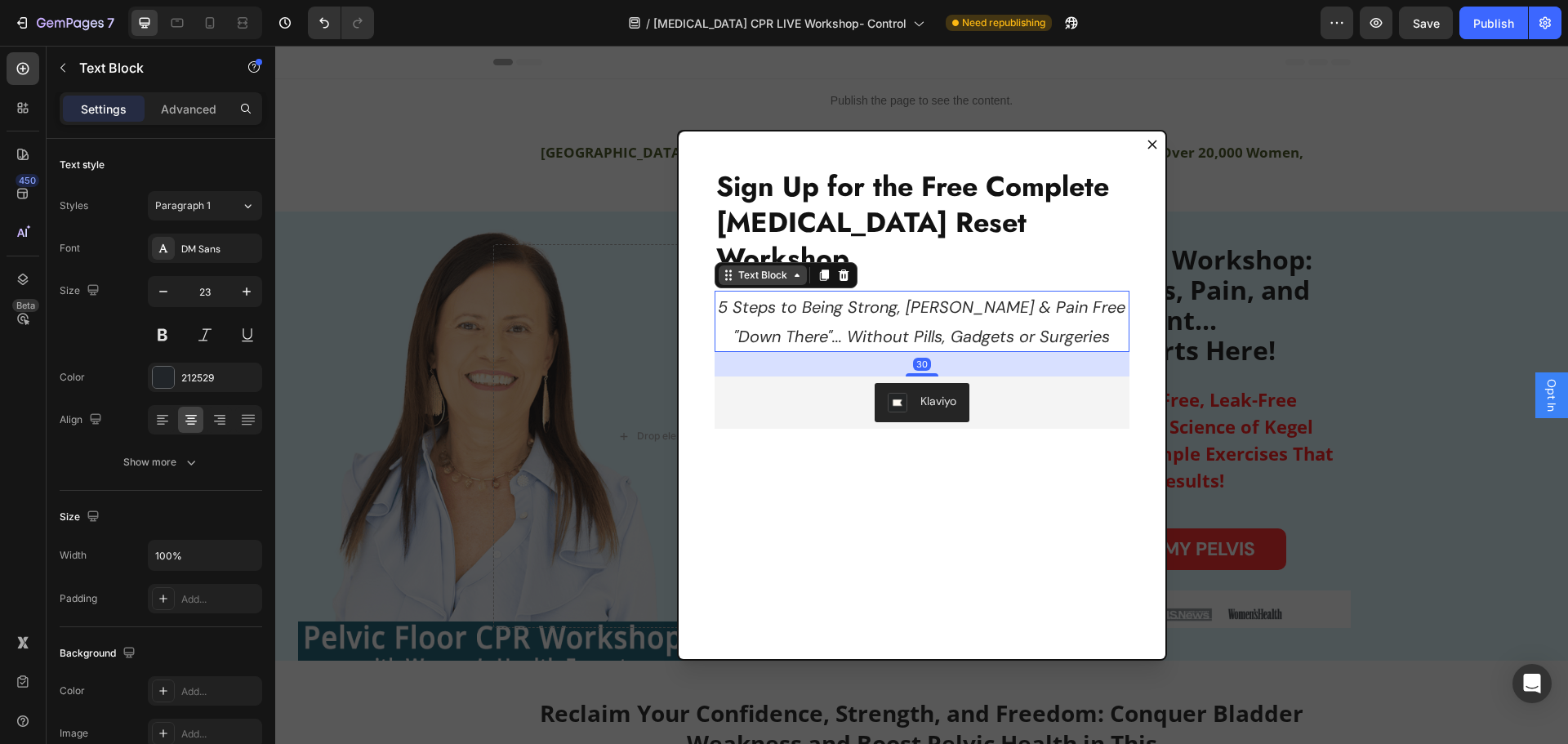
click at [756, 268] on div "Text Block" at bounding box center [763, 275] width 55 height 15
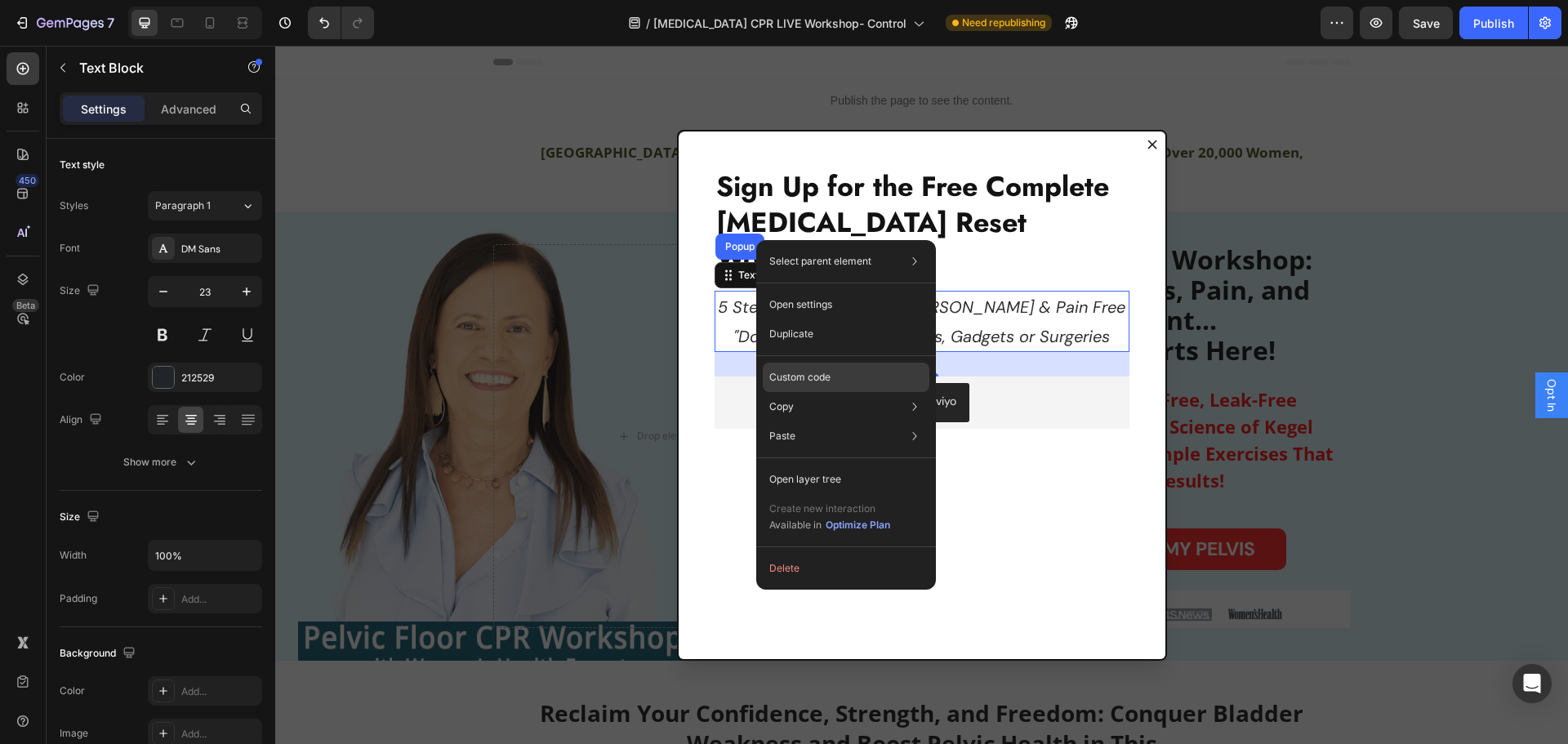
click at [806, 372] on p "Custom code" at bounding box center [800, 378] width 61 height 15
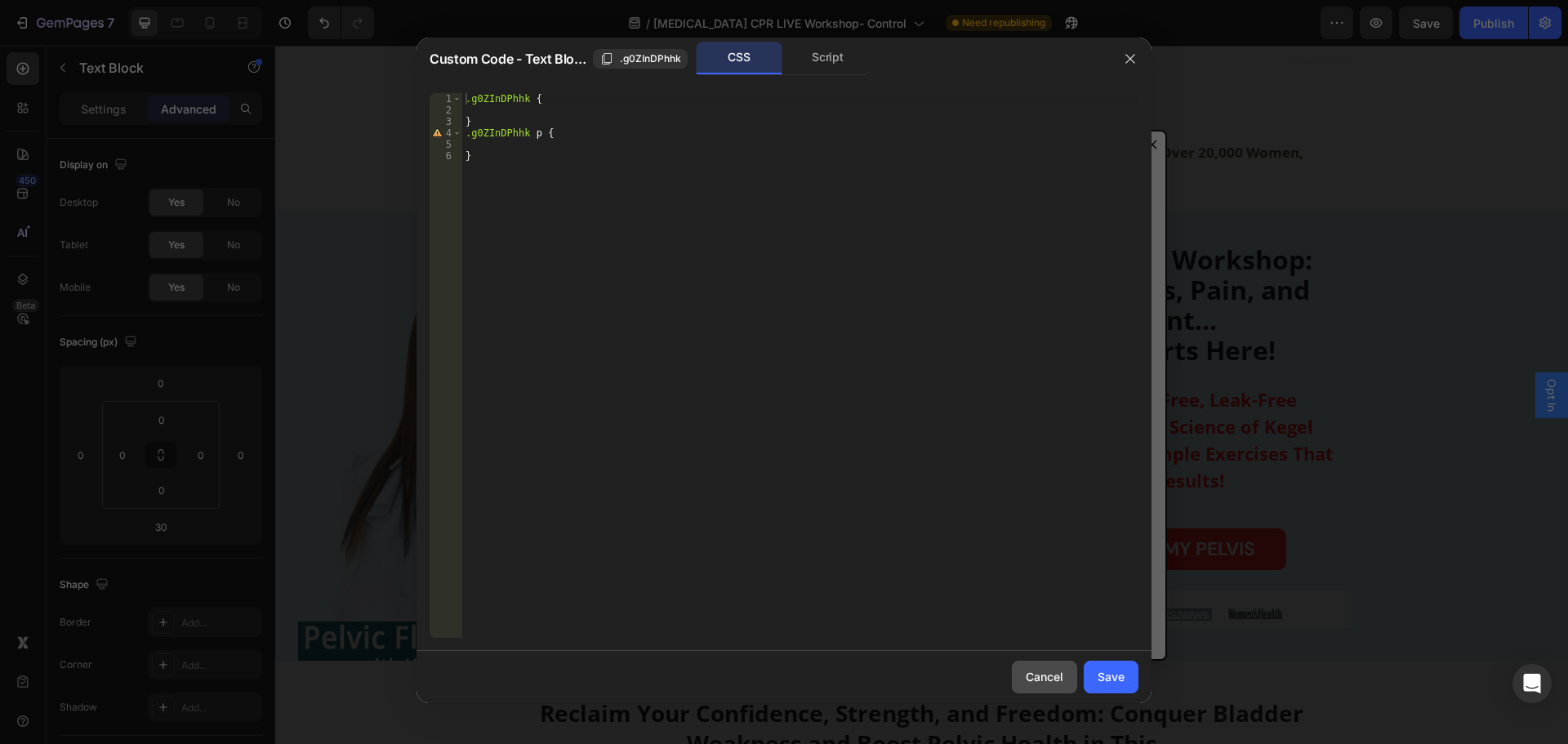
click at [1032, 677] on div "Cancel" at bounding box center [1044, 677] width 38 height 18
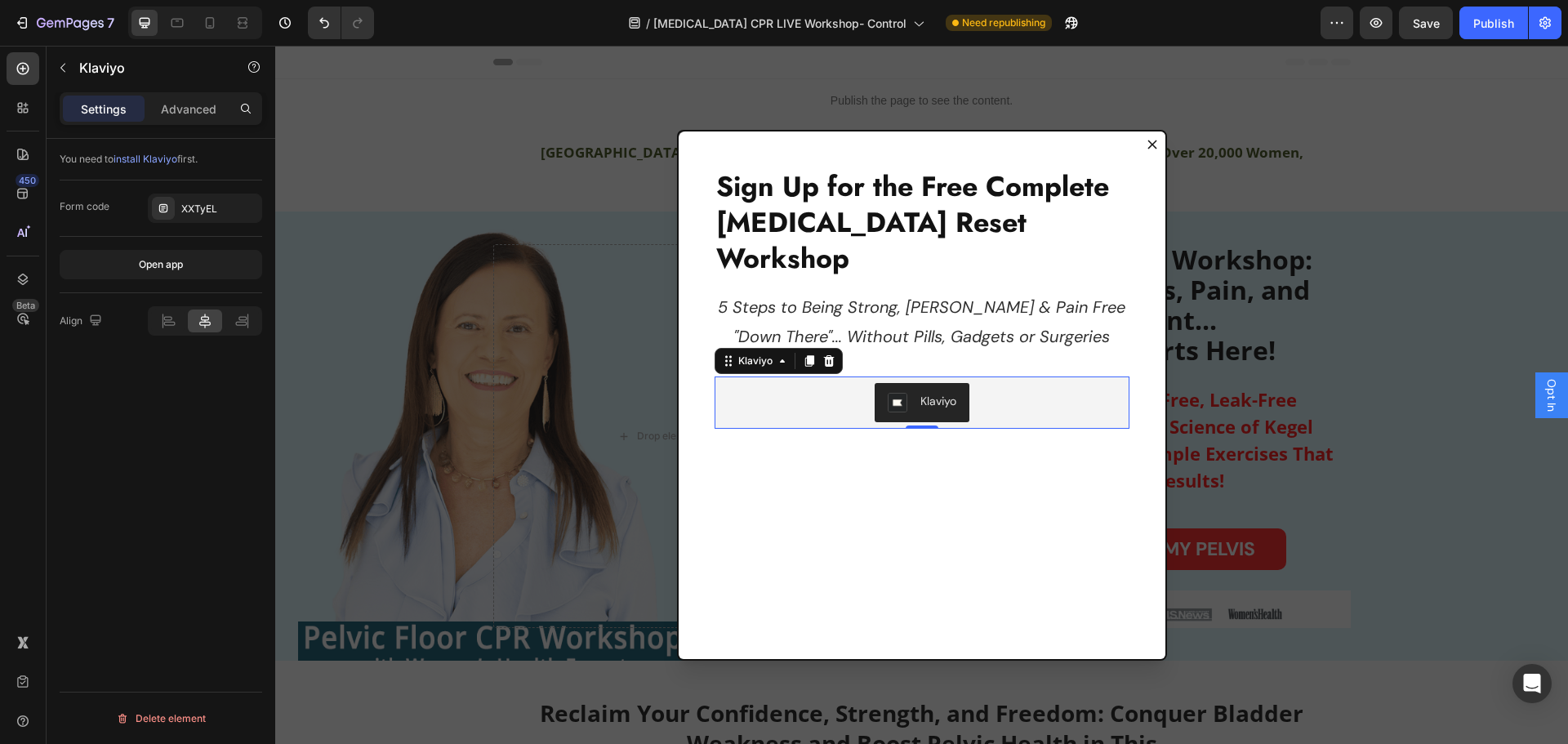
click at [796, 383] on div "Klaviyo" at bounding box center [922, 402] width 402 height 39
drag, startPoint x: 929, startPoint y: 389, endPoint x: 929, endPoint y: 413, distance: 24.0
click at [929, 448] on div "Dialog body" at bounding box center [922, 450] width 32 height 5
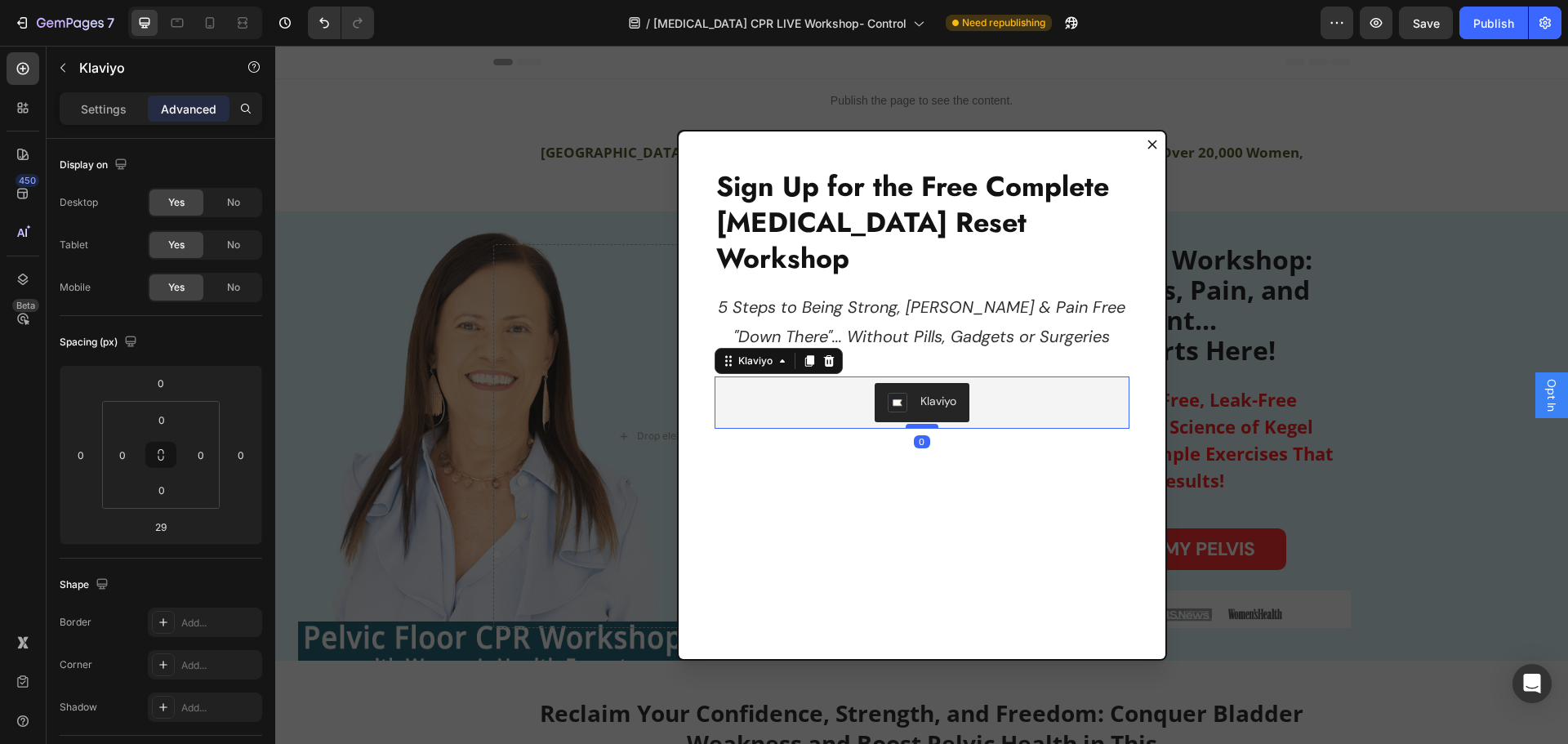
drag, startPoint x: 921, startPoint y: 414, endPoint x: 923, endPoint y: 388, distance: 26.1
click at [923, 424] on div "Dialog body" at bounding box center [922, 426] width 32 height 5
type input "0"
click at [923, 392] on div "Klaviyo" at bounding box center [938, 401] width 36 height 18
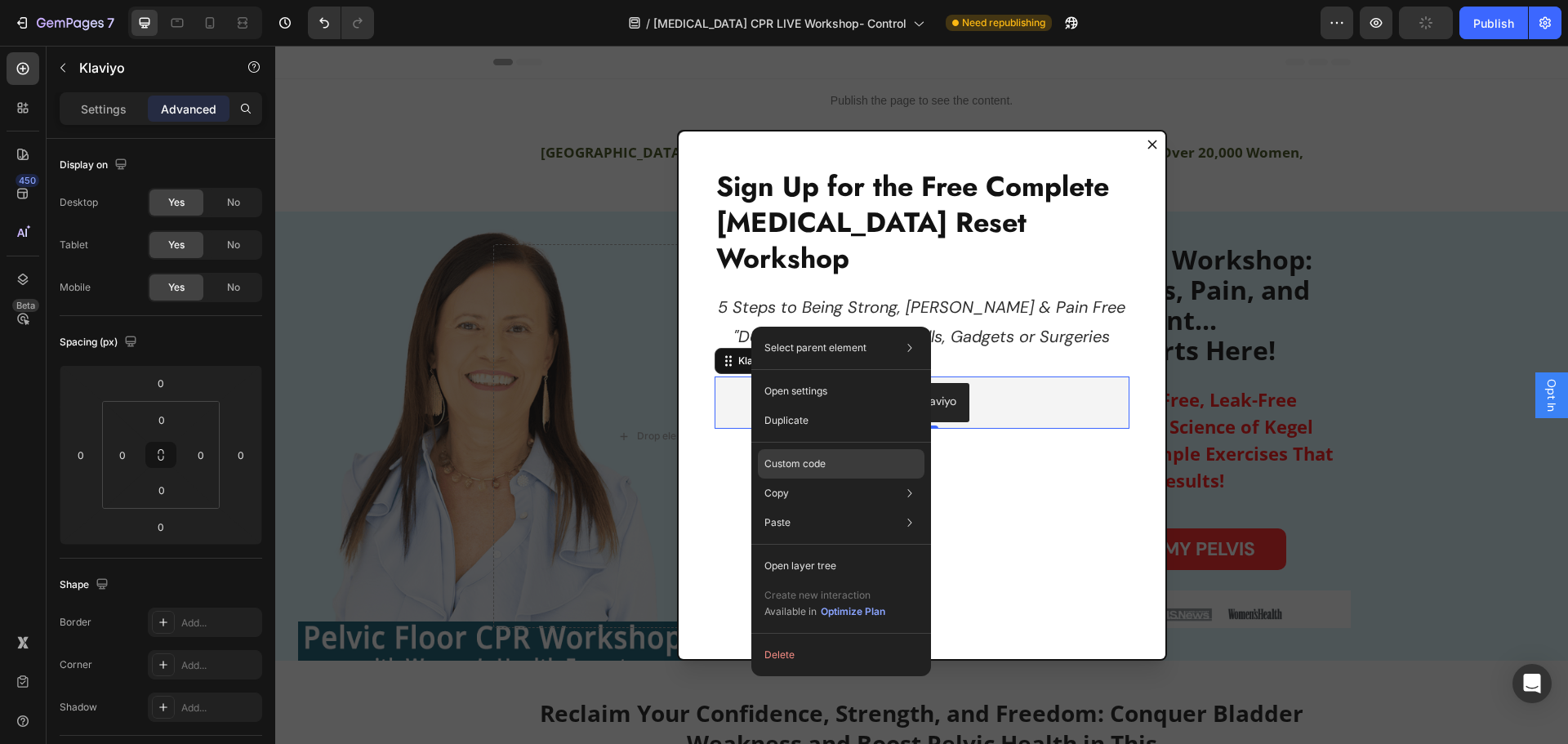
click at [803, 462] on p "Custom code" at bounding box center [795, 463] width 61 height 15
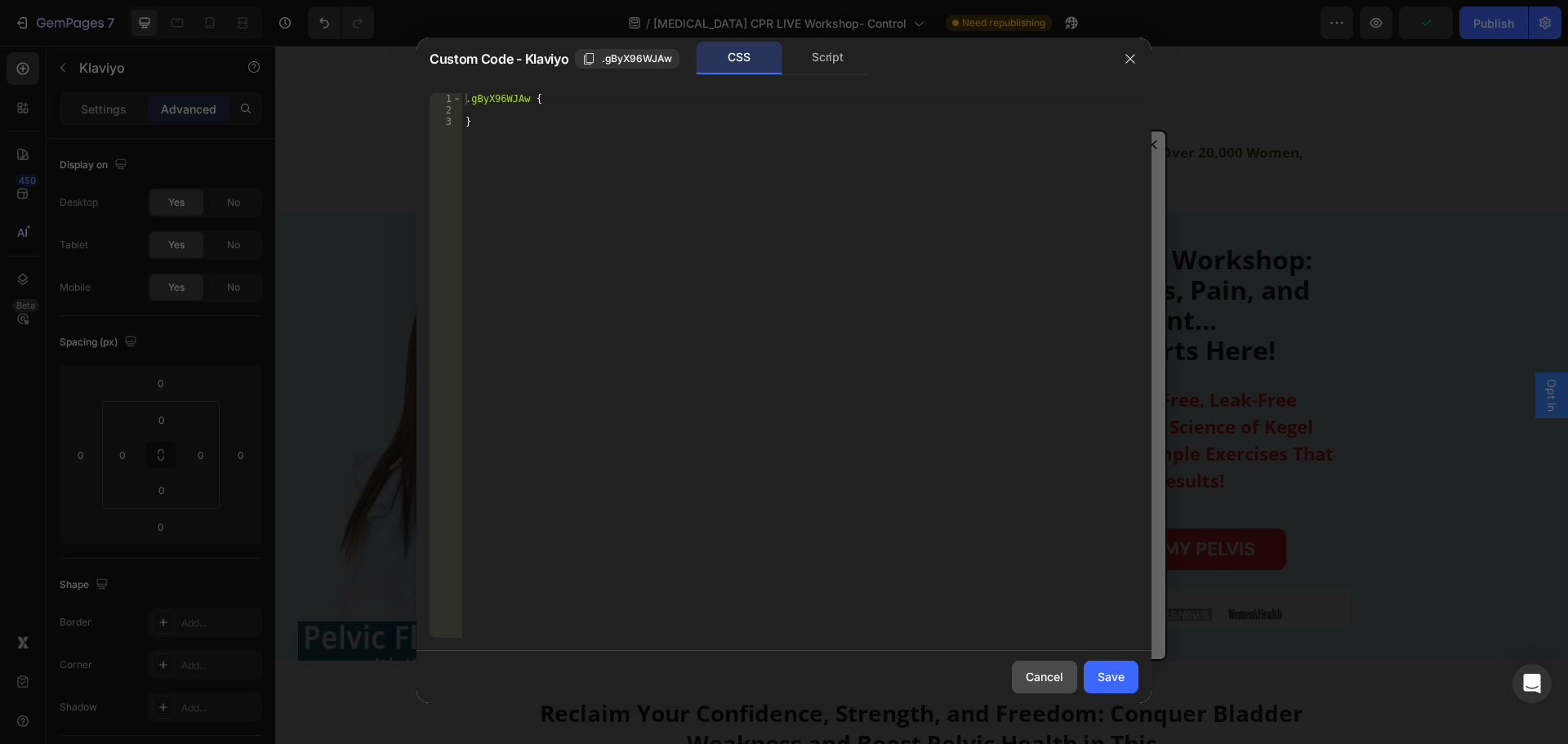
click at [1044, 683] on div "Cancel" at bounding box center [1044, 677] width 38 height 18
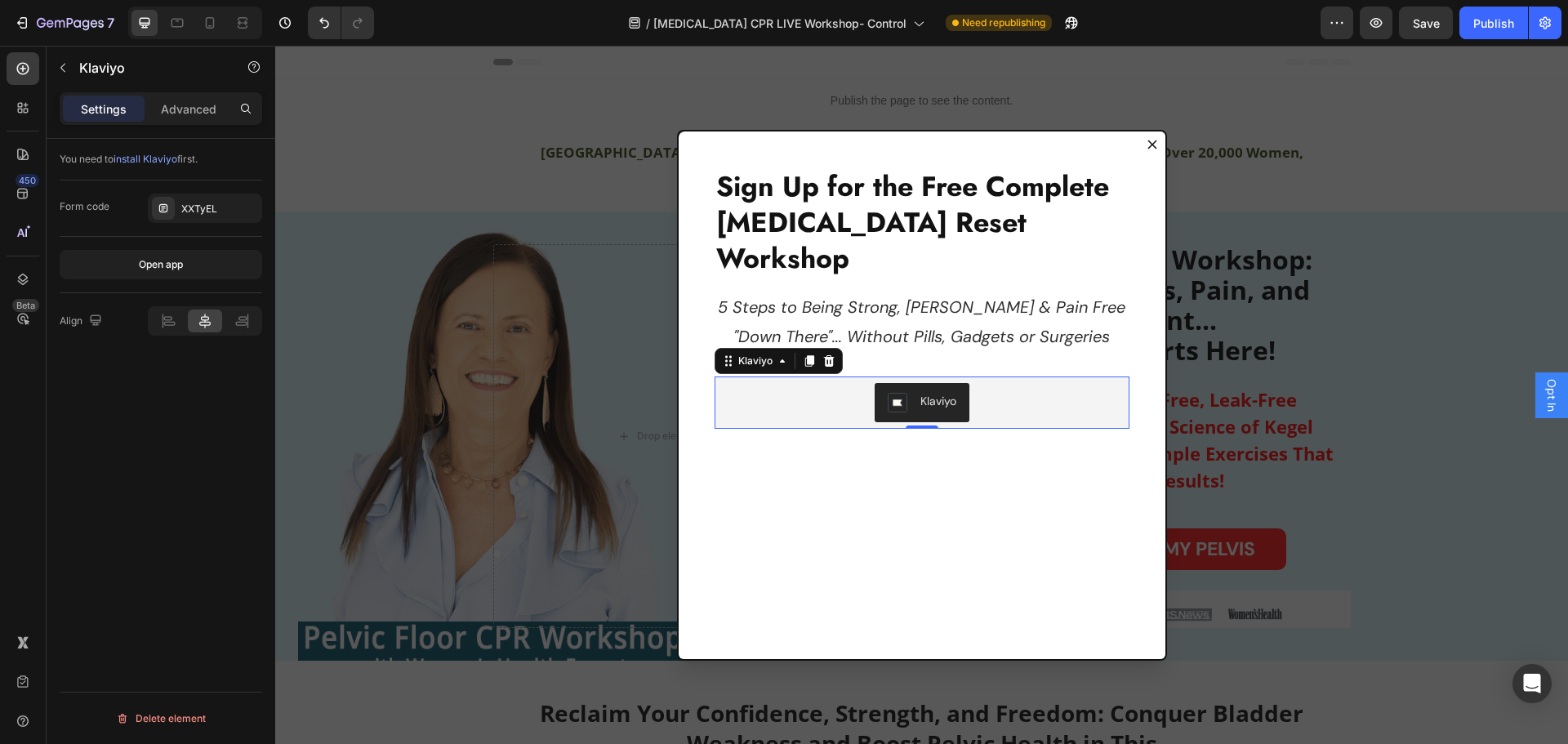
click at [1020, 383] on div "Klaviyo" at bounding box center [922, 402] width 402 height 39
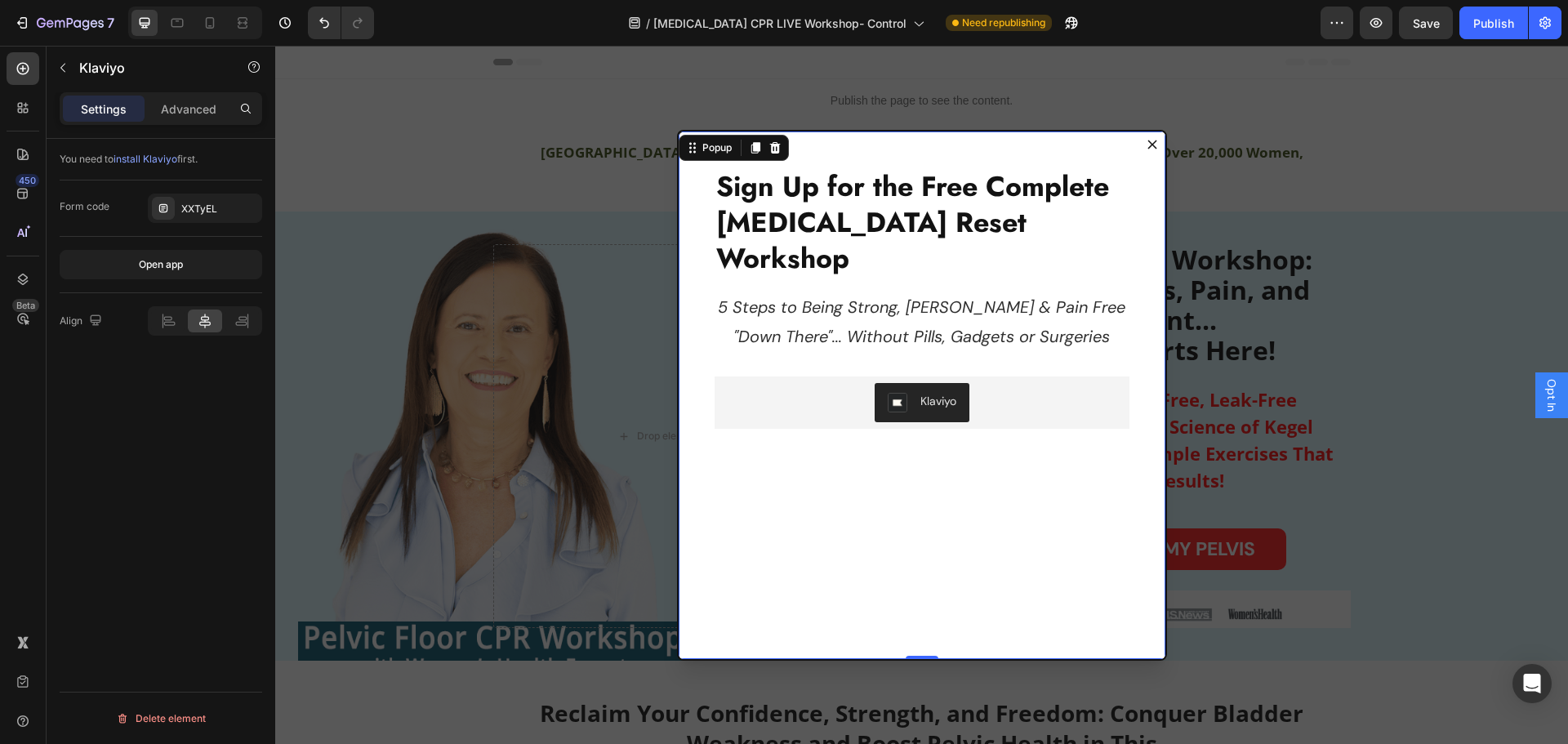
click at [887, 329] on div "Sign Up for the Free Complete Pelvic Floor Reset Workshop Heading 5 Steps to Be…" at bounding box center [922, 396] width 487 height 531
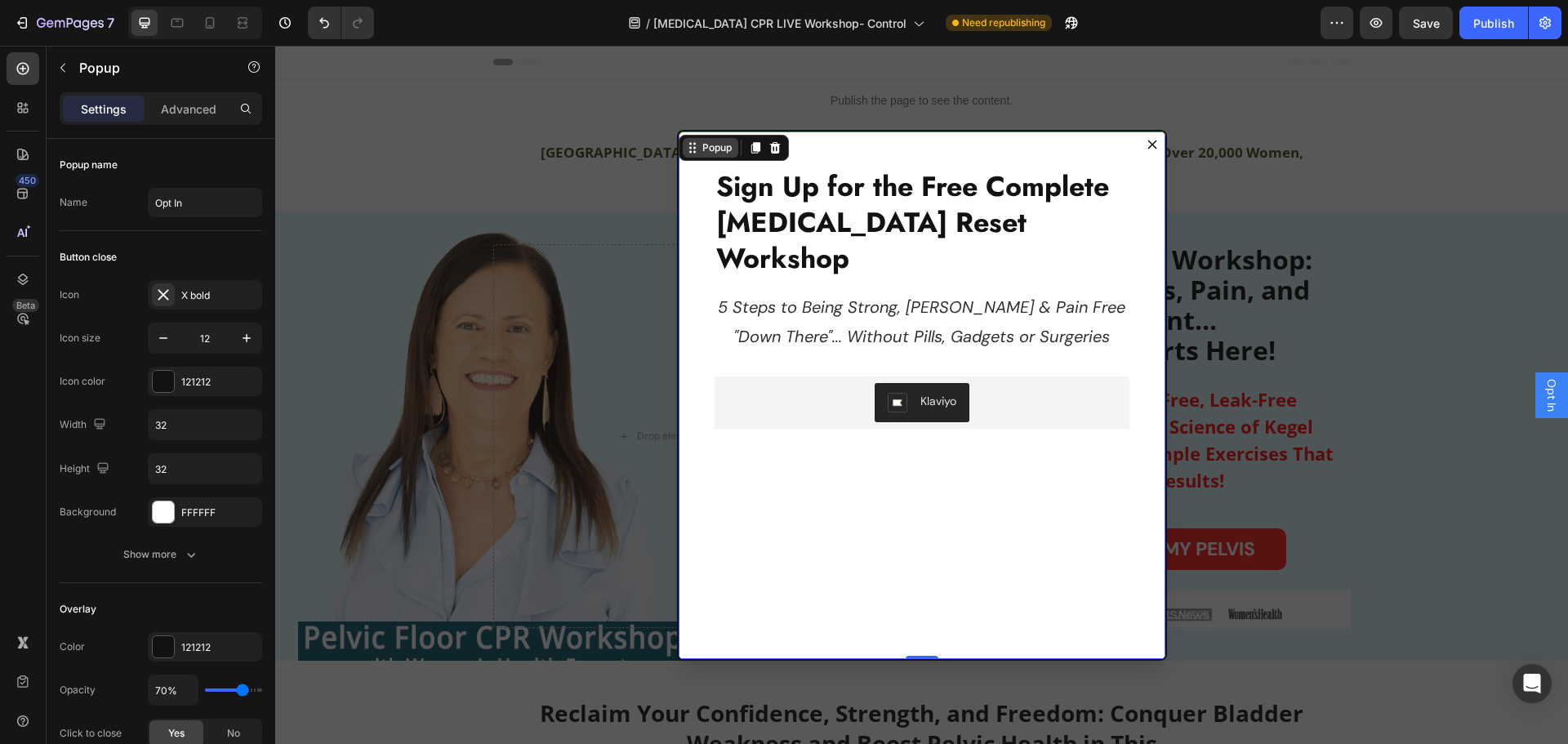
click at [690, 151] on icon "Dialog content" at bounding box center [693, 148] width 13 height 13
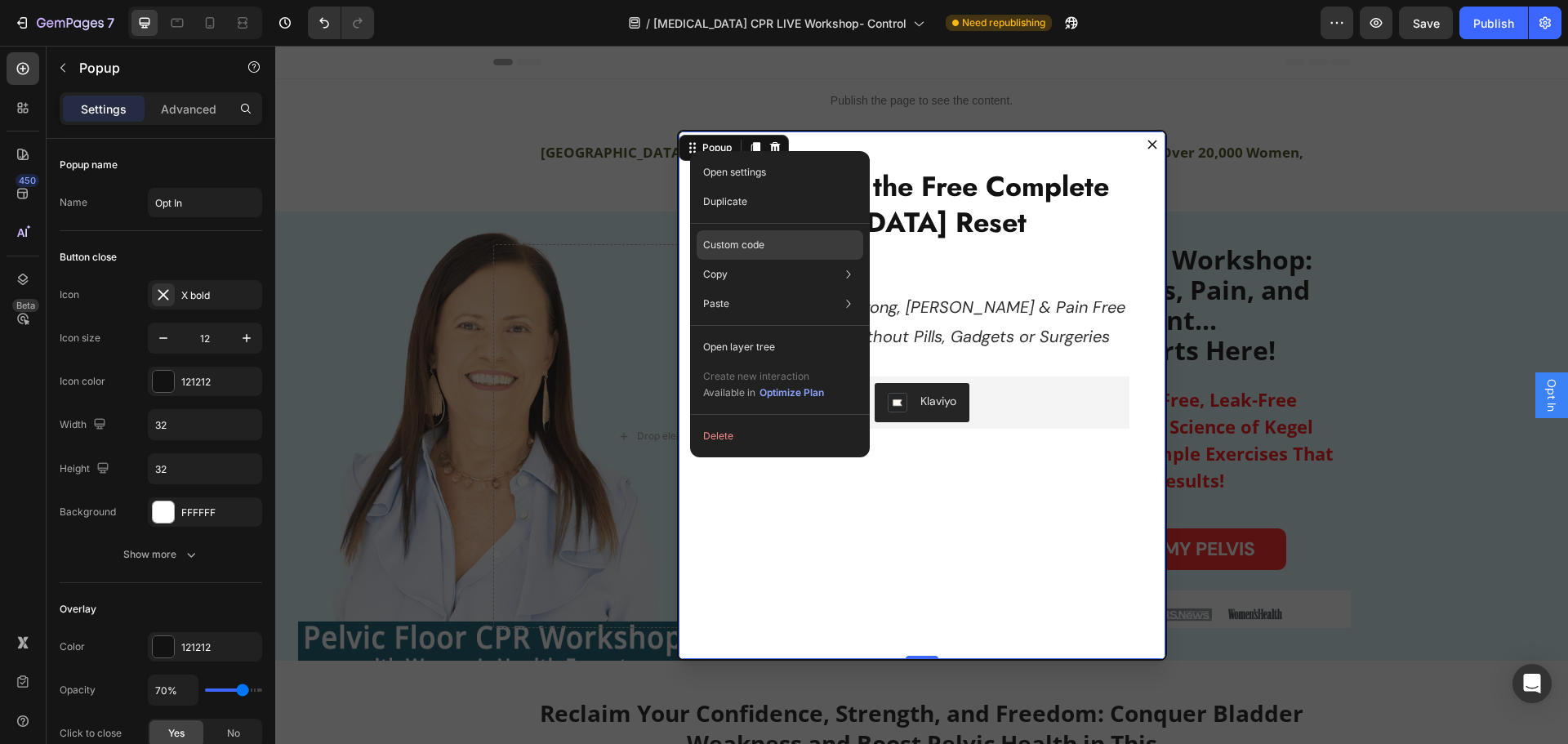
click at [732, 243] on p "Custom code" at bounding box center [734, 245] width 61 height 15
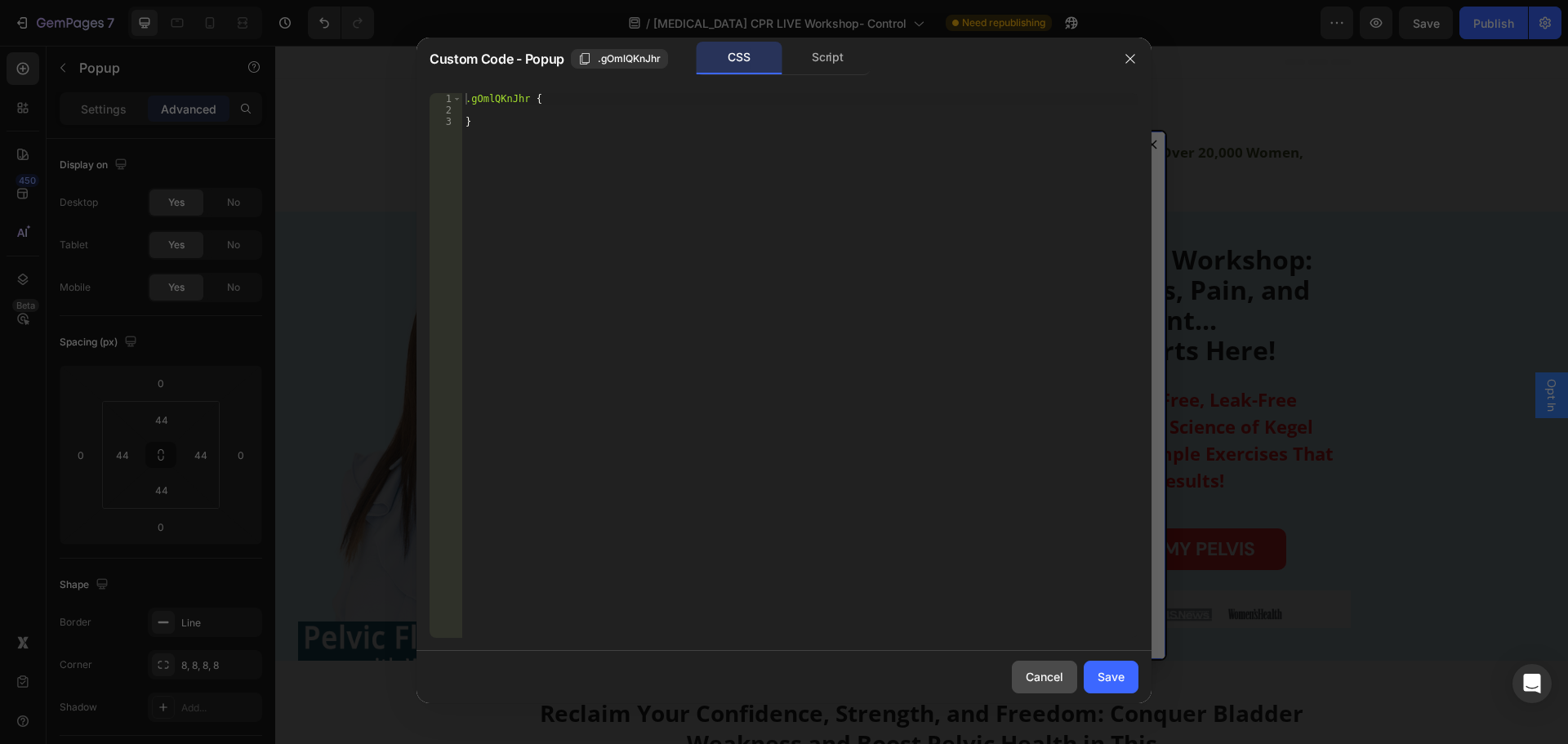
drag, startPoint x: 1029, startPoint y: 692, endPoint x: 755, endPoint y: 640, distance: 278.9
click at [1029, 692] on button "Cancel" at bounding box center [1044, 677] width 66 height 32
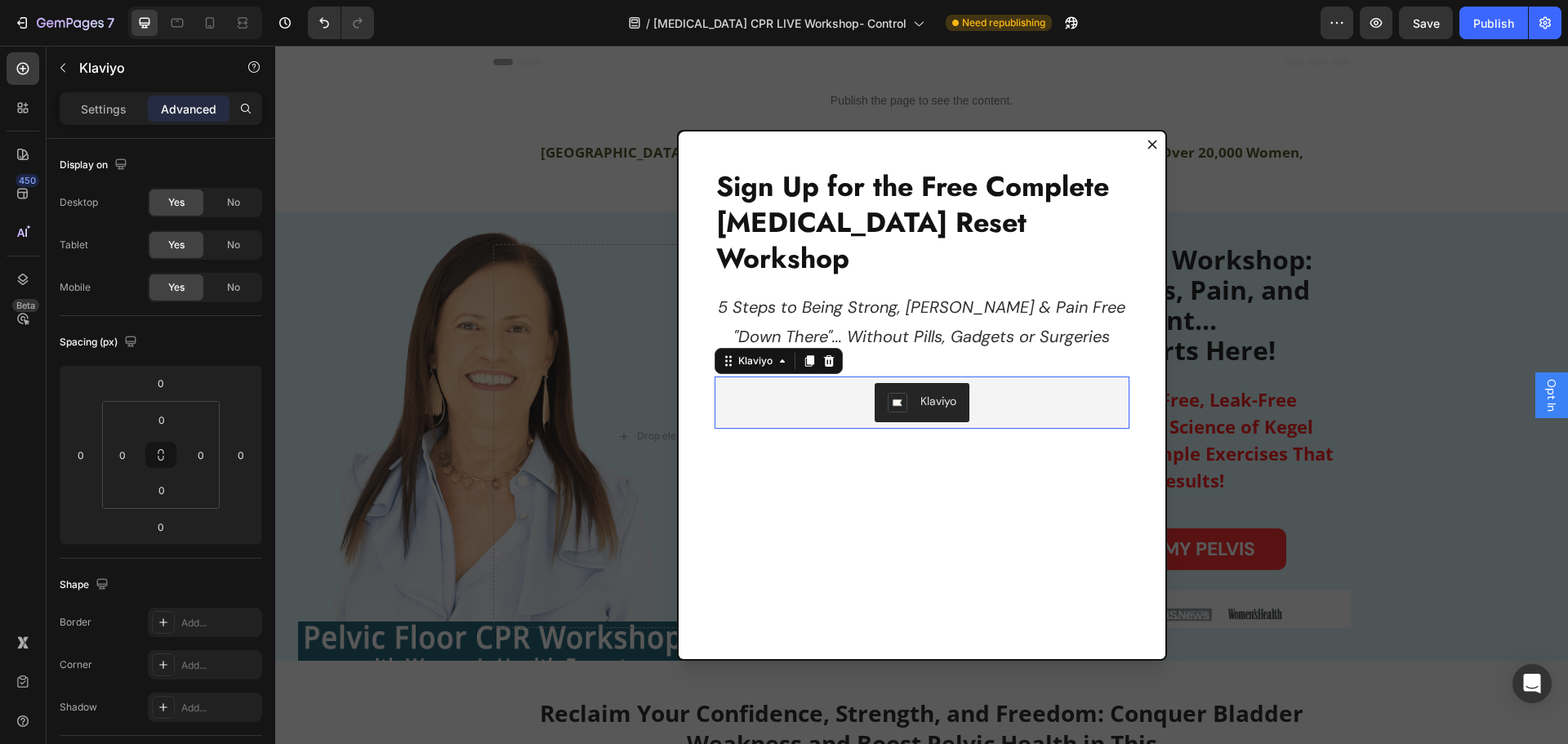
click at [999, 383] on div "Klaviyo" at bounding box center [922, 402] width 402 height 39
click at [724, 354] on icon "Dialog body" at bounding box center [729, 361] width 13 height 13
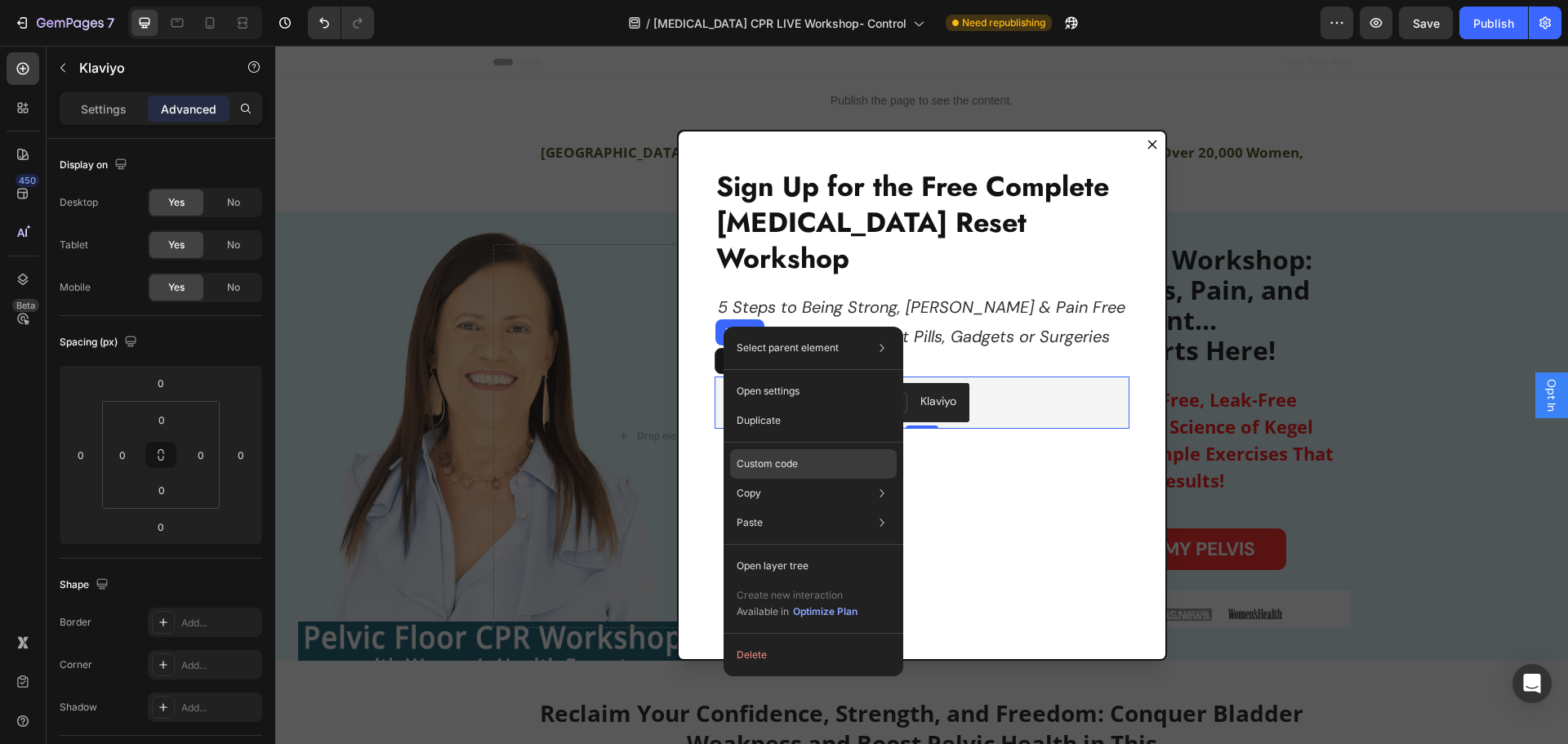
click at [775, 459] on p "Custom code" at bounding box center [767, 463] width 61 height 15
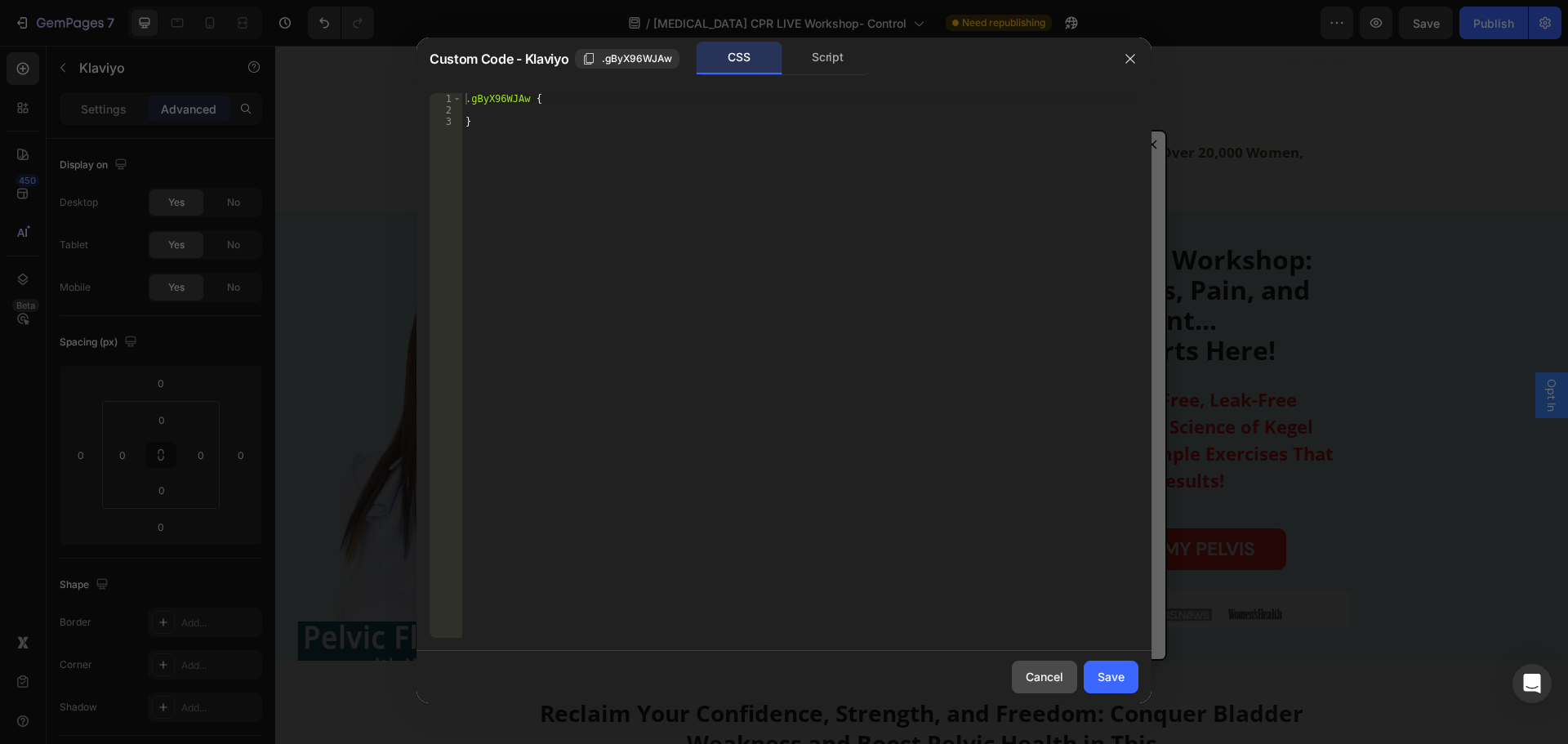
click at [1038, 680] on div "Cancel" at bounding box center [1044, 677] width 38 height 18
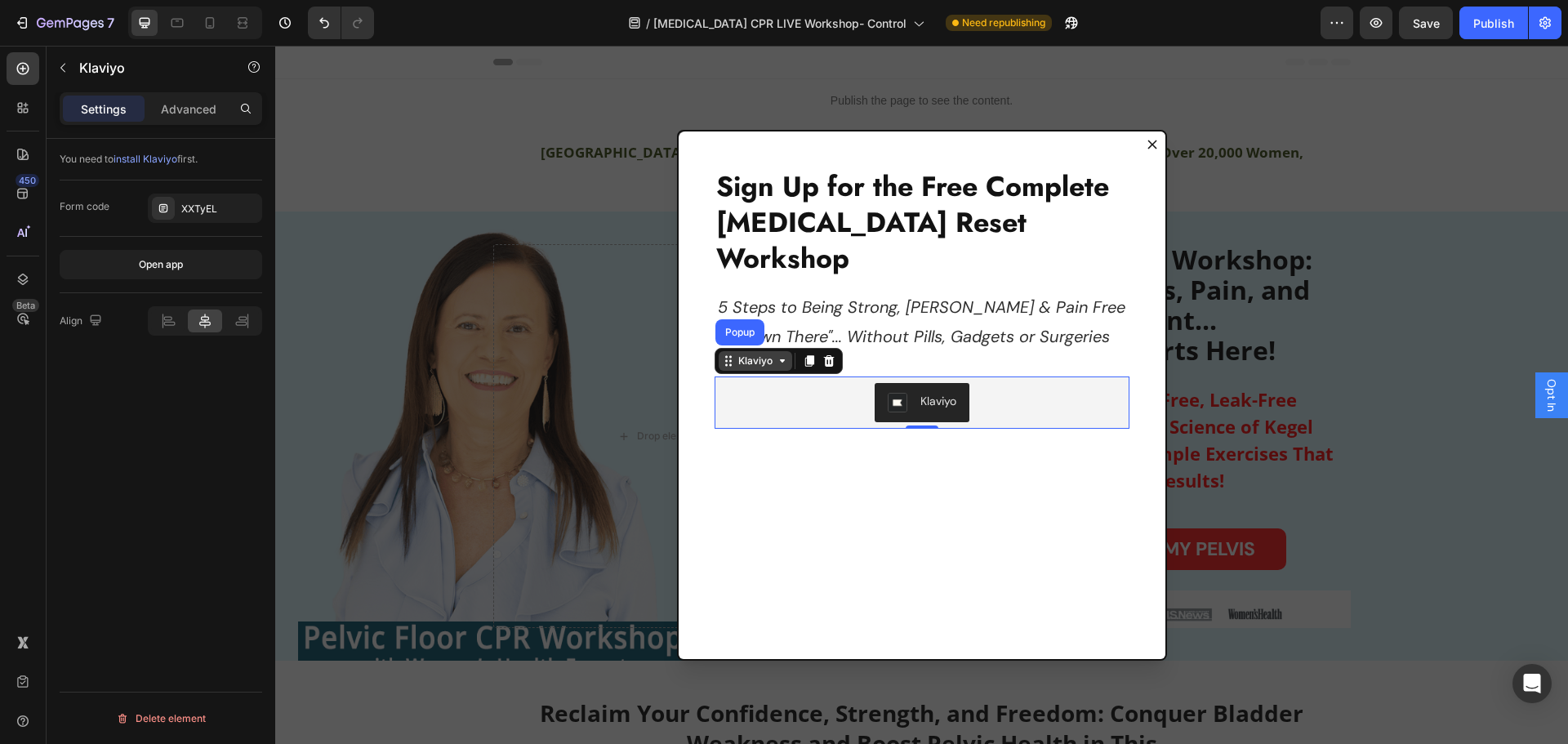
click at [740, 354] on div "Klaviyo" at bounding box center [755, 361] width 41 height 15
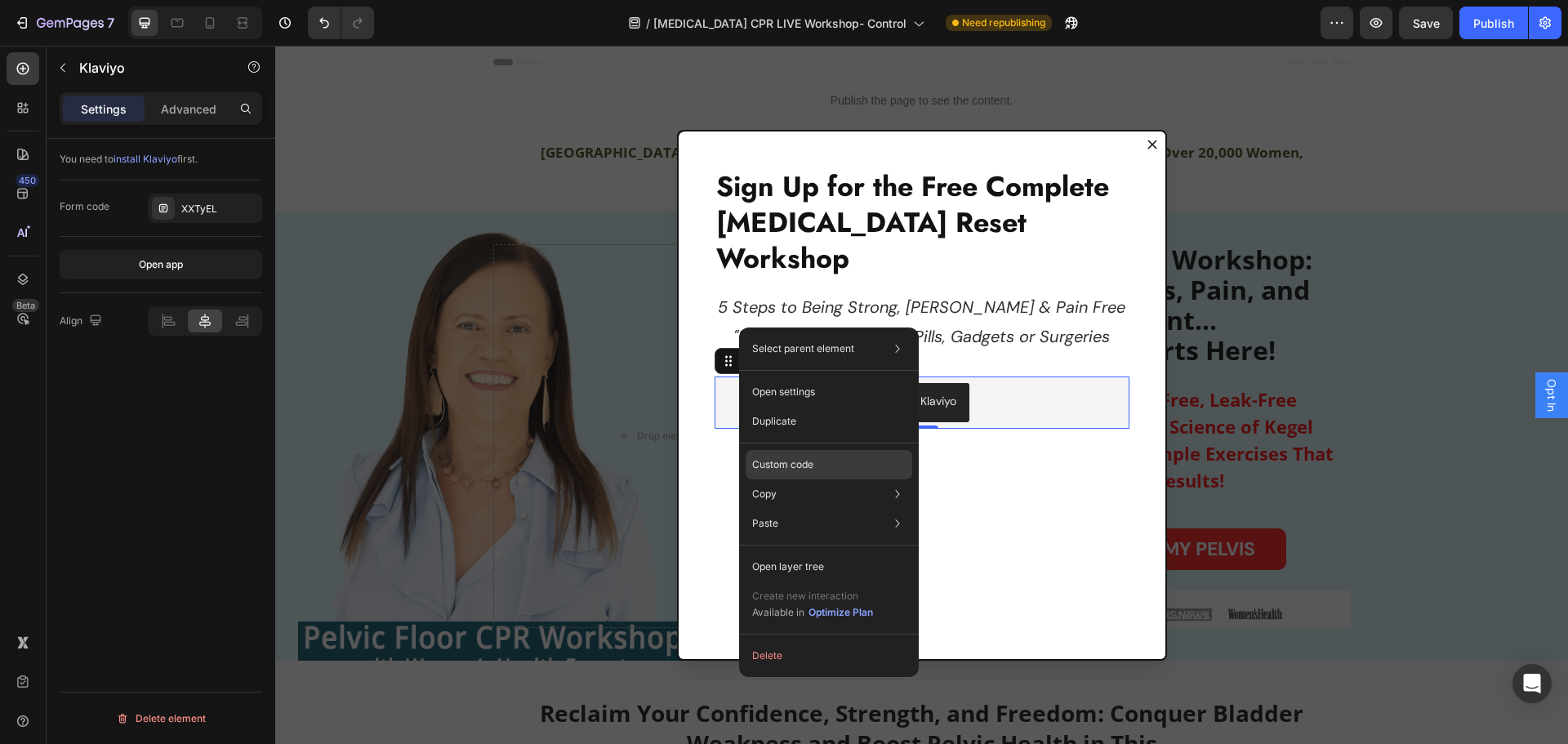
click at [783, 462] on p "Custom code" at bounding box center [783, 464] width 61 height 15
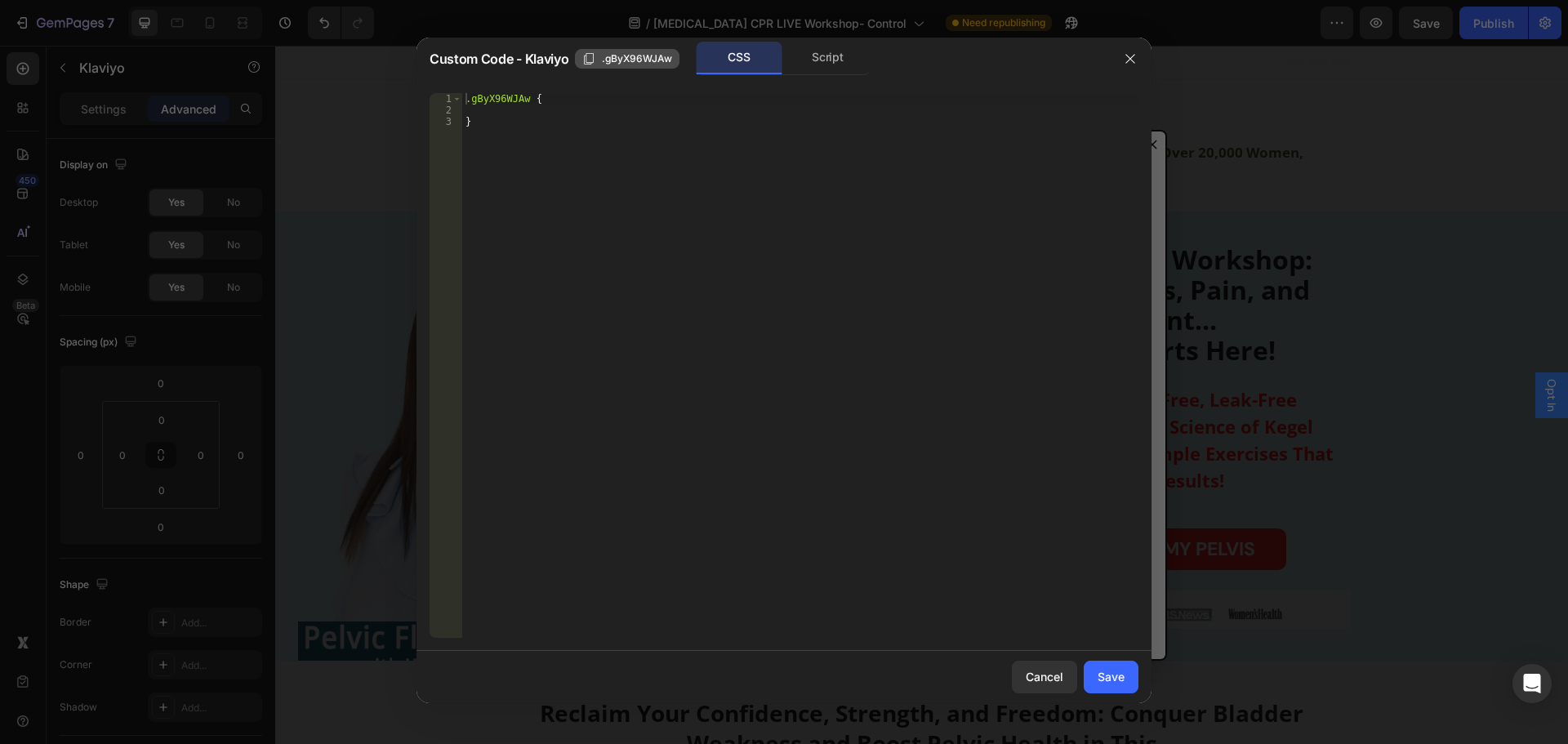
click at [621, 60] on span ".gByX96WJAw" at bounding box center [637, 59] width 70 height 15
click at [838, 66] on div "Script" at bounding box center [827, 57] width 86 height 32
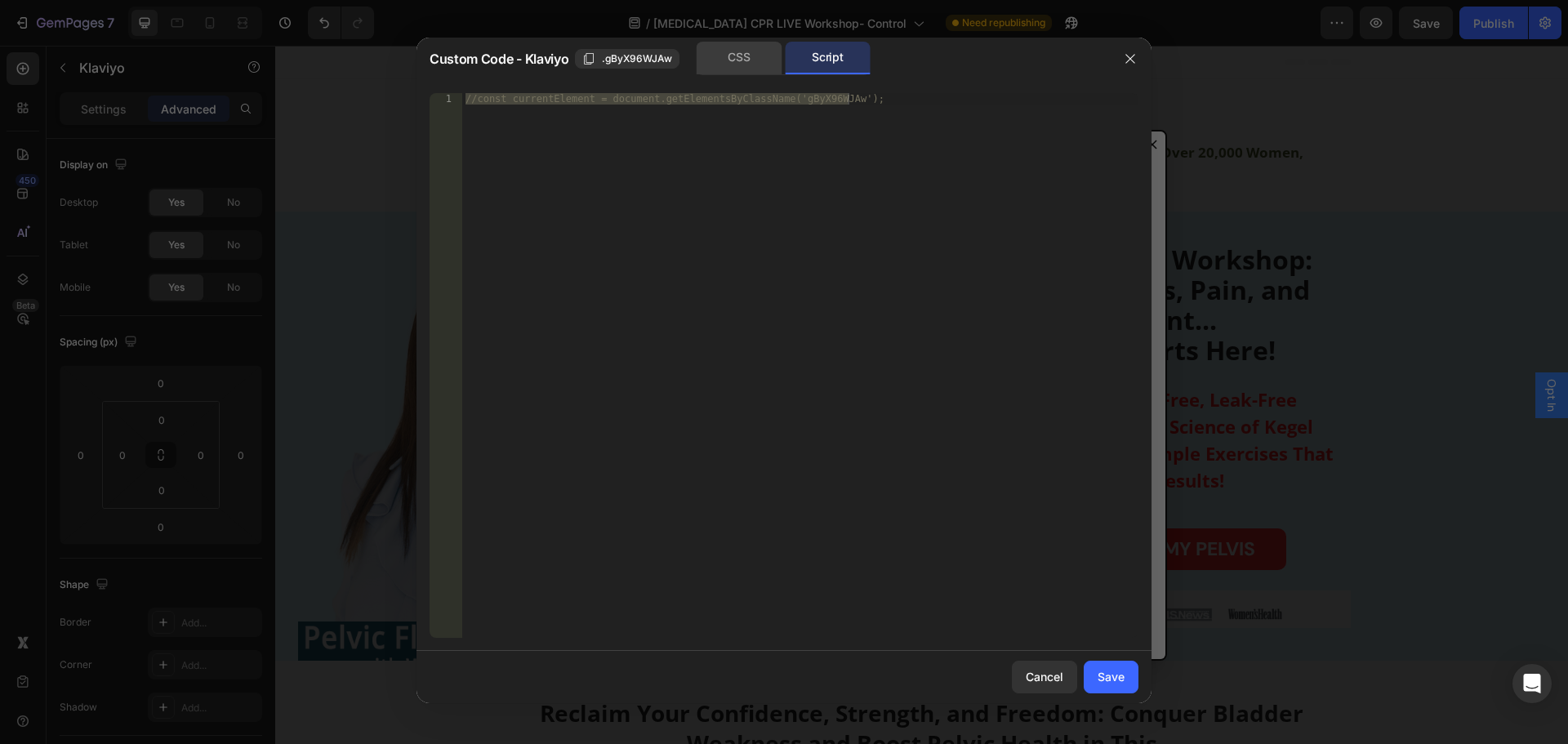
click at [755, 61] on div "CSS" at bounding box center [740, 57] width 86 height 32
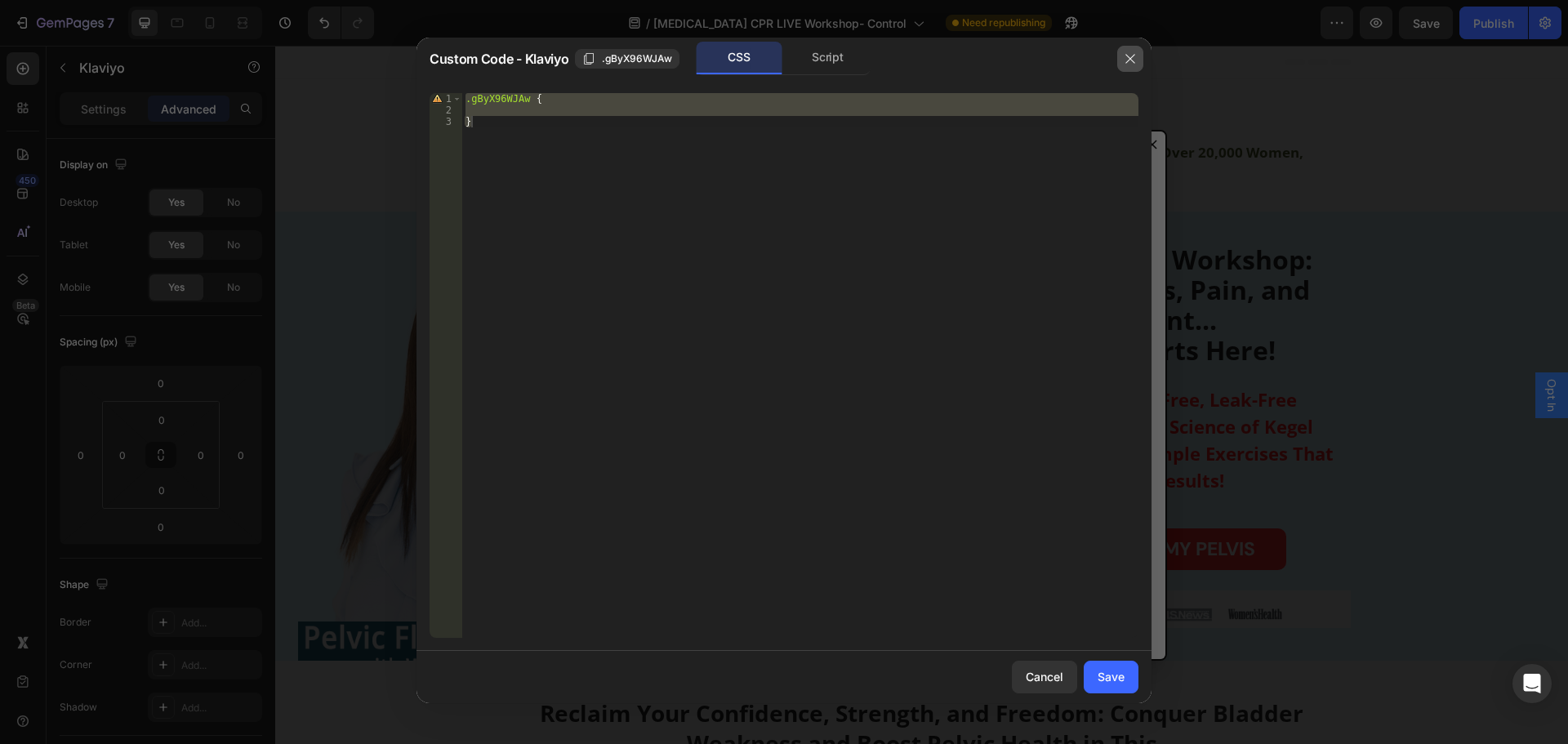
click at [1129, 60] on icon "button" at bounding box center [1130, 58] width 9 height 9
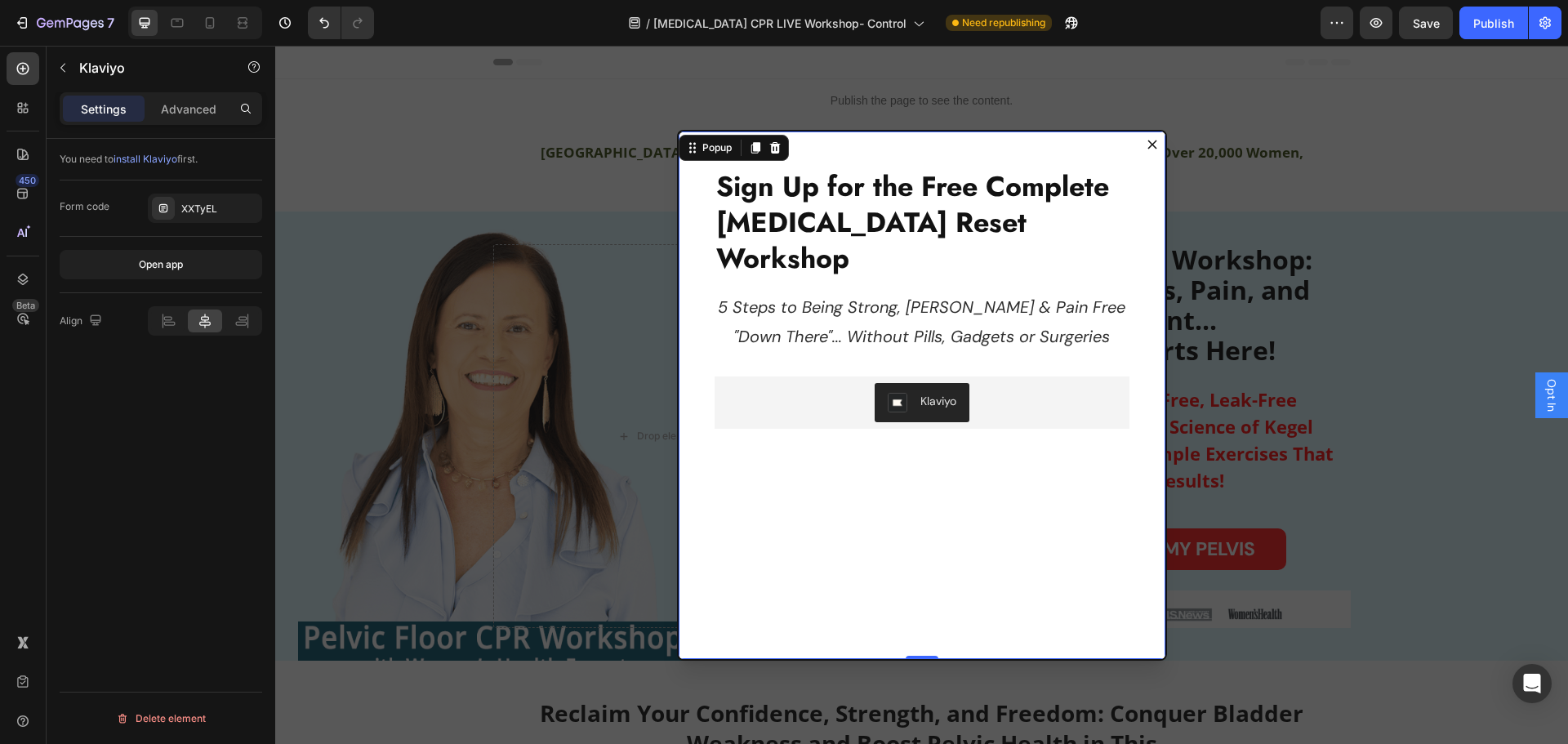
click at [815, 413] on div "Sign Up for the Free Complete Pelvic Floor Reset Workshop Heading 5 Steps to Be…" at bounding box center [922, 396] width 487 height 531
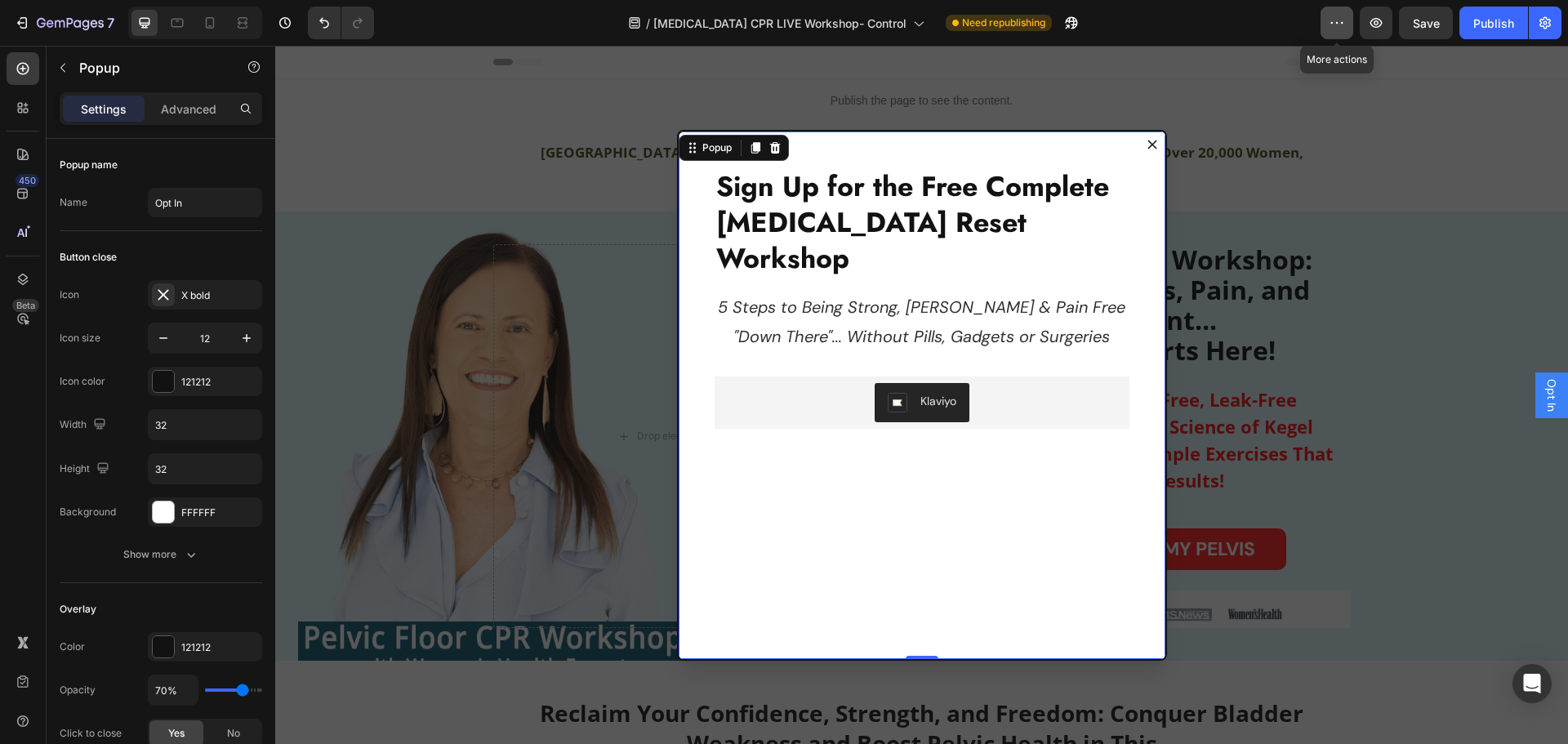
click at [1338, 18] on icon "button" at bounding box center [1337, 23] width 17 height 17
click at [1549, 23] on icon "button" at bounding box center [1545, 23] width 11 height 12
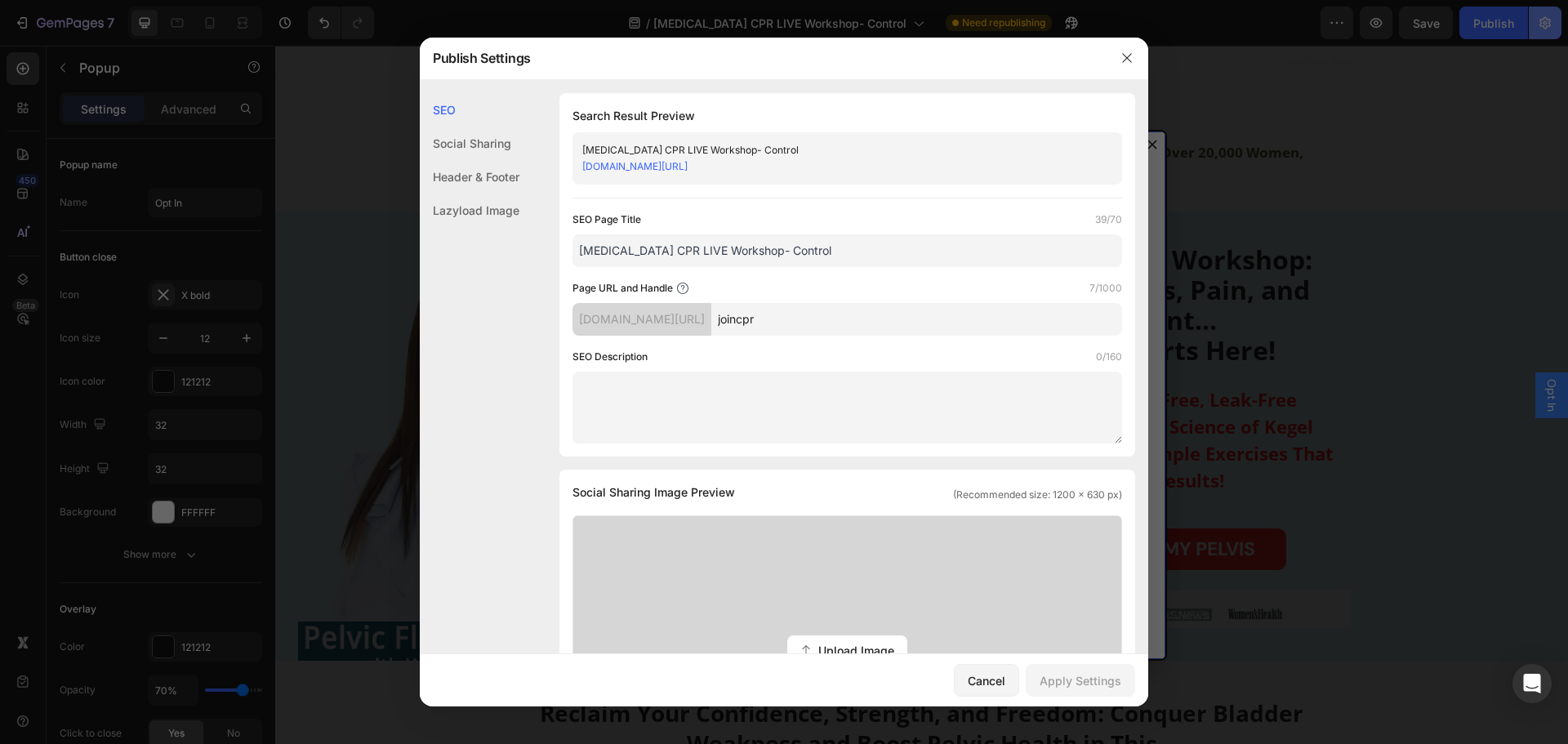
click at [1547, 23] on div at bounding box center [784, 372] width 1568 height 744
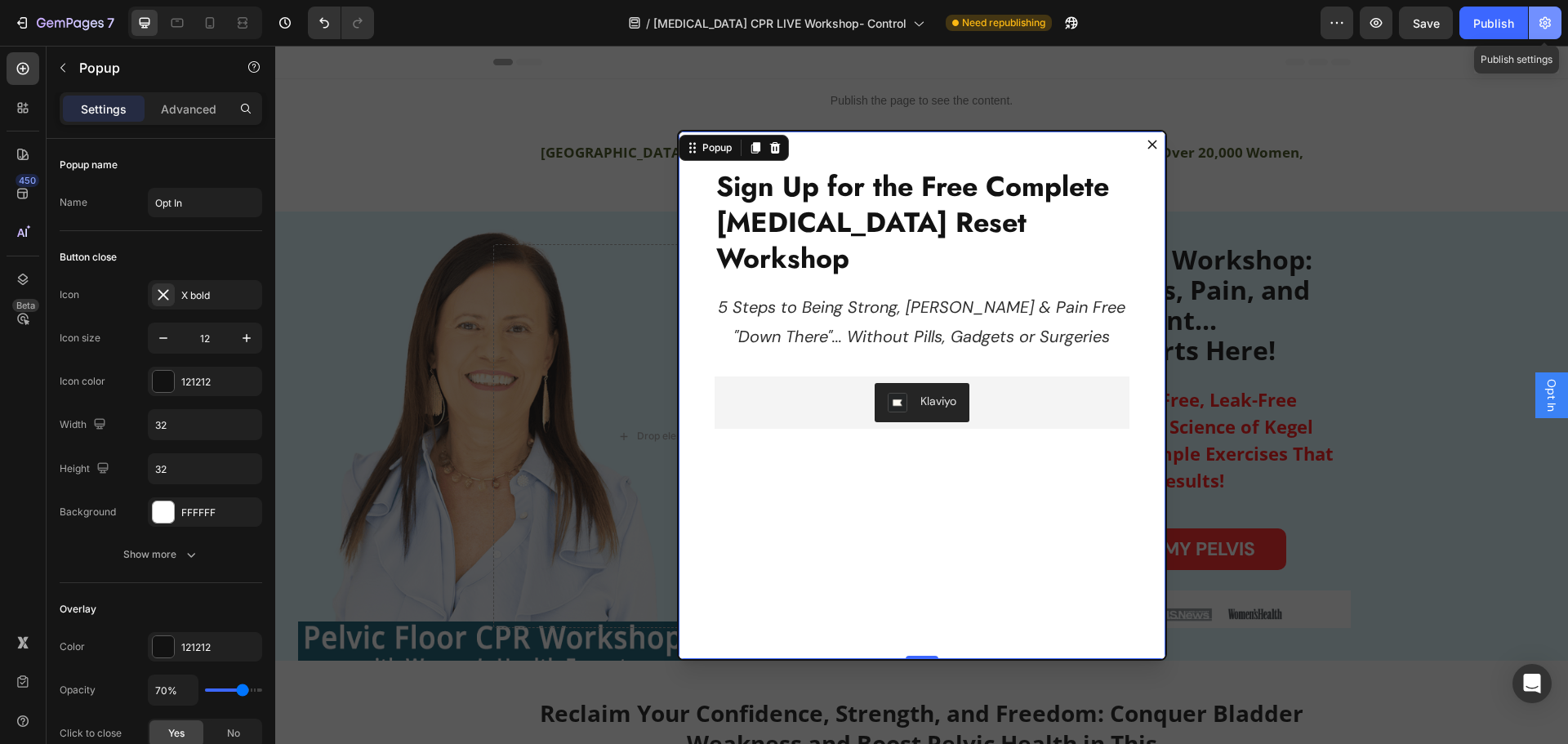
click at [1547, 23] on icon "button" at bounding box center [1546, 23] width 4 height 4
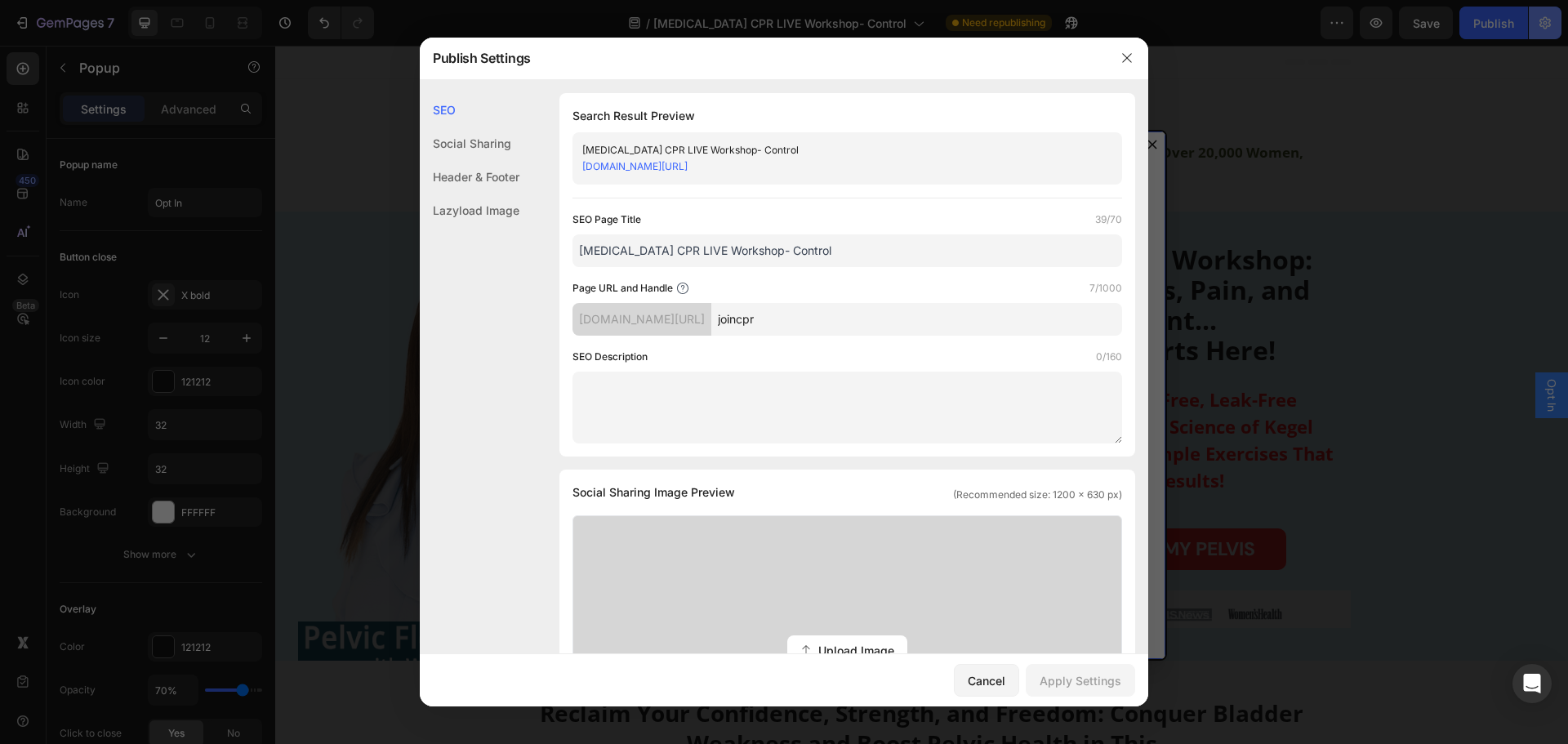
click at [1547, 23] on div at bounding box center [784, 372] width 1568 height 744
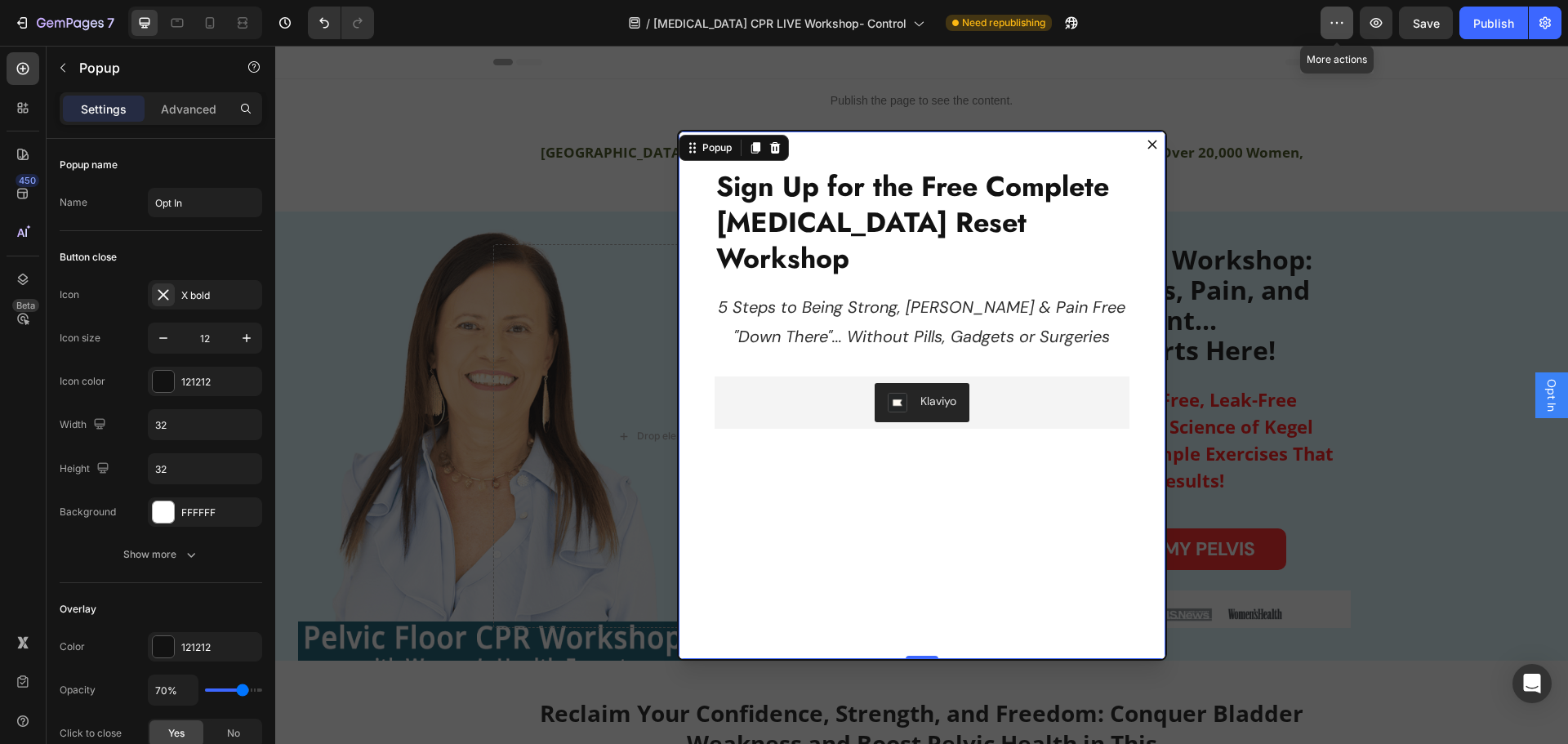
click at [1333, 15] on icon "button" at bounding box center [1337, 23] width 17 height 17
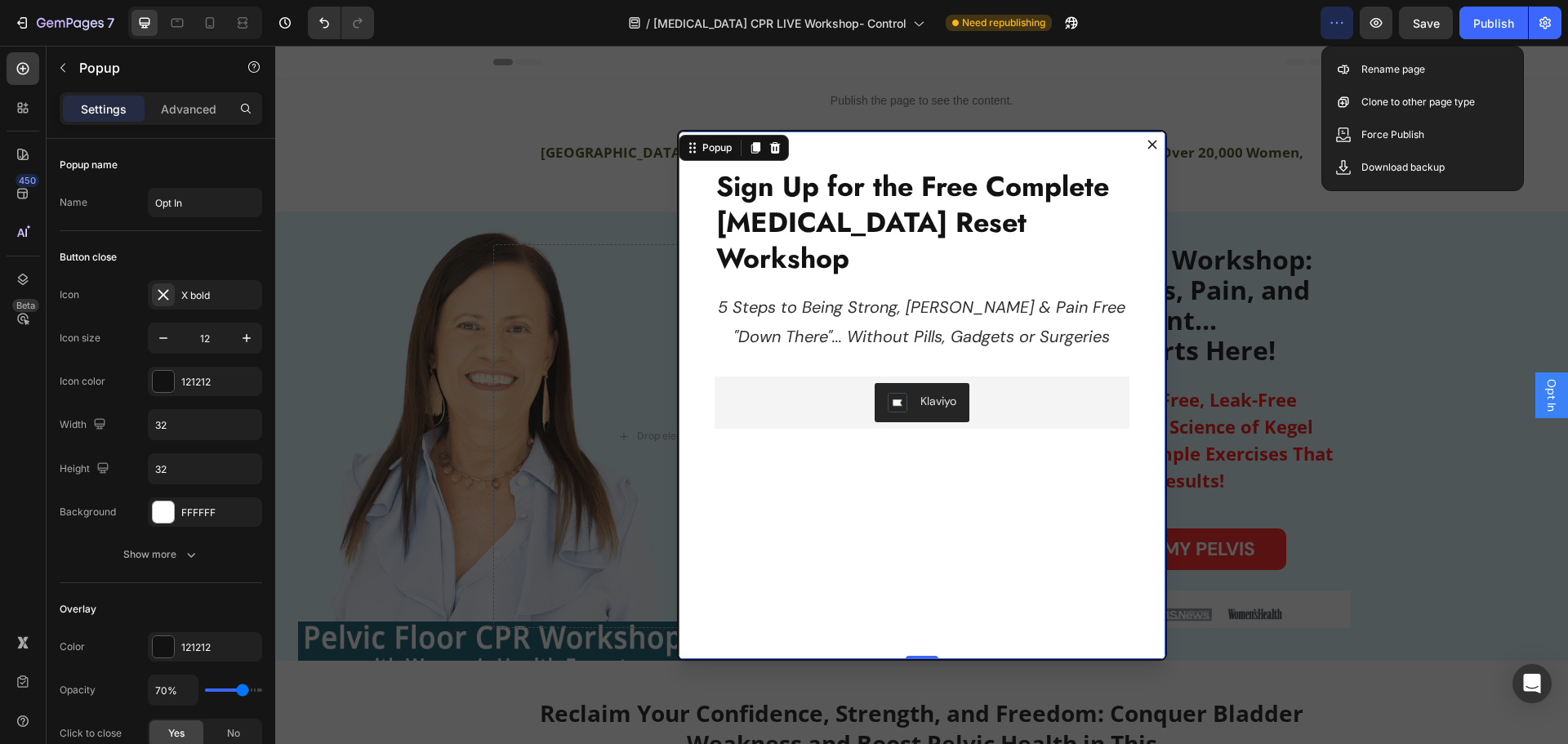
click at [1148, 143] on icon "Dialog content" at bounding box center [1152, 144] width 9 height 9
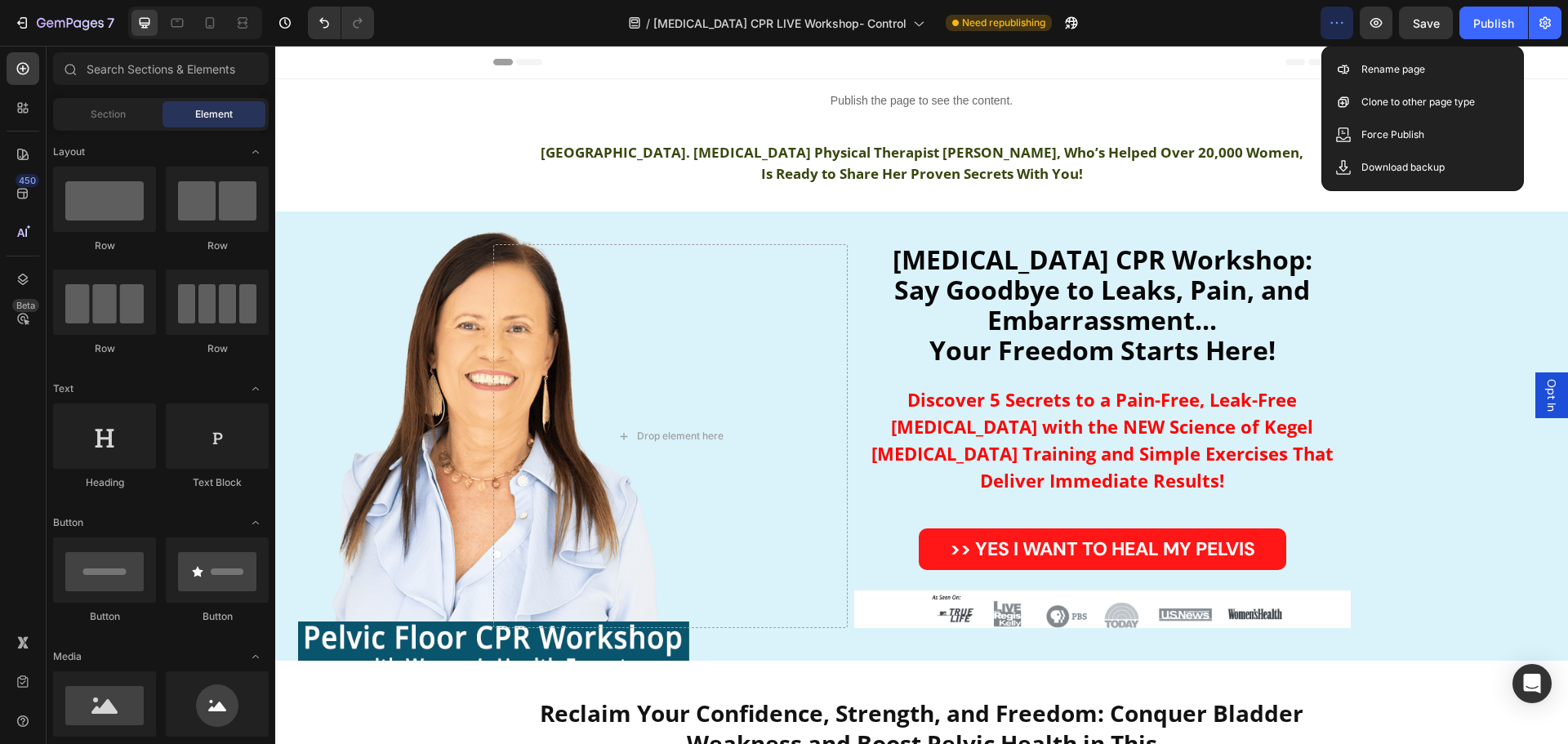
click at [1544, 393] on span "Opt In" at bounding box center [1552, 394] width 17 height 32
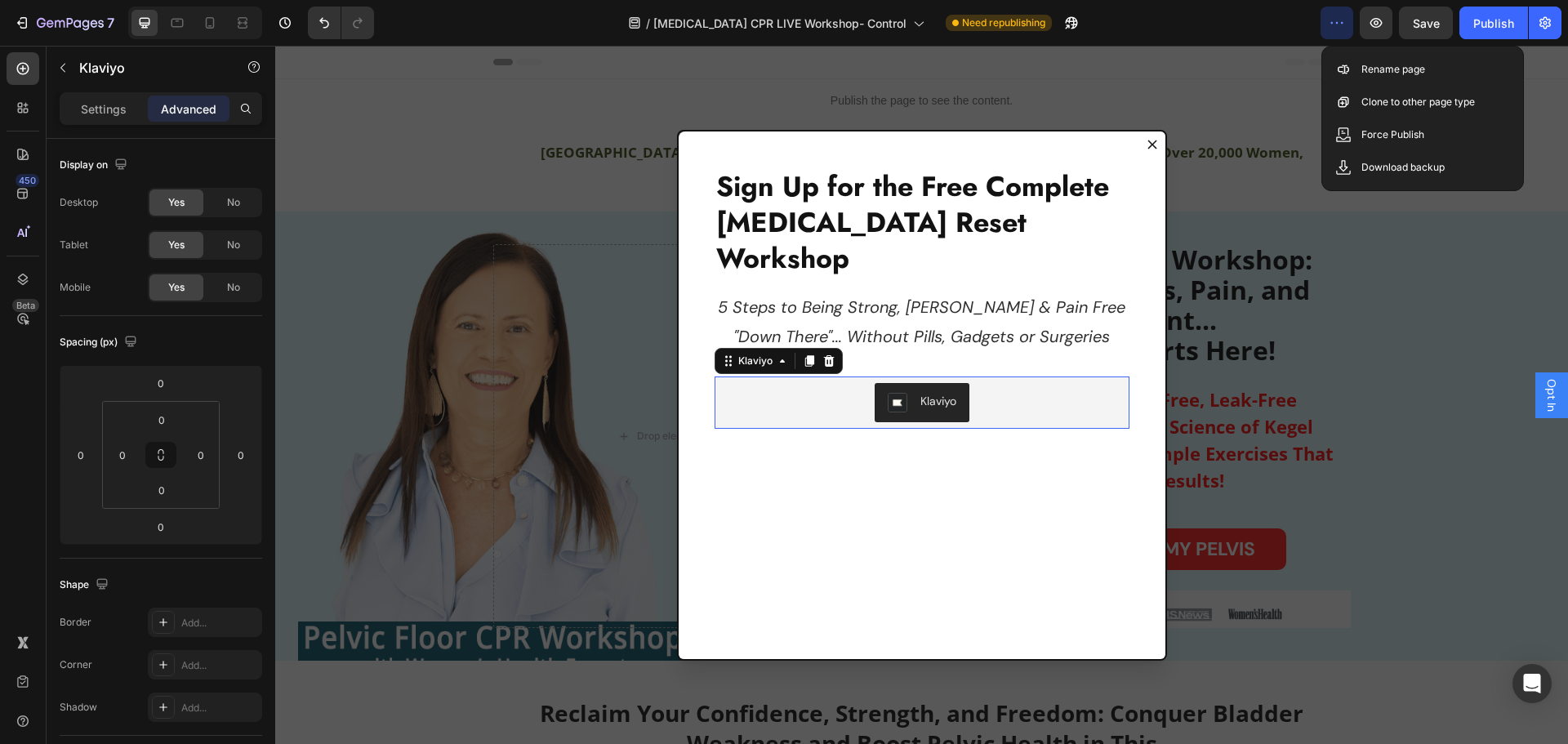
click at [928, 392] on div "Klaviyo" at bounding box center [938, 401] width 36 height 18
click at [758, 354] on div "Klaviyo" at bounding box center [755, 361] width 41 height 15
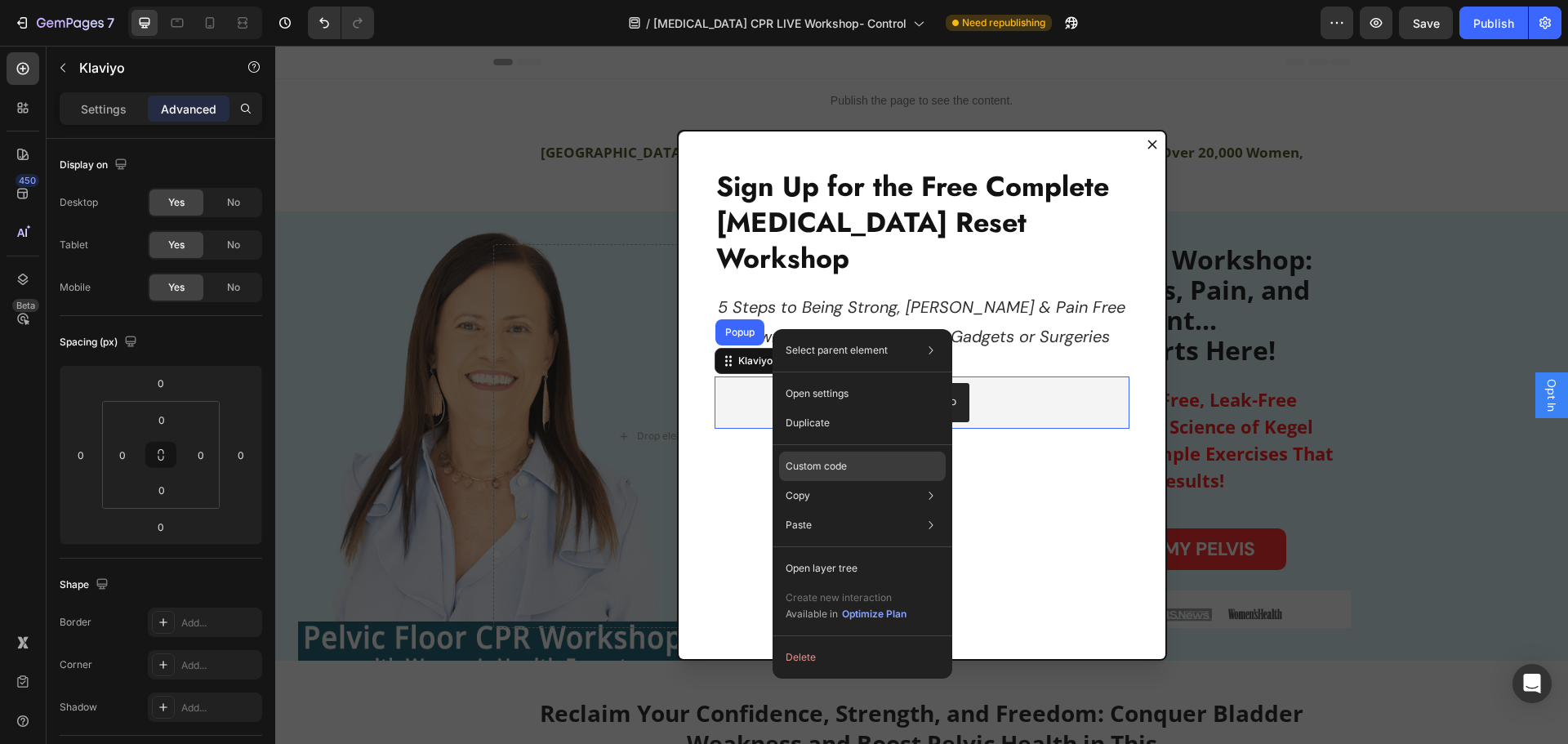
click at [829, 469] on p "Custom code" at bounding box center [816, 466] width 61 height 15
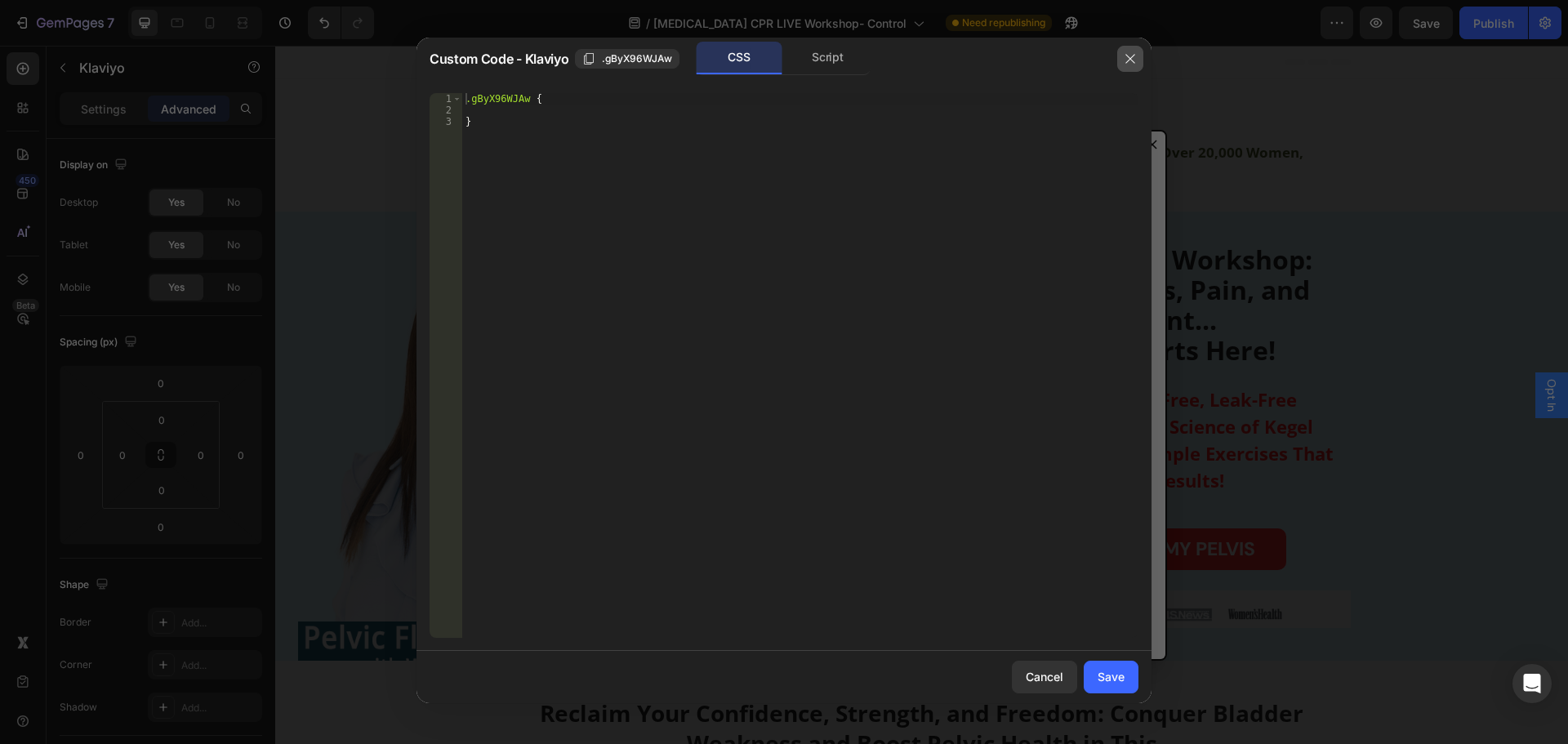
click at [1130, 57] on icon "button" at bounding box center [1130, 59] width 13 height 13
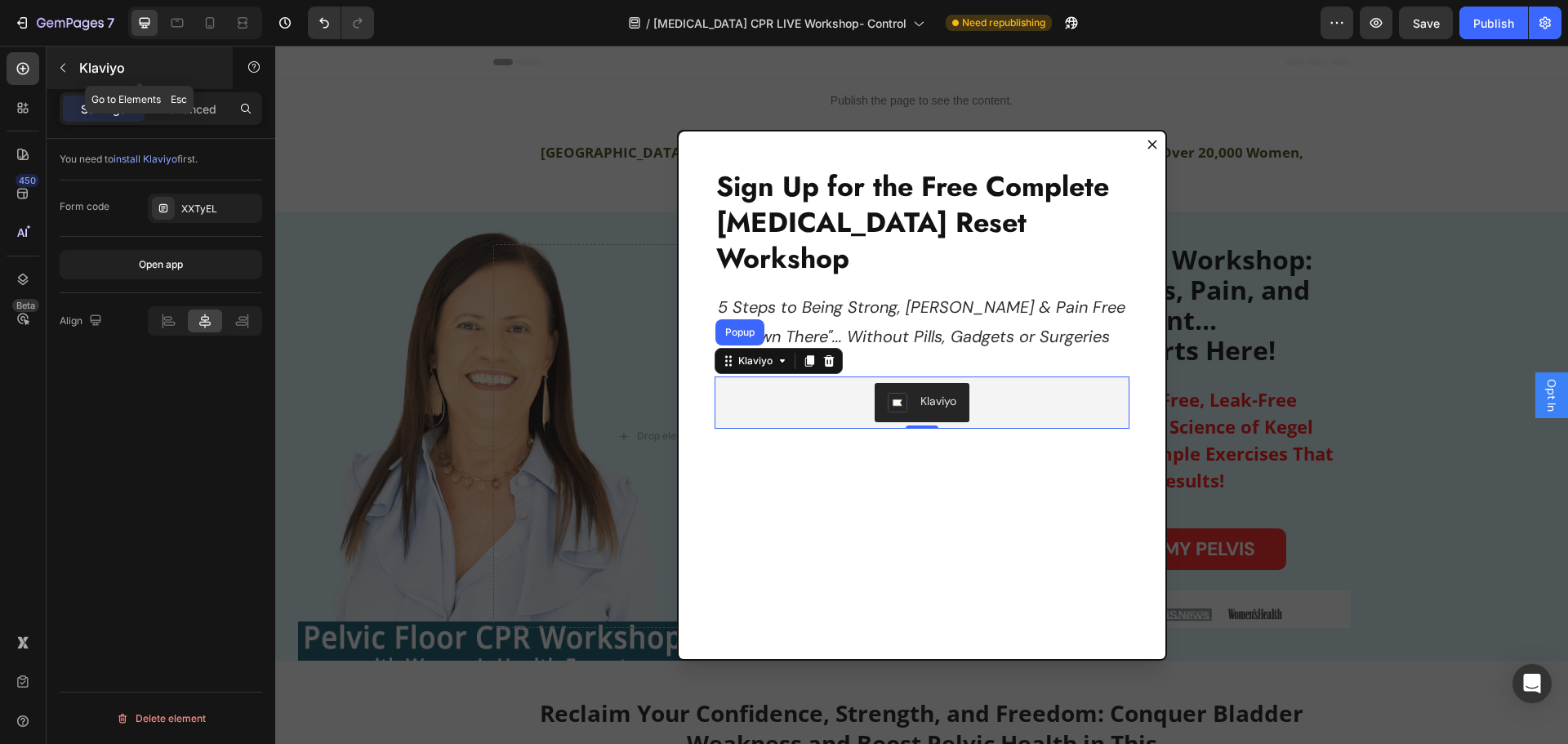
click at [62, 67] on icon "button" at bounding box center [62, 68] width 5 height 9
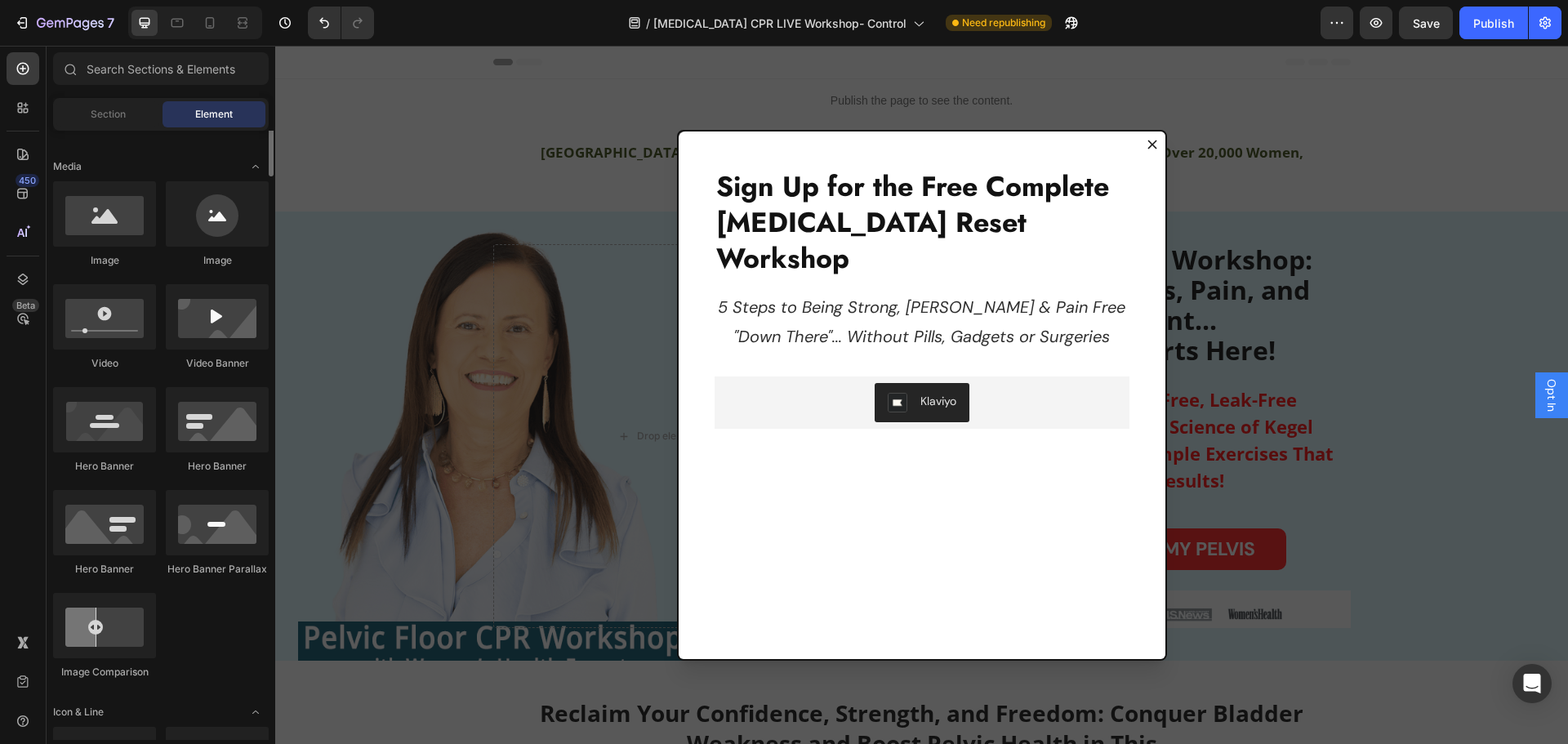
scroll to position [408, 0]
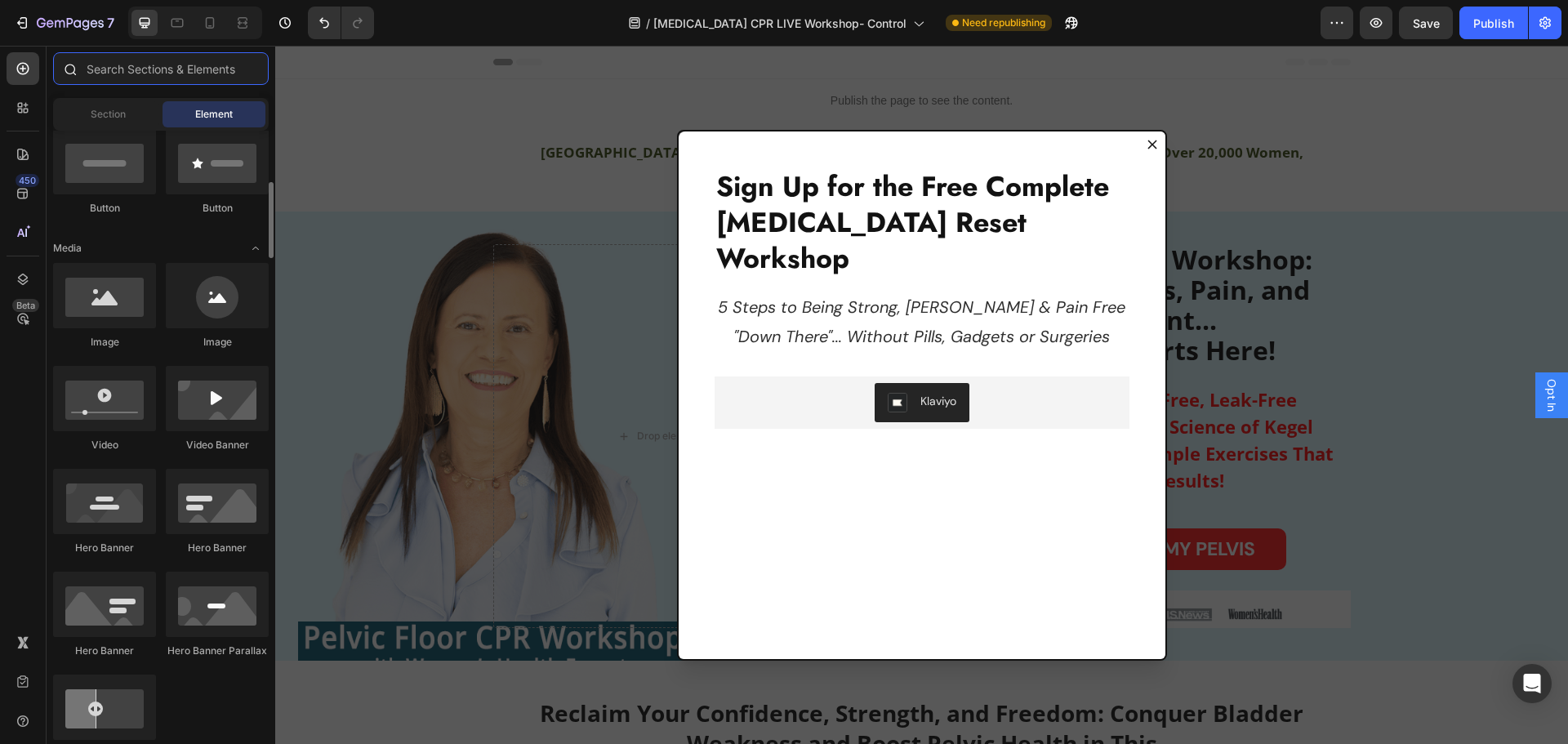
click at [103, 73] on input "text" at bounding box center [161, 68] width 216 height 32
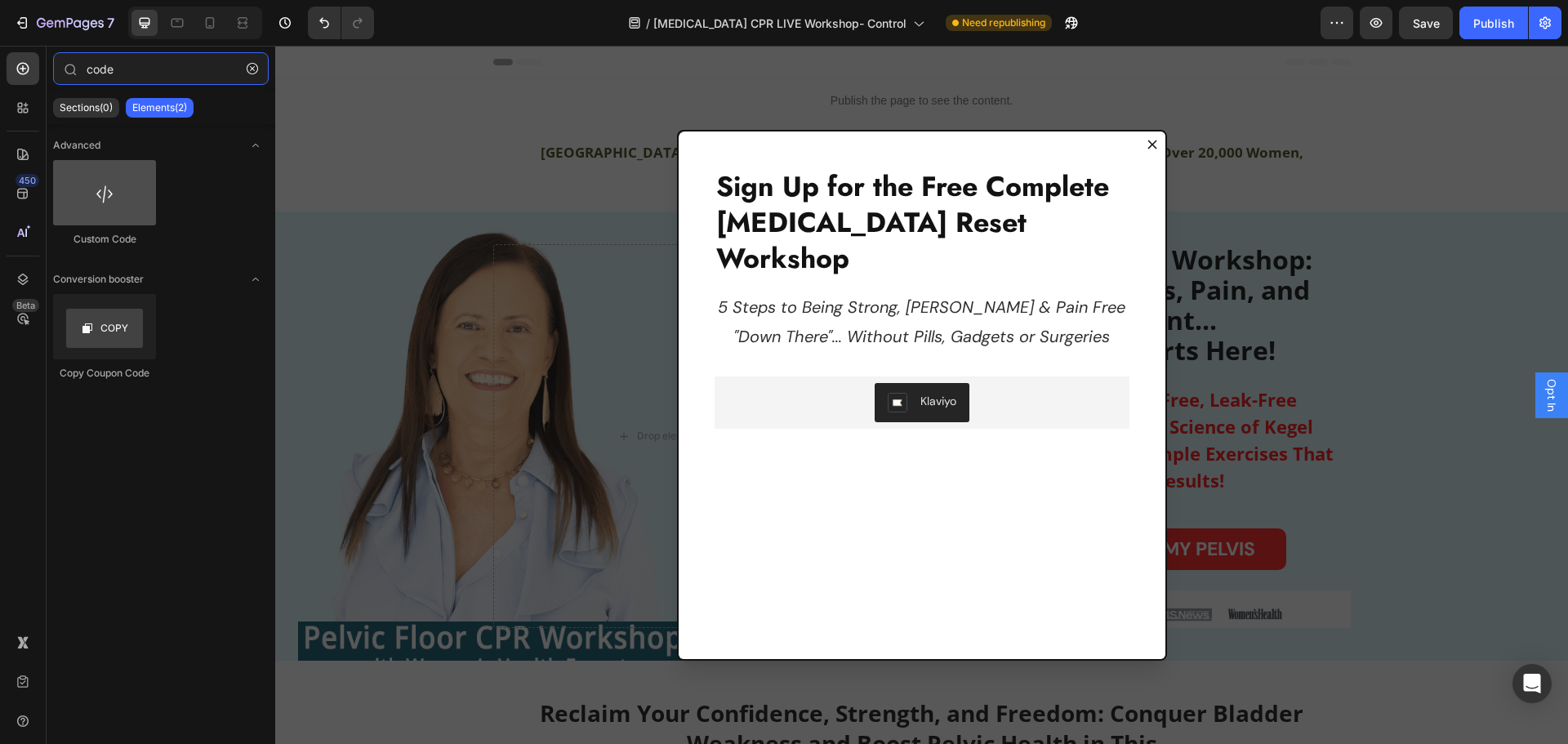
type input "code"
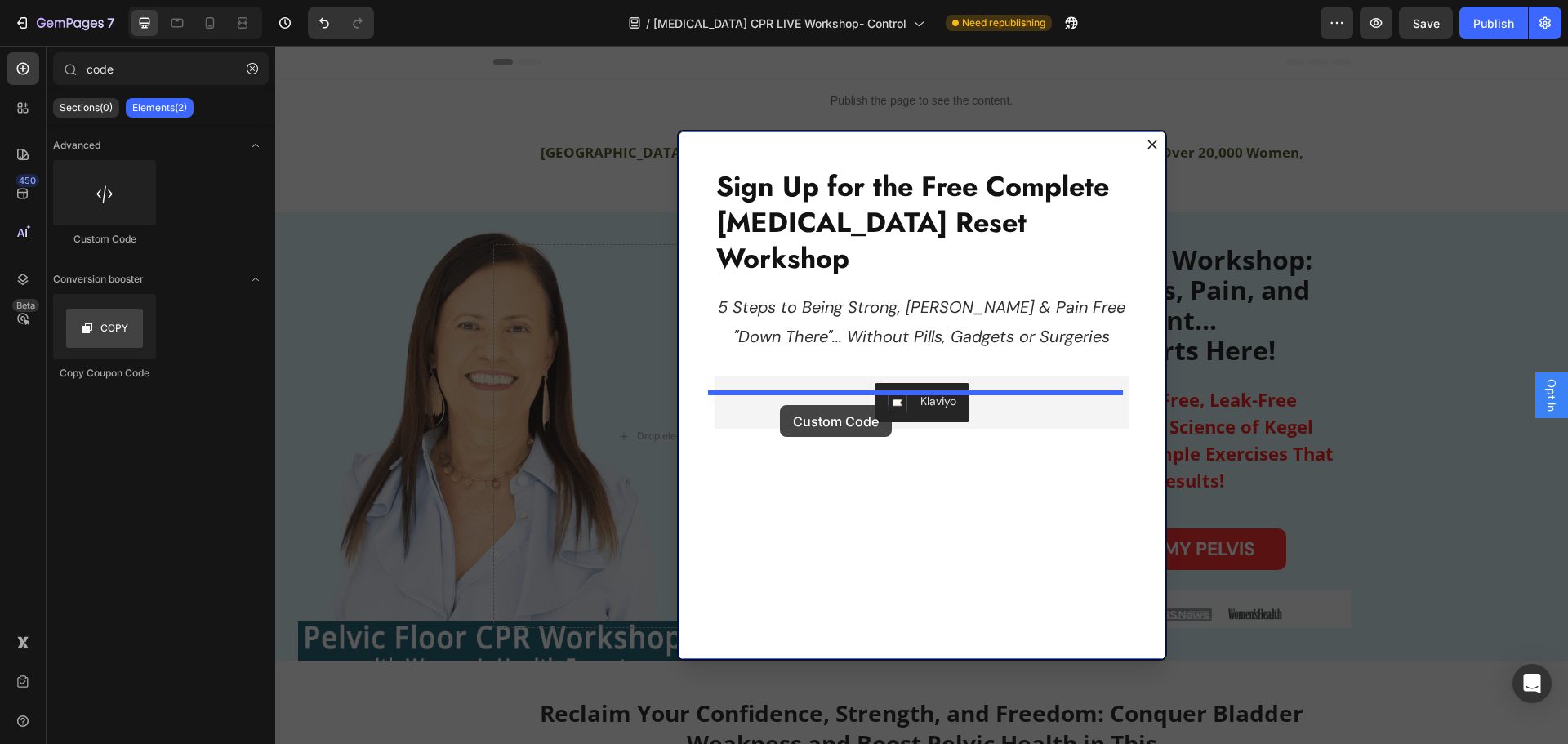
drag, startPoint x: 376, startPoint y: 253, endPoint x: 780, endPoint y: 405, distance: 431.6
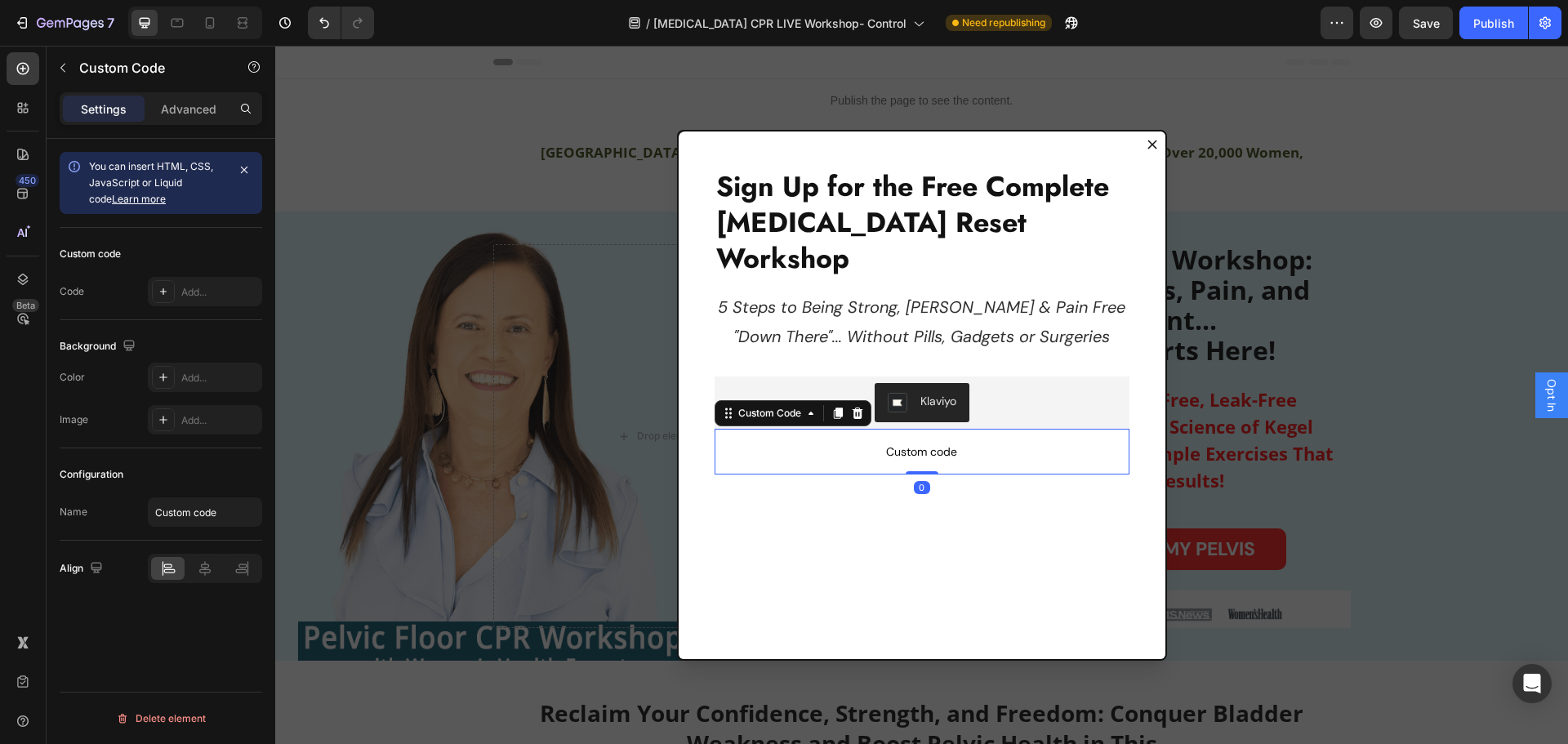
click at [936, 442] on span "Custom code" at bounding box center [922, 451] width 415 height 19
click at [763, 406] on div "Custom Code" at bounding box center [769, 414] width 69 height 15
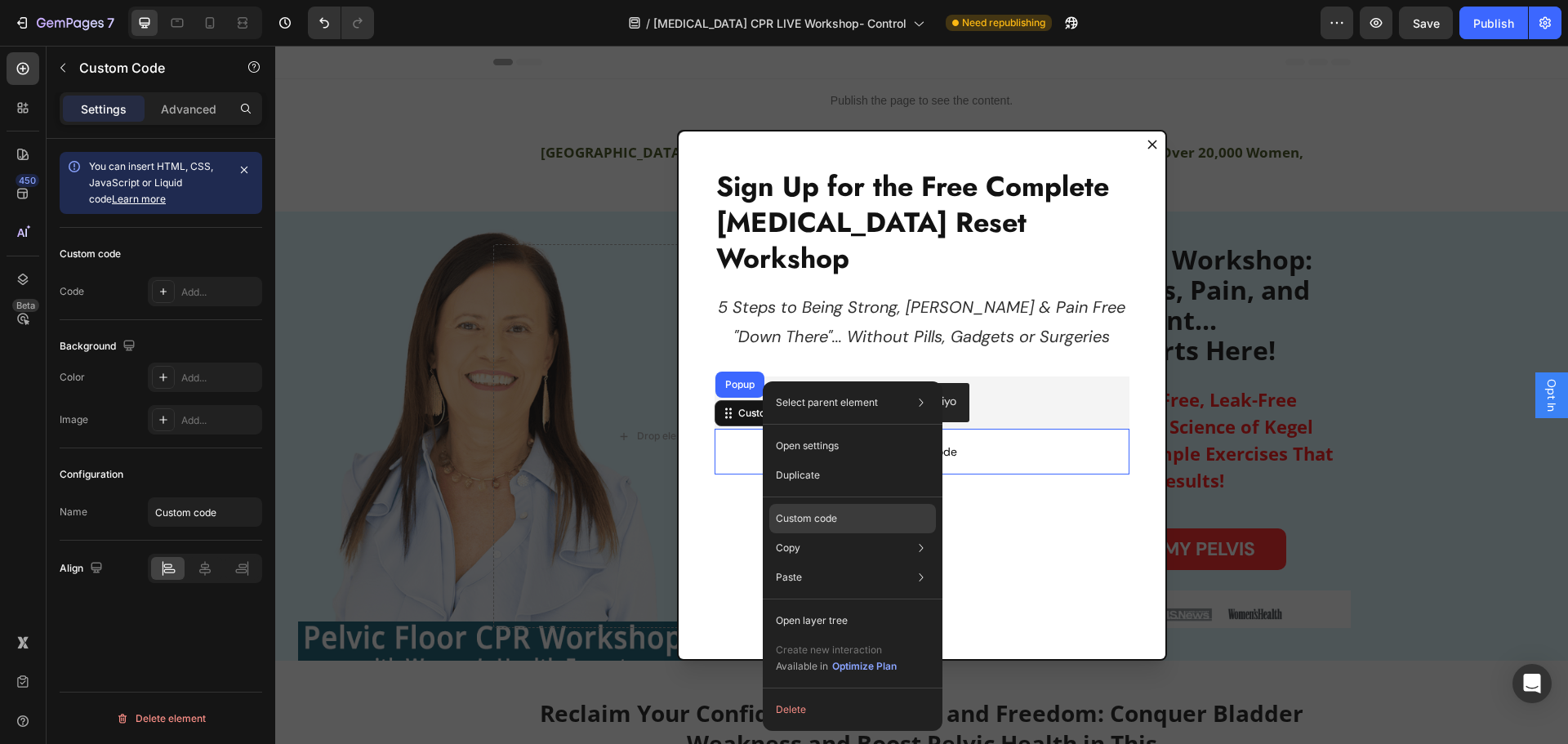
click at [816, 520] on p "Custom code" at bounding box center [806, 519] width 61 height 15
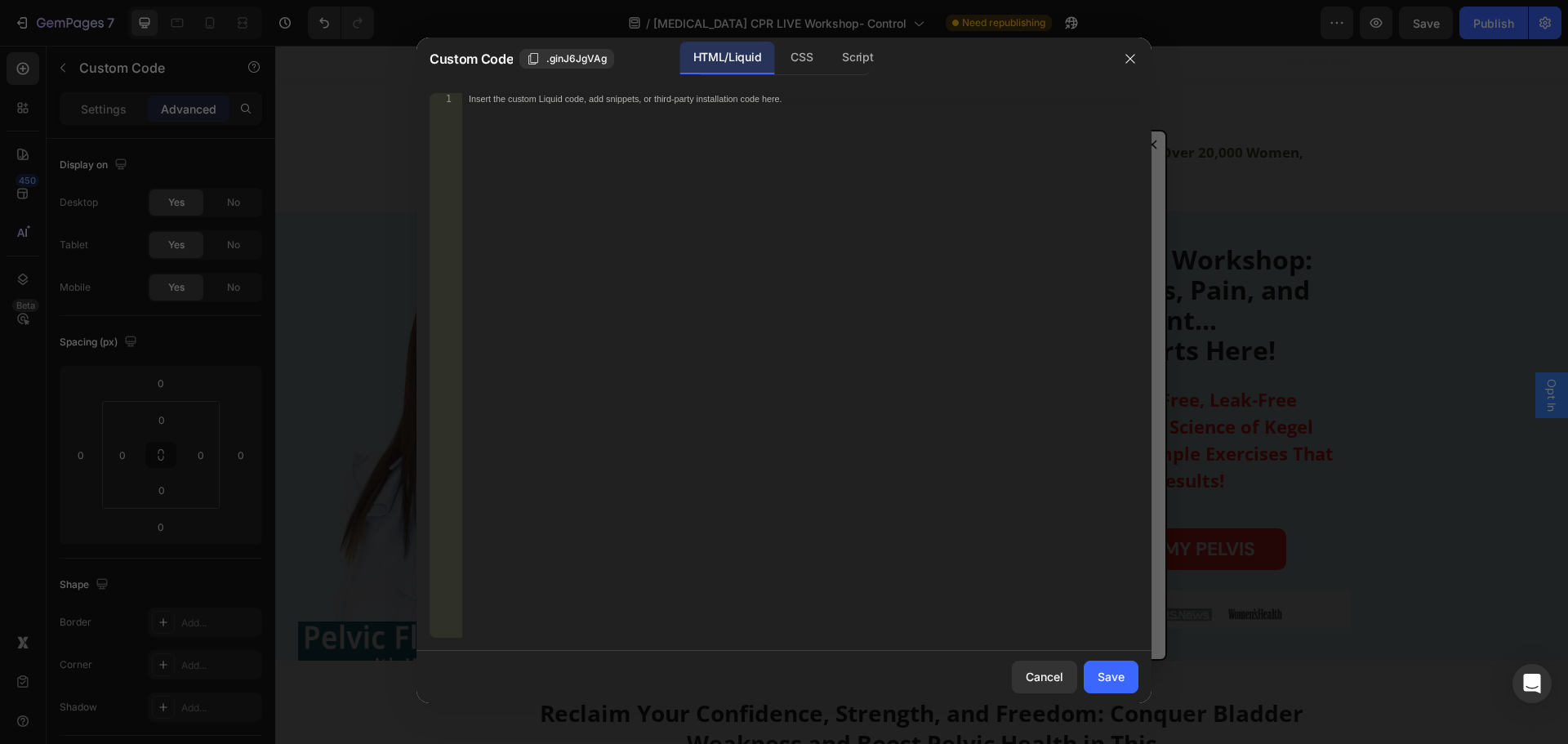
click at [974, 176] on div "Insert the custom Liquid code, add snippets, or third-party installation code h…" at bounding box center [801, 377] width 676 height 568
paste textarea "<script type="text/javascript" src="https://mp247.infusionsoft.com/resources/co…"
type textarea "<script type="text/javascript" src="https://mp247.infusionsoft.com/resources/co…"
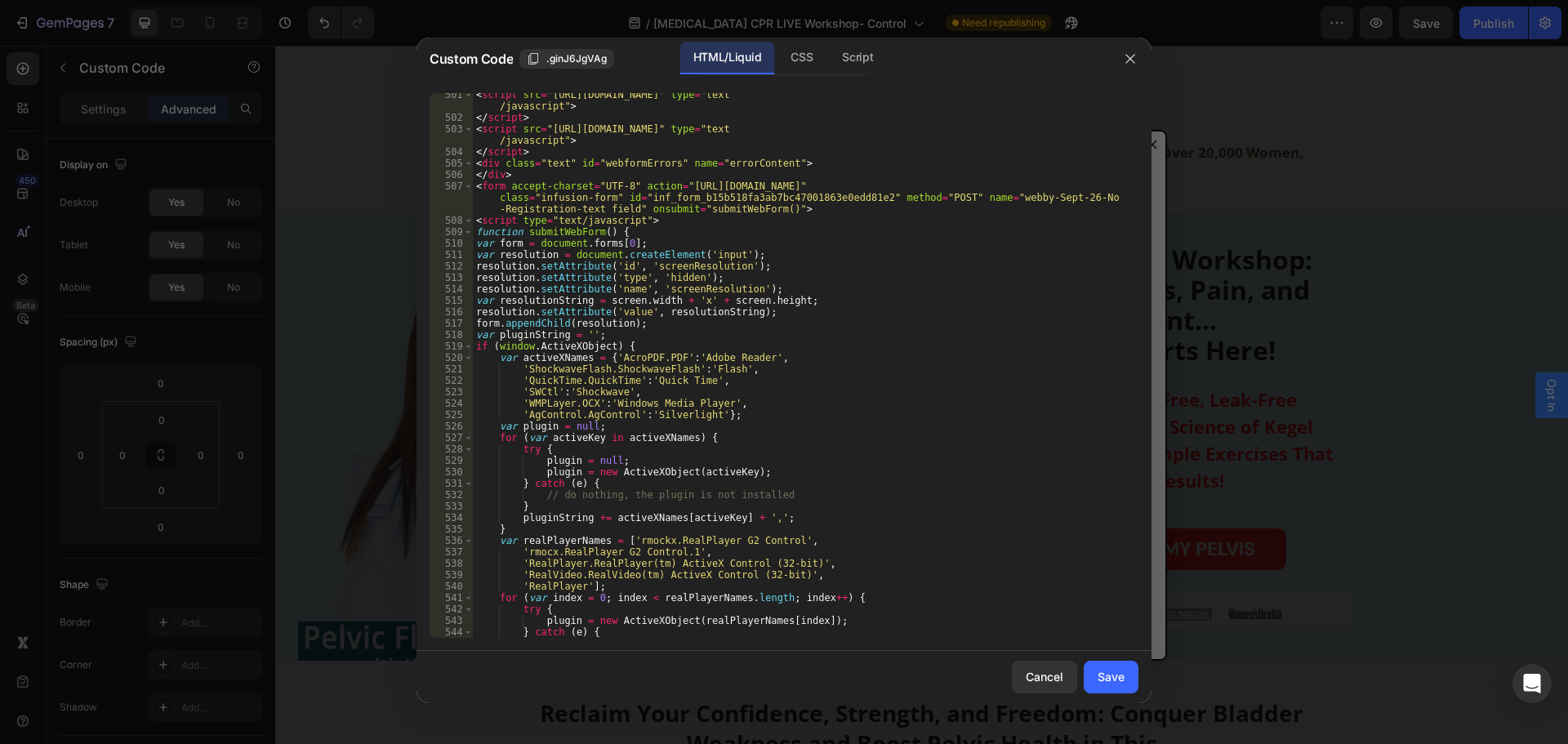
scroll to position [5763, 0]
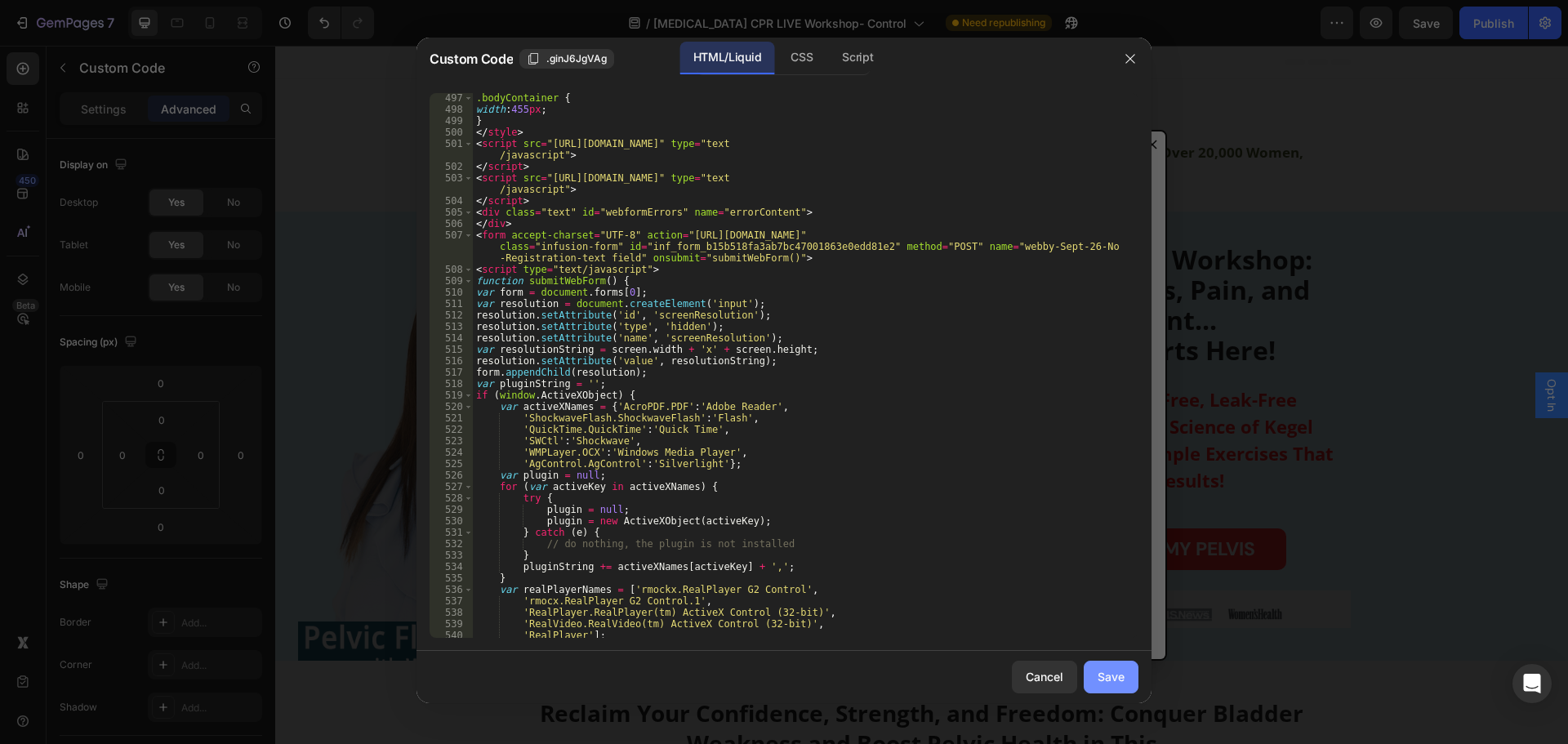
click at [1118, 678] on div "Save" at bounding box center [1111, 677] width 27 height 18
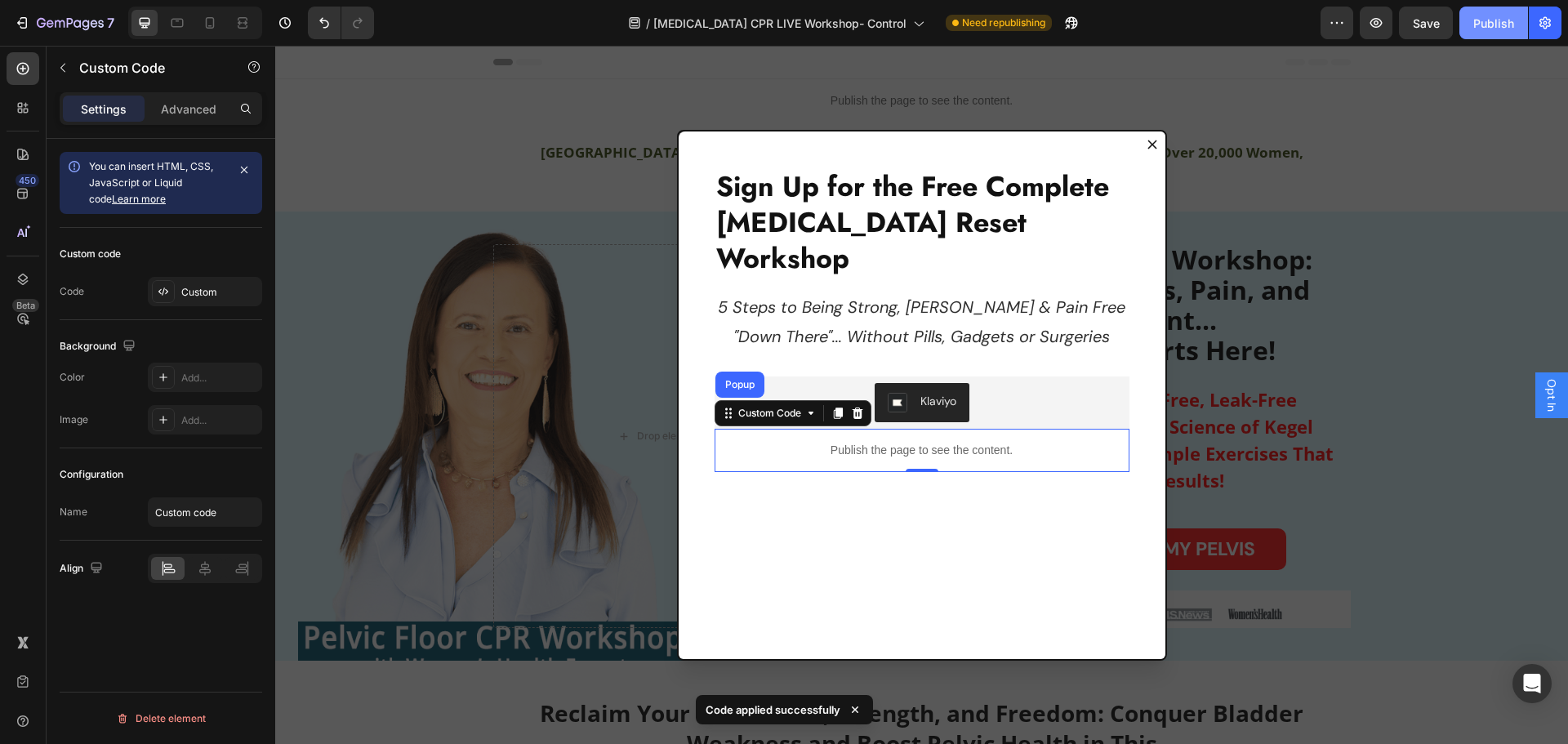
click at [1508, 25] on div "Publish" at bounding box center [1494, 23] width 41 height 18
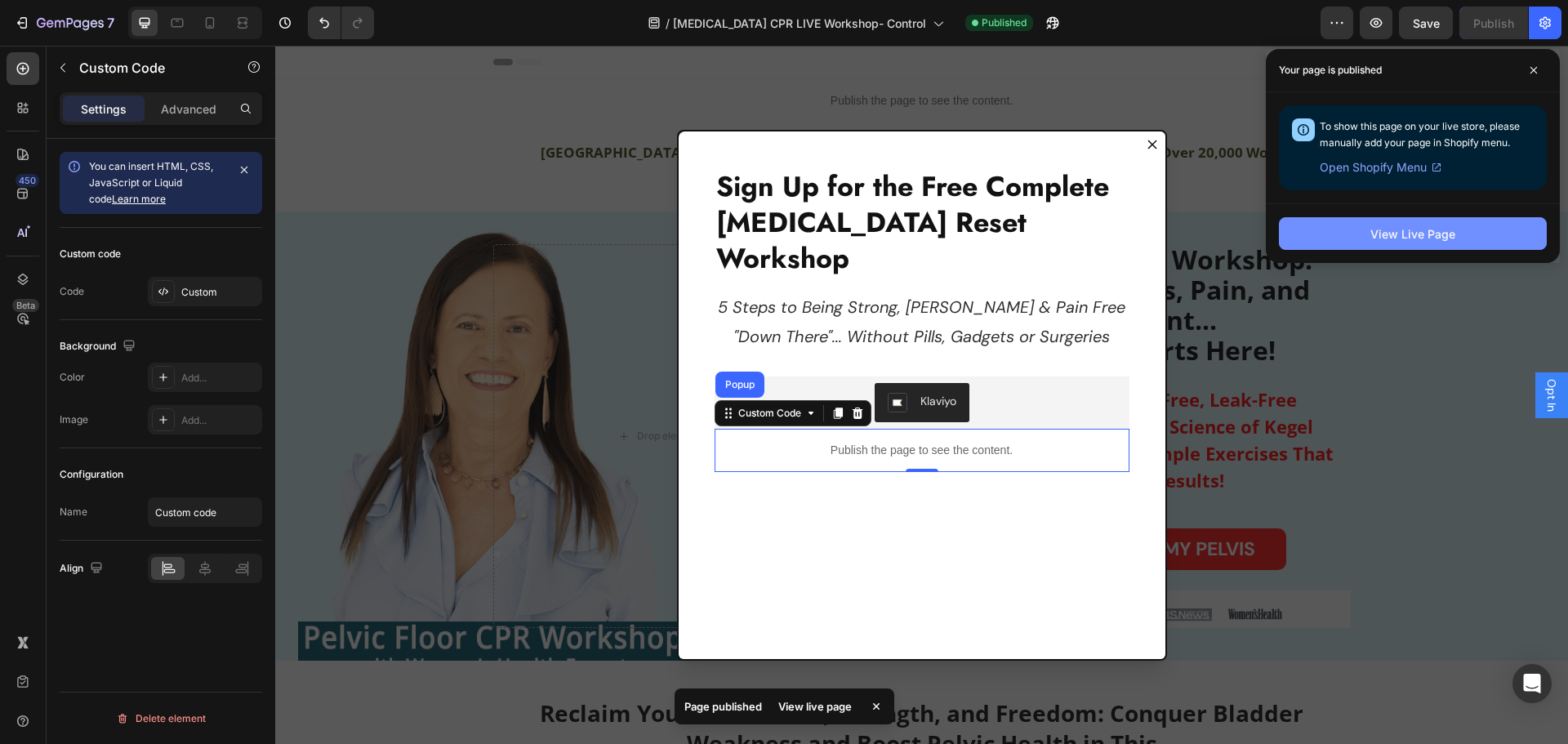
click at [1426, 238] on div "View Live Page" at bounding box center [1413, 234] width 85 height 18
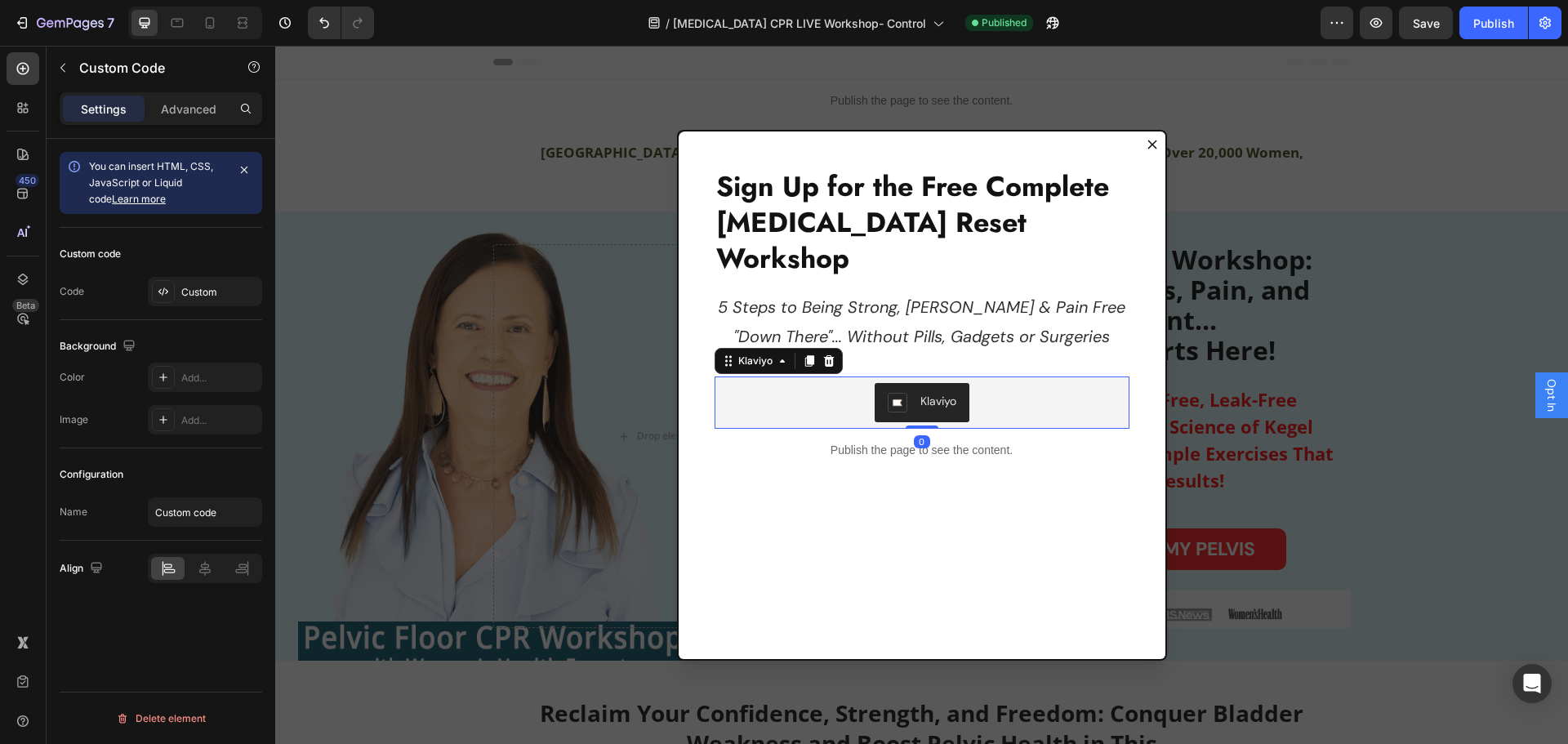
click at [1011, 383] on div "Klaviyo" at bounding box center [922, 402] width 402 height 39
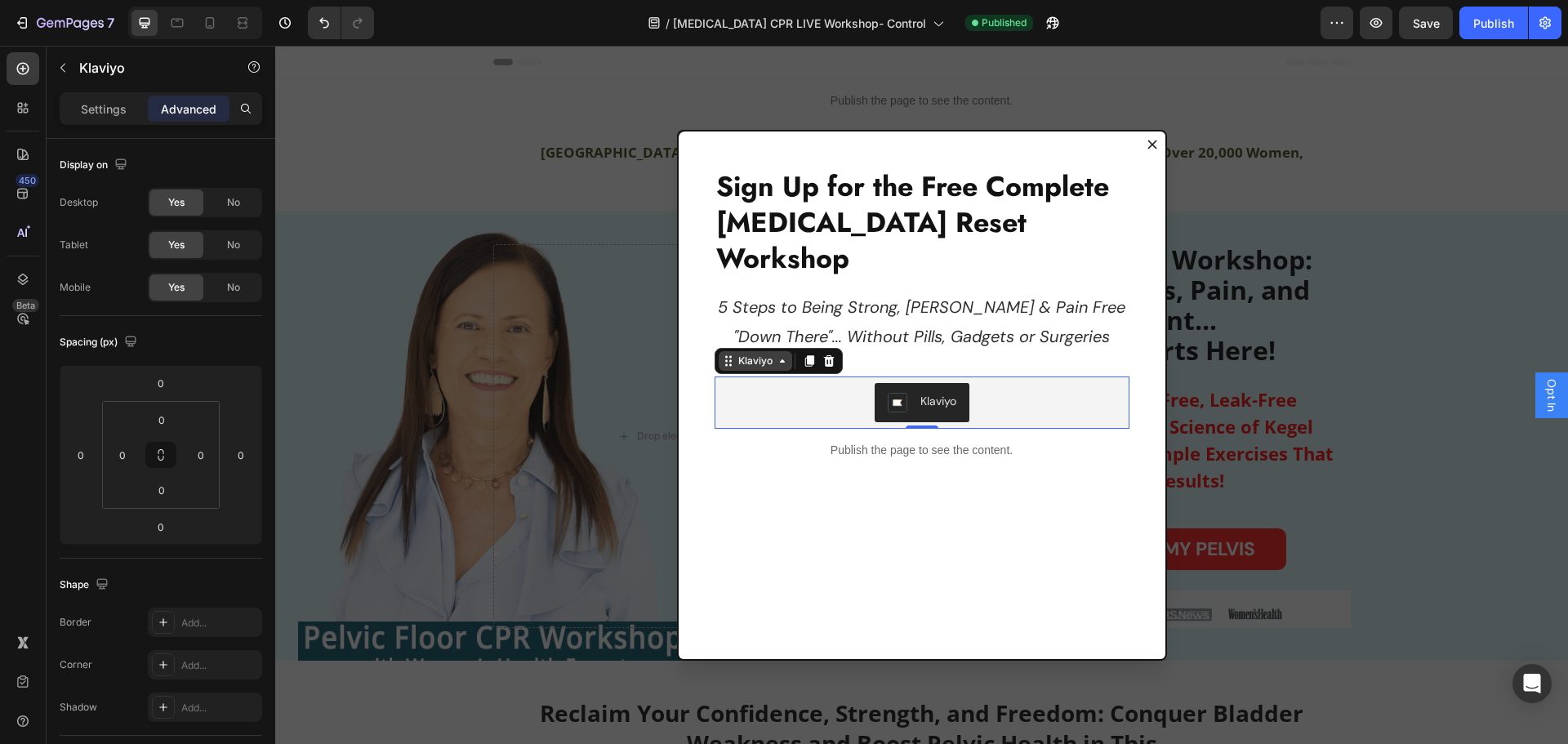
click at [757, 354] on div "Klaviyo" at bounding box center [755, 361] width 41 height 15
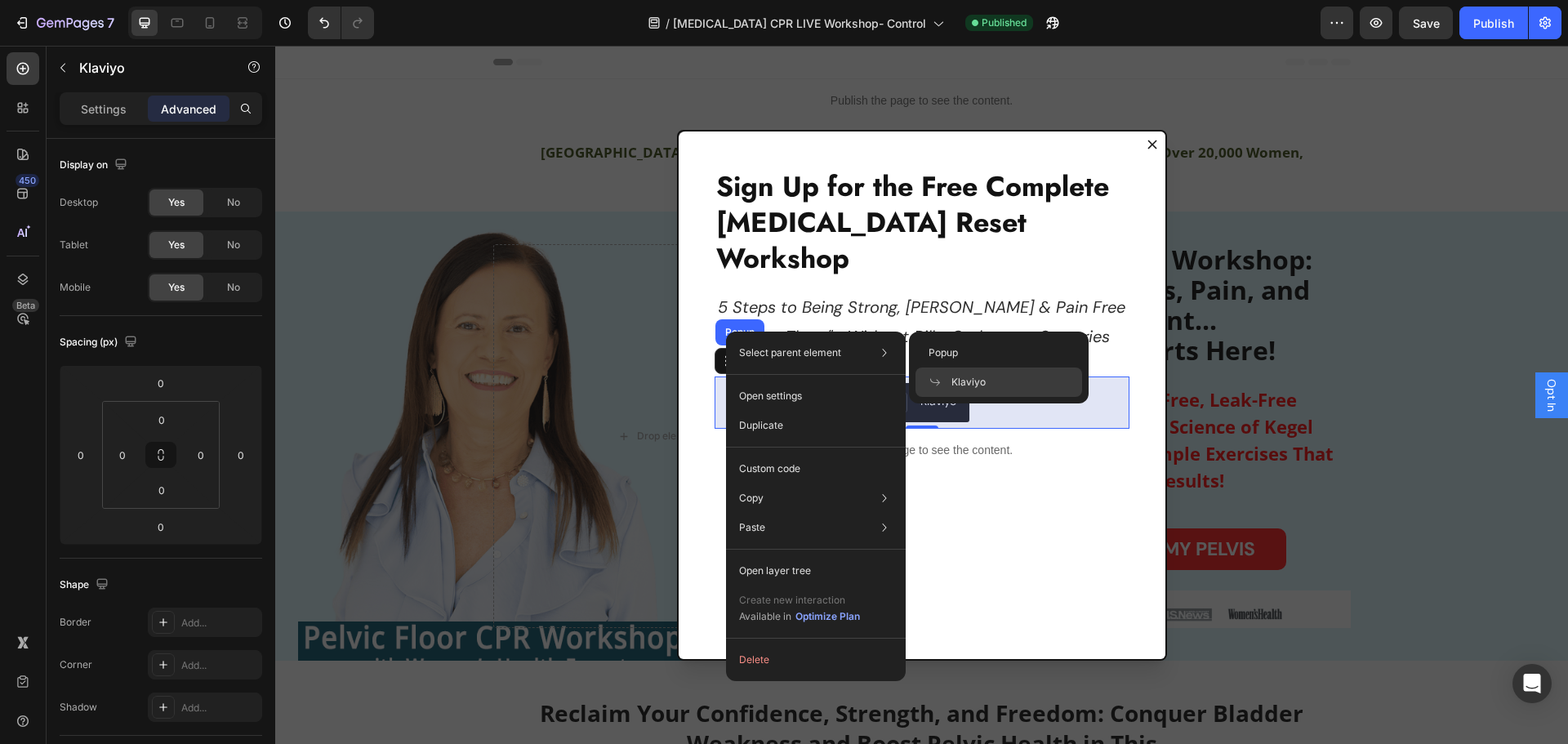
click at [966, 378] on span "Klaviyo" at bounding box center [969, 382] width 34 height 15
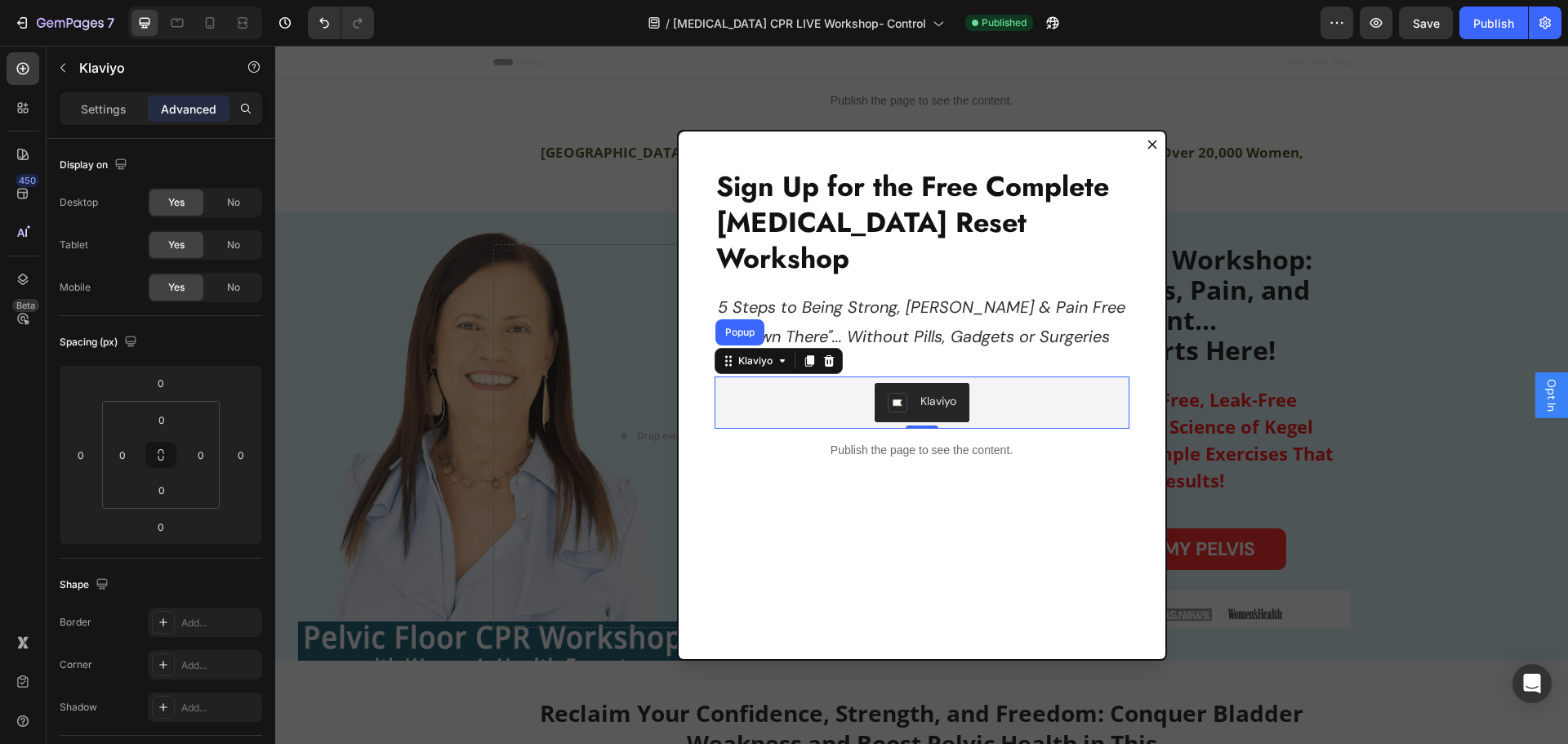
click at [1031, 383] on div "Klaviyo" at bounding box center [922, 402] width 402 height 39
click at [921, 392] on div "Klaviyo" at bounding box center [938, 401] width 36 height 18
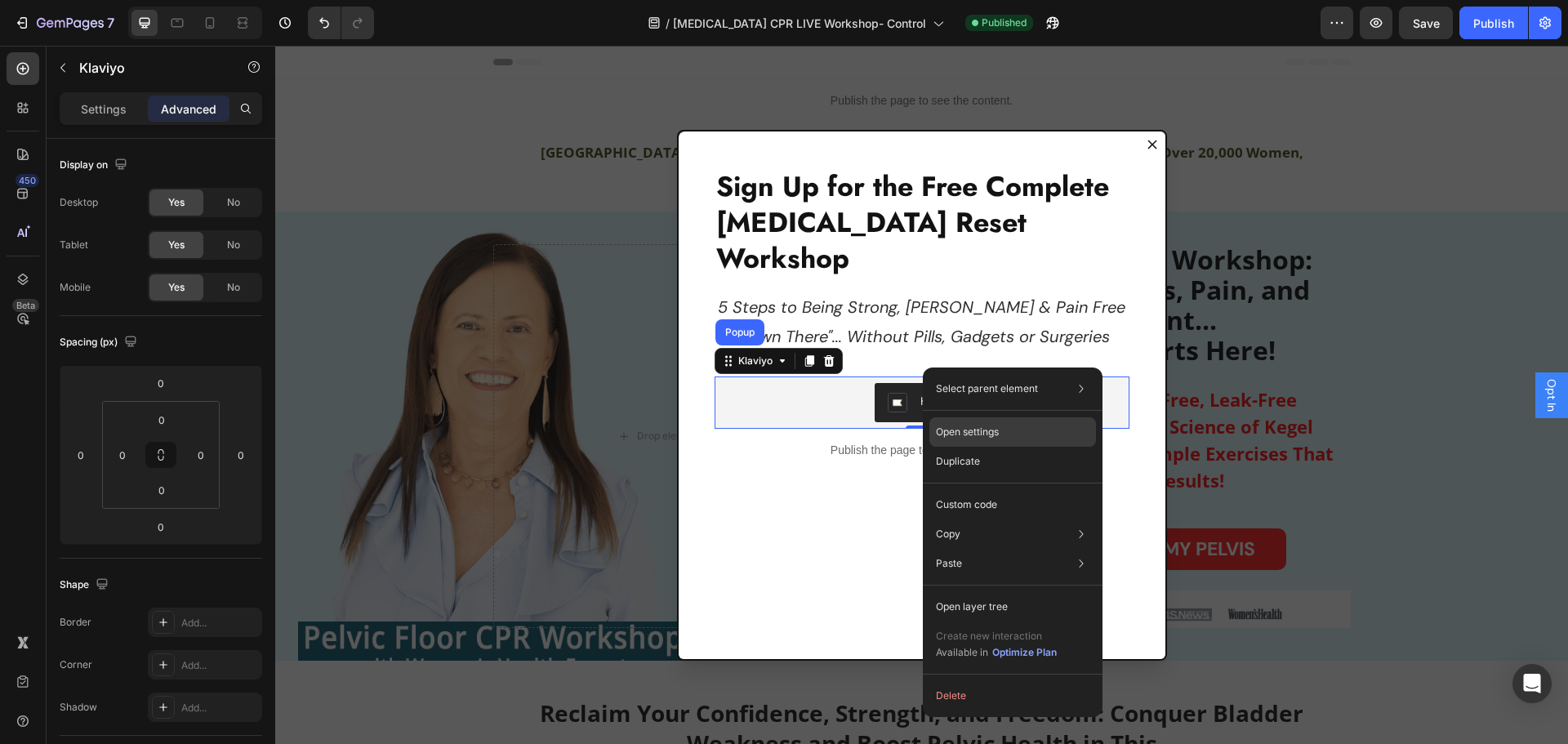
click at [978, 433] on p "Open settings" at bounding box center [968, 432] width 63 height 15
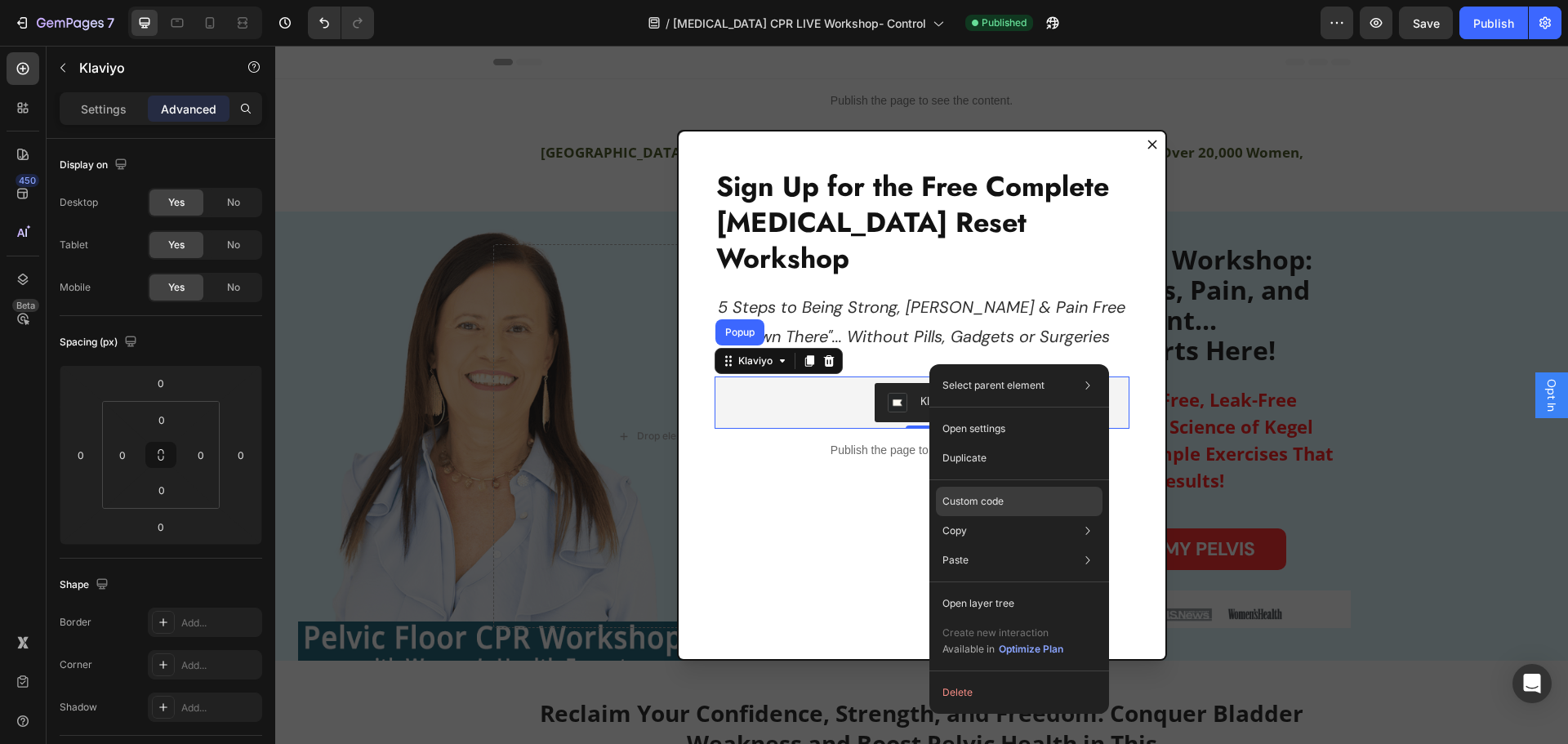
click at [973, 499] on p "Custom code" at bounding box center [973, 501] width 61 height 15
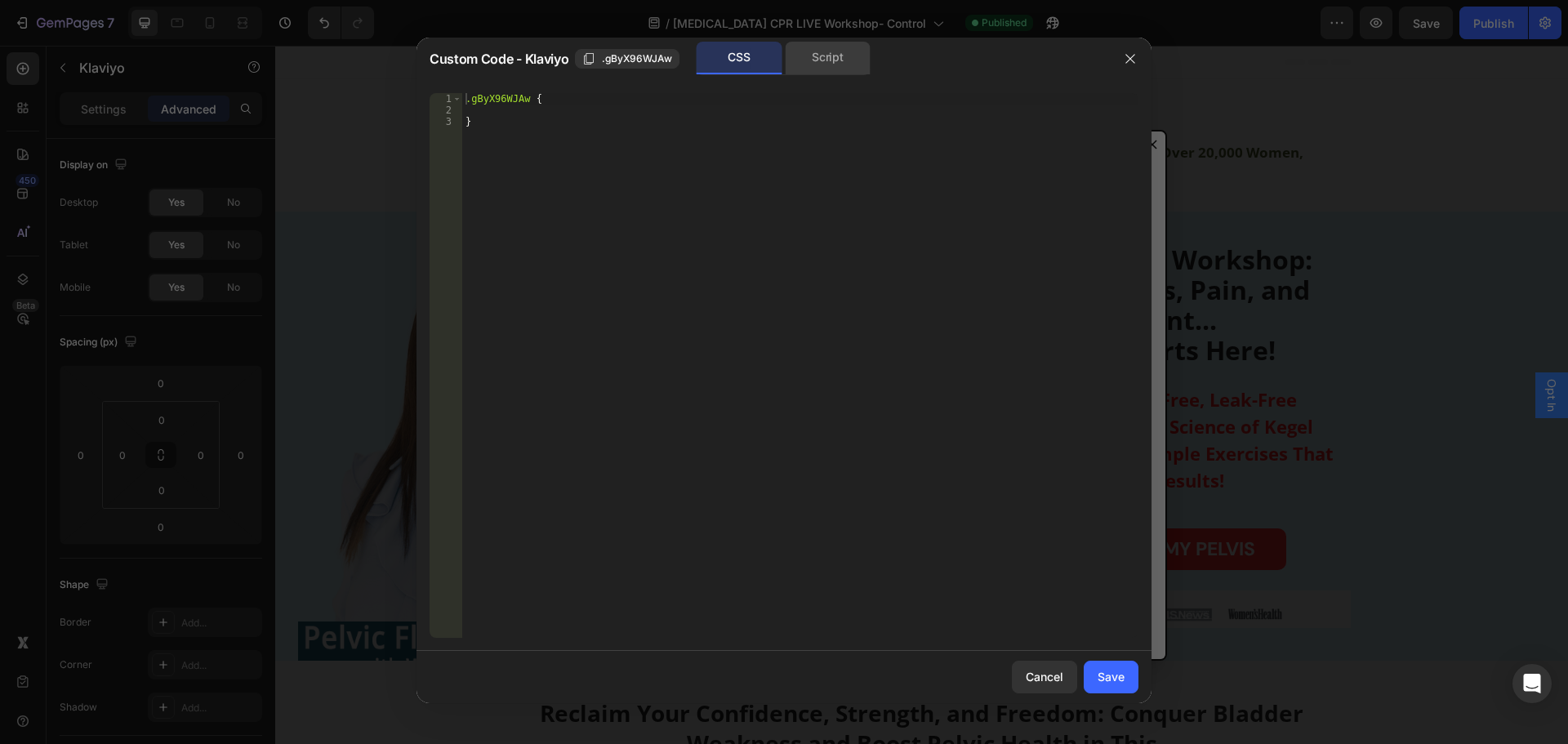
click at [837, 67] on div "Script" at bounding box center [827, 57] width 86 height 32
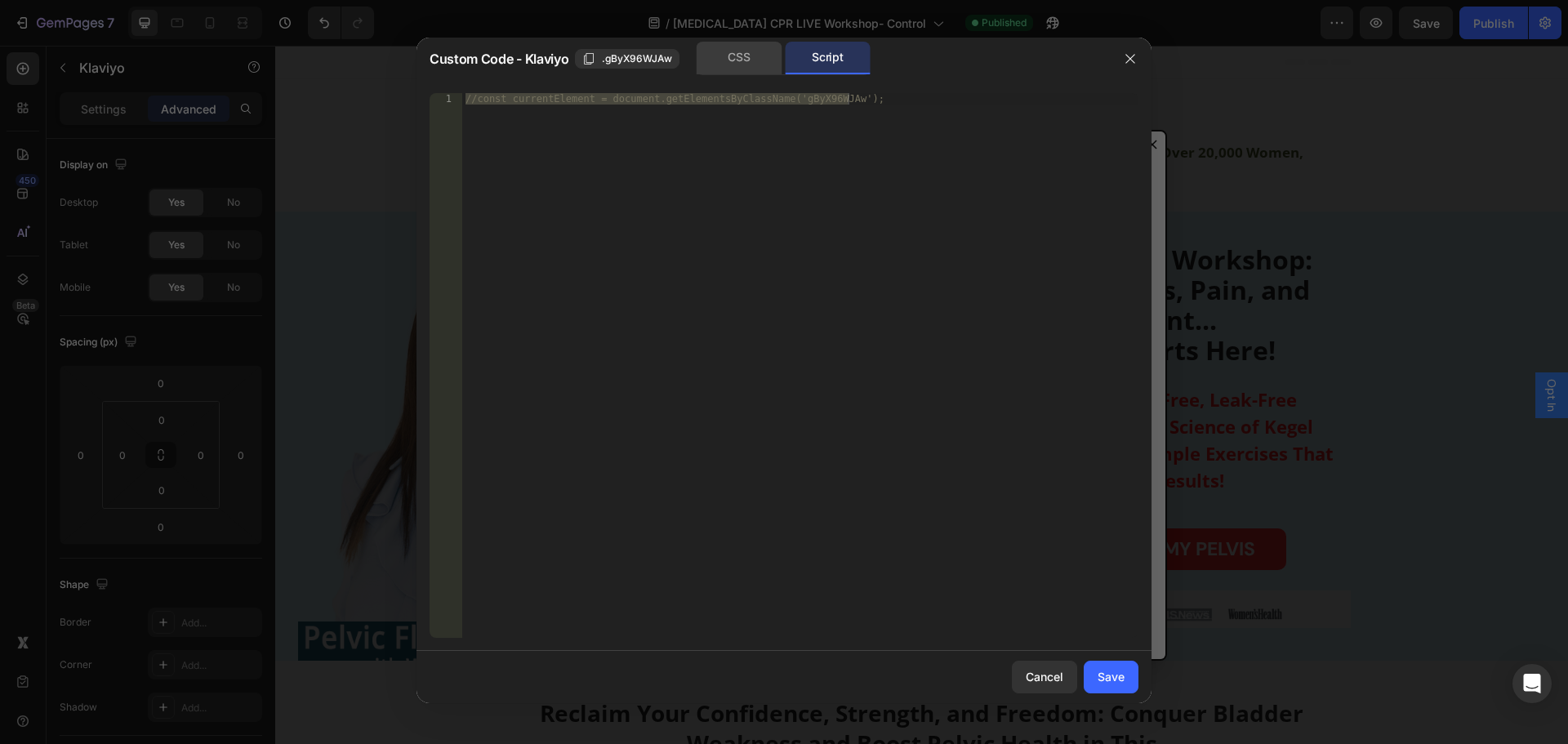
click at [731, 62] on div "CSS" at bounding box center [740, 57] width 86 height 32
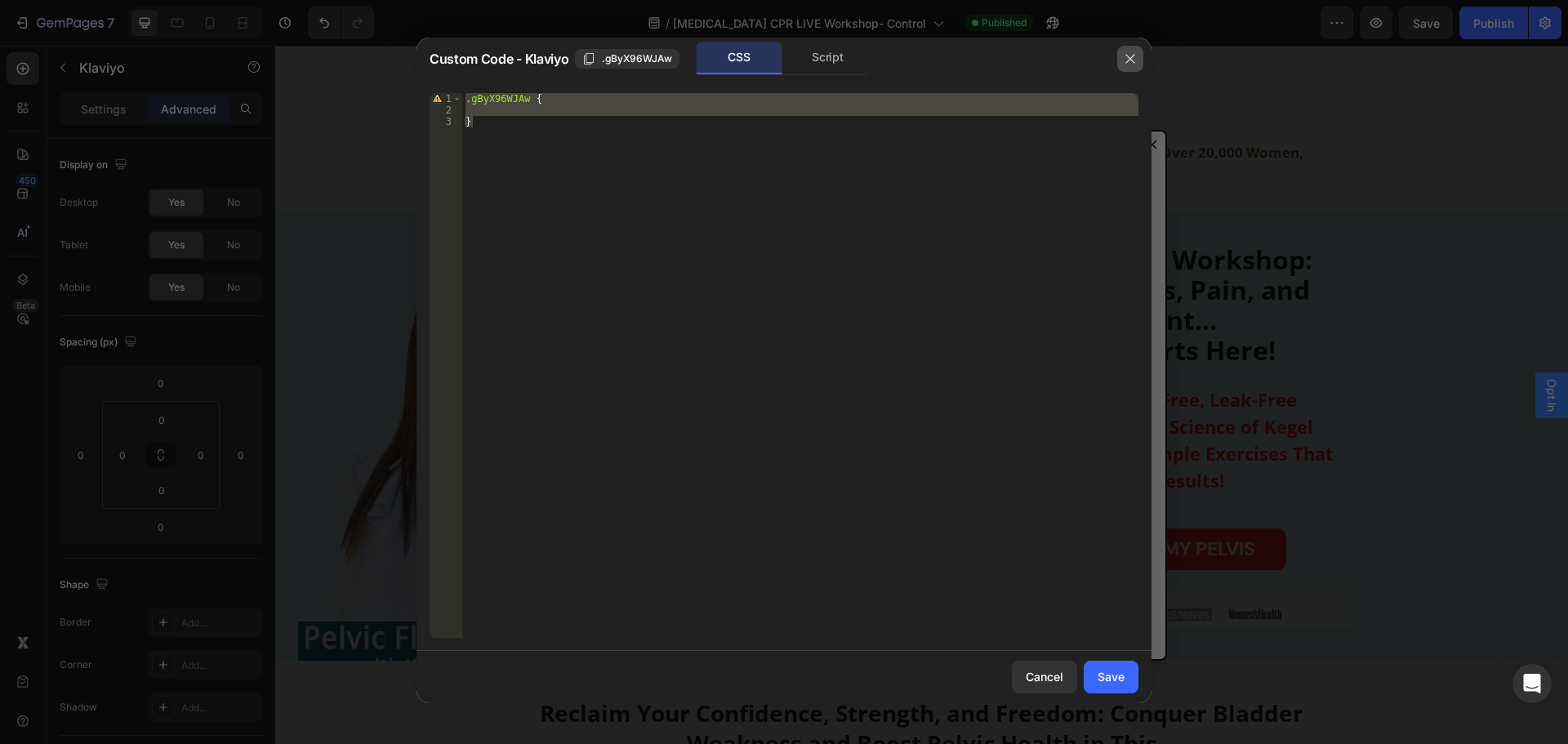
click at [1132, 59] on icon "button" at bounding box center [1130, 59] width 13 height 13
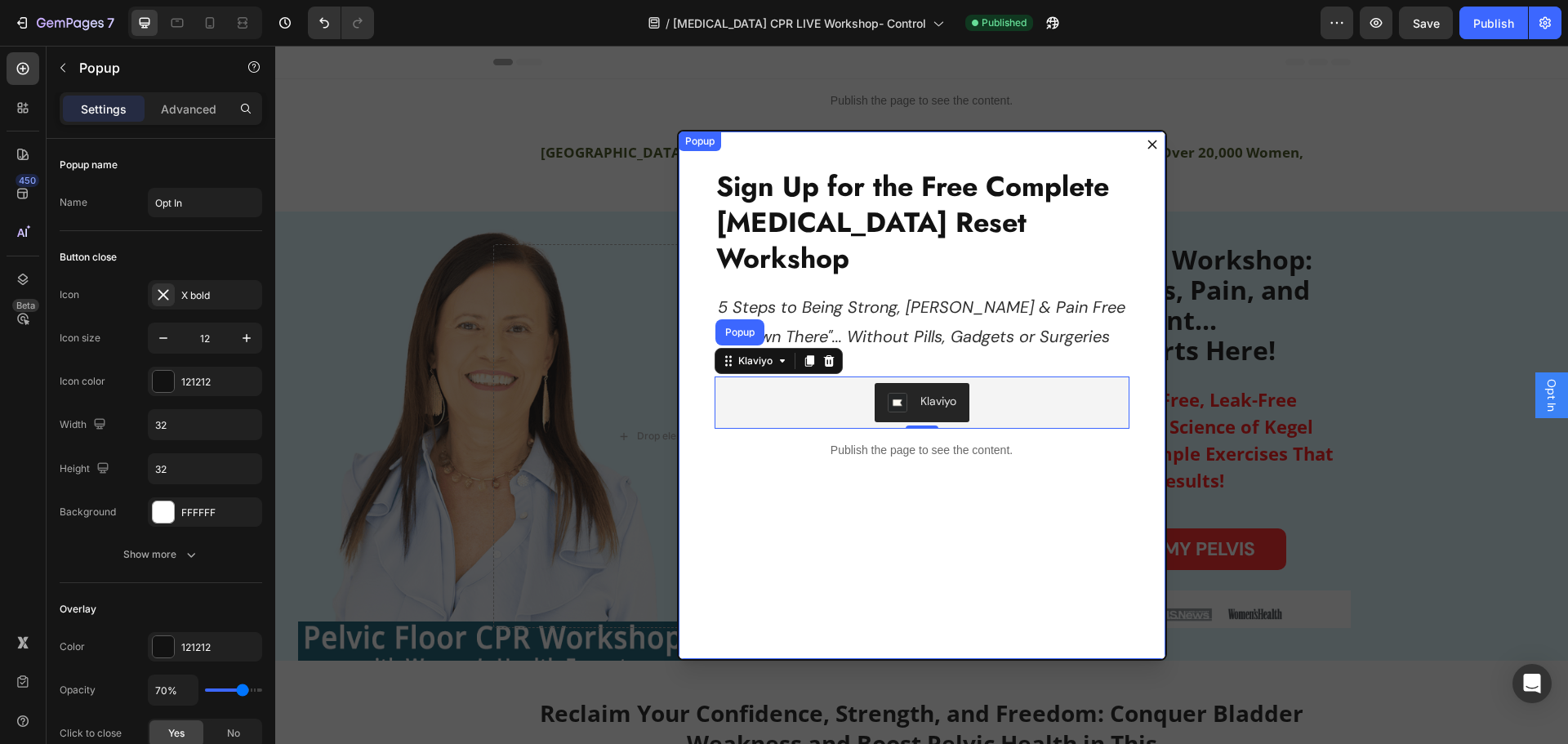
click at [1148, 140] on icon "Dialog content" at bounding box center [1152, 144] width 10 height 10
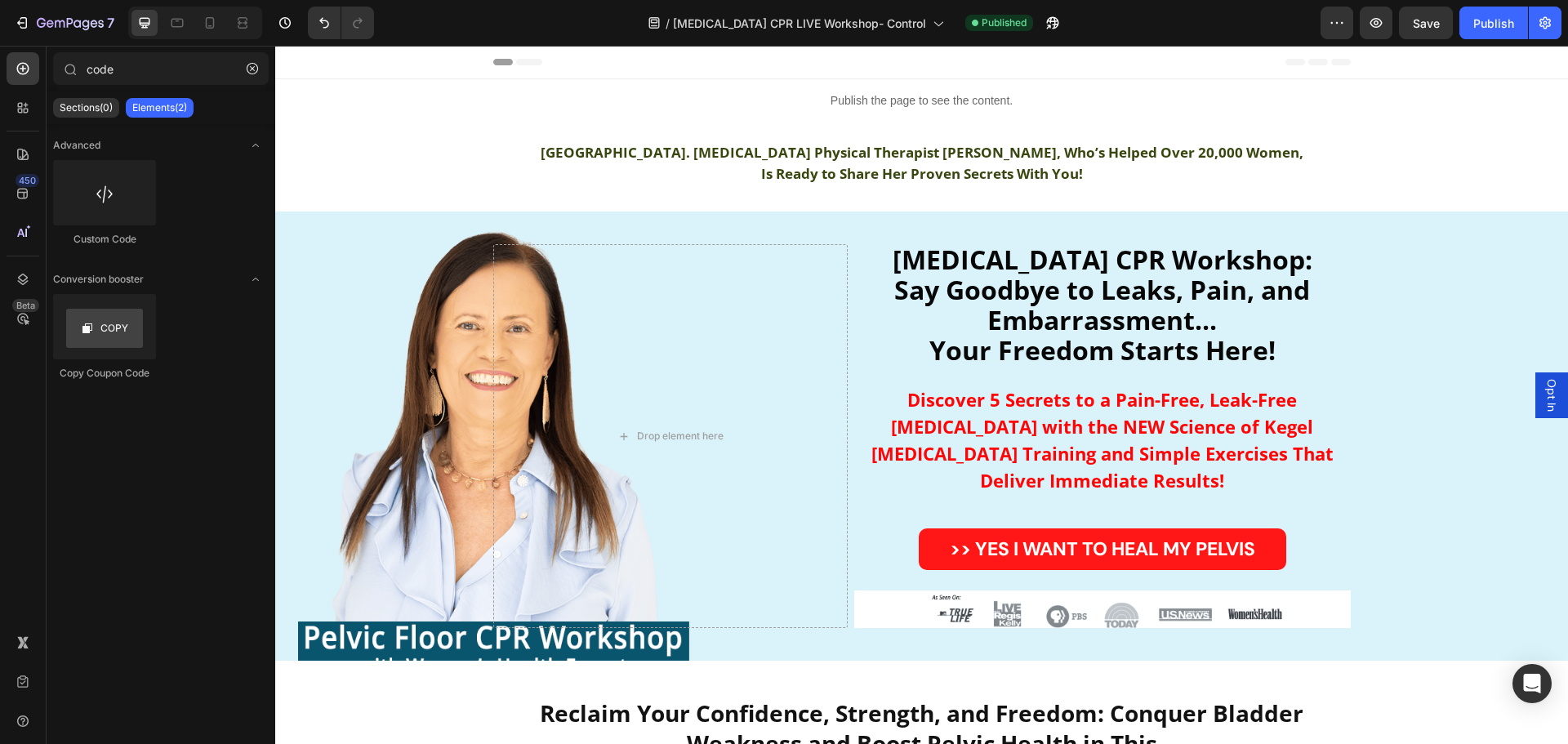
click at [1544, 387] on span "Opt In" at bounding box center [1552, 394] width 17 height 32
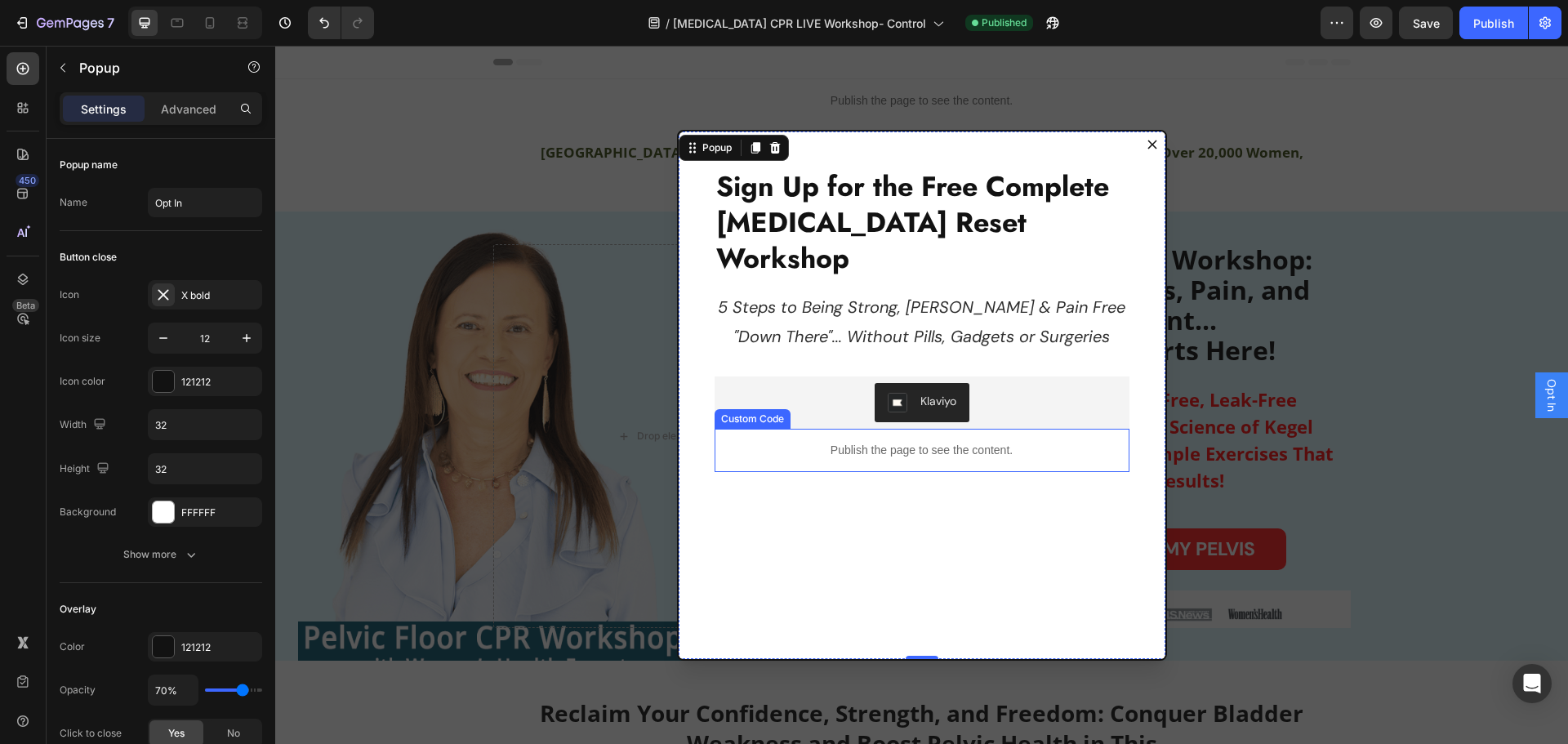
click at [969, 442] on p "Publish the page to see the content." at bounding box center [922, 450] width 415 height 18
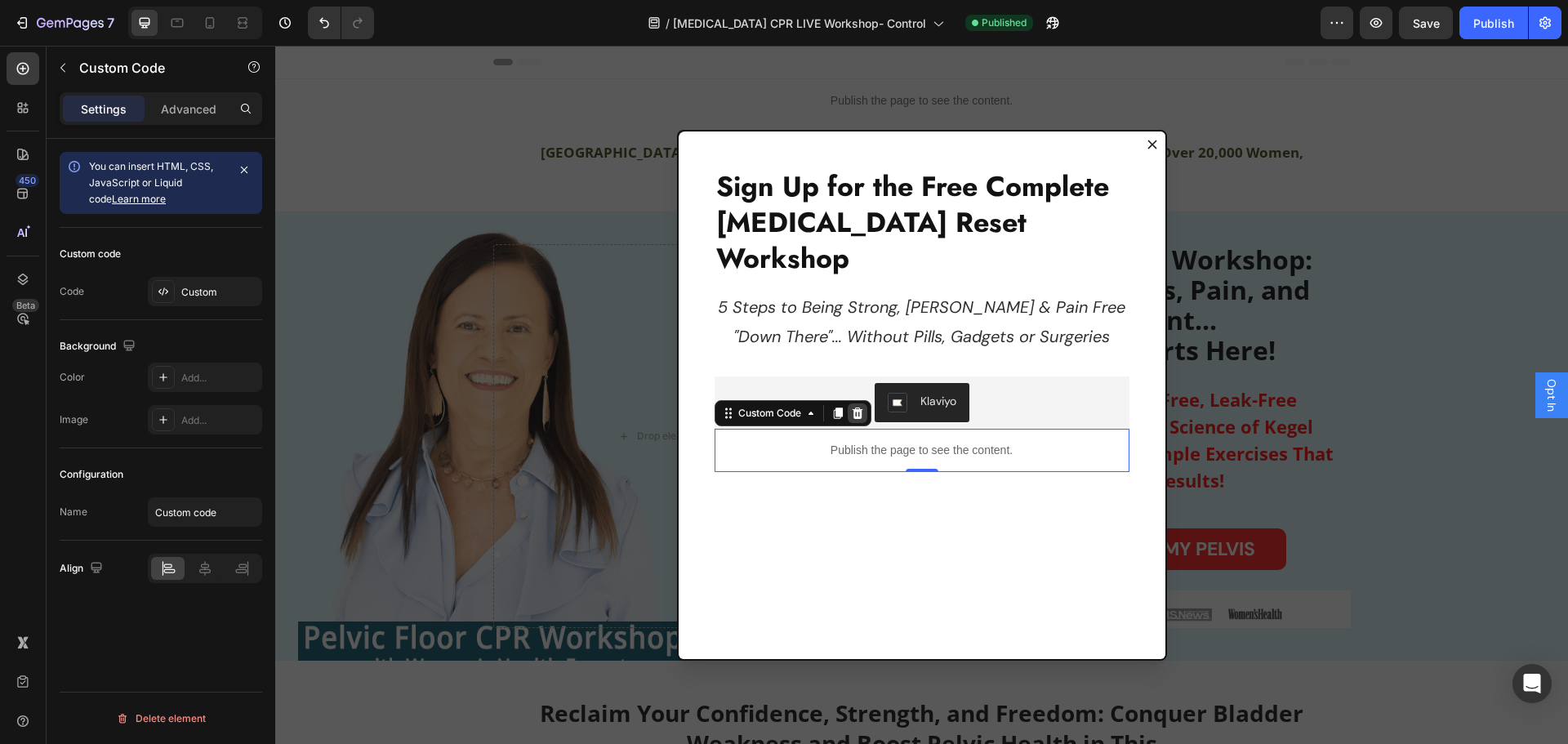
click at [853, 407] on icon "Dialog body" at bounding box center [857, 413] width 10 height 11
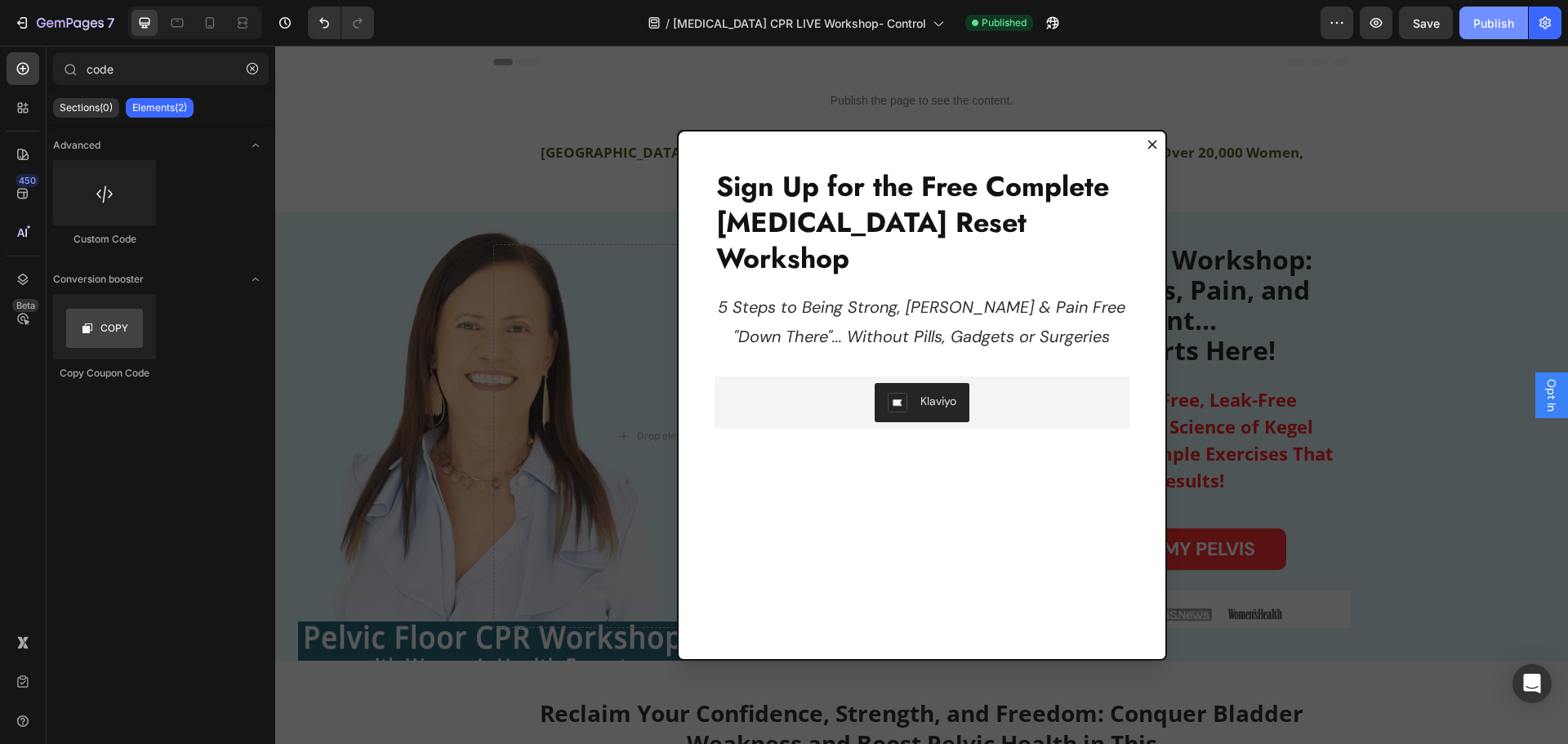
click at [1498, 22] on div "Publish" at bounding box center [1494, 23] width 41 height 18
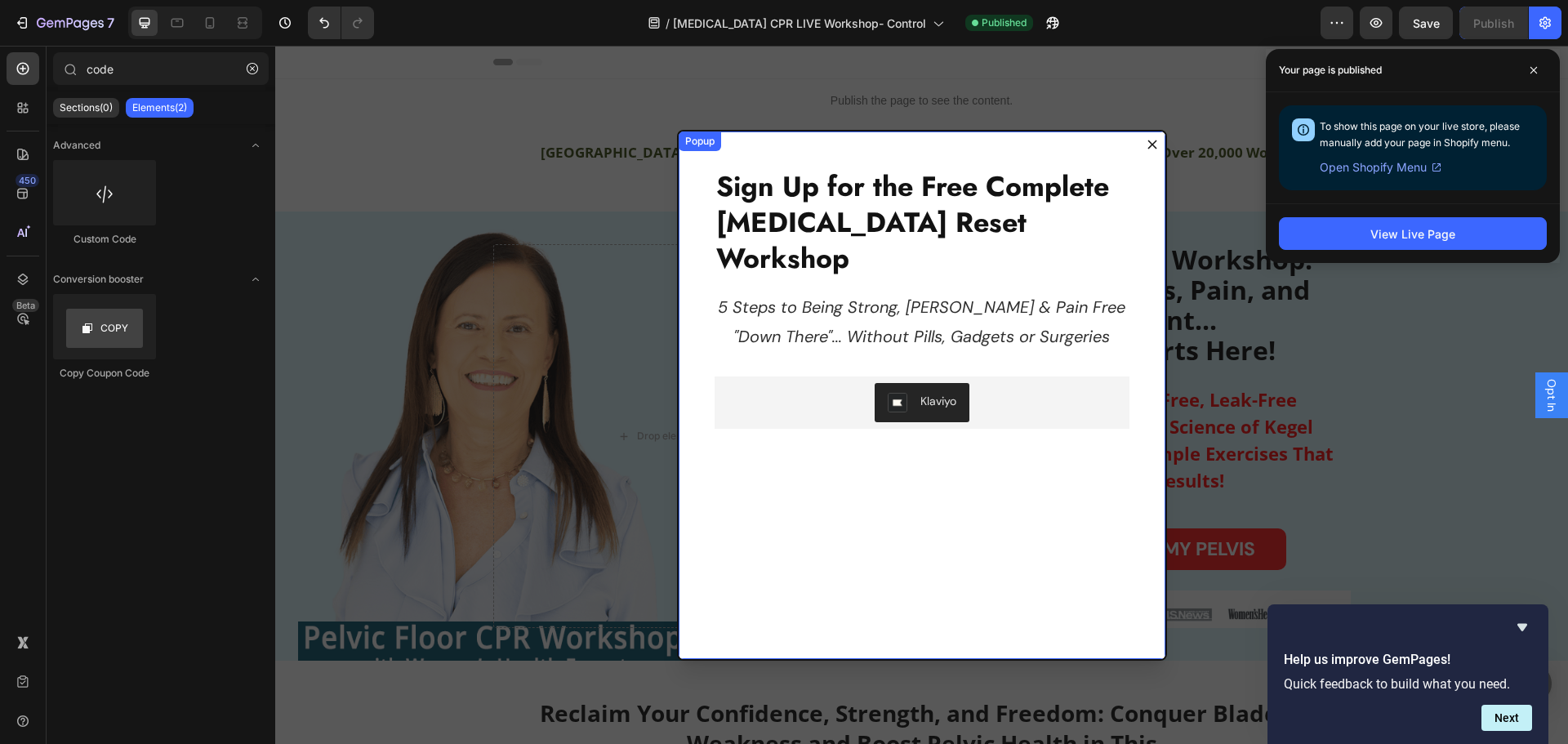
click at [1148, 145] on icon "Dialog content" at bounding box center [1152, 144] width 9 height 9
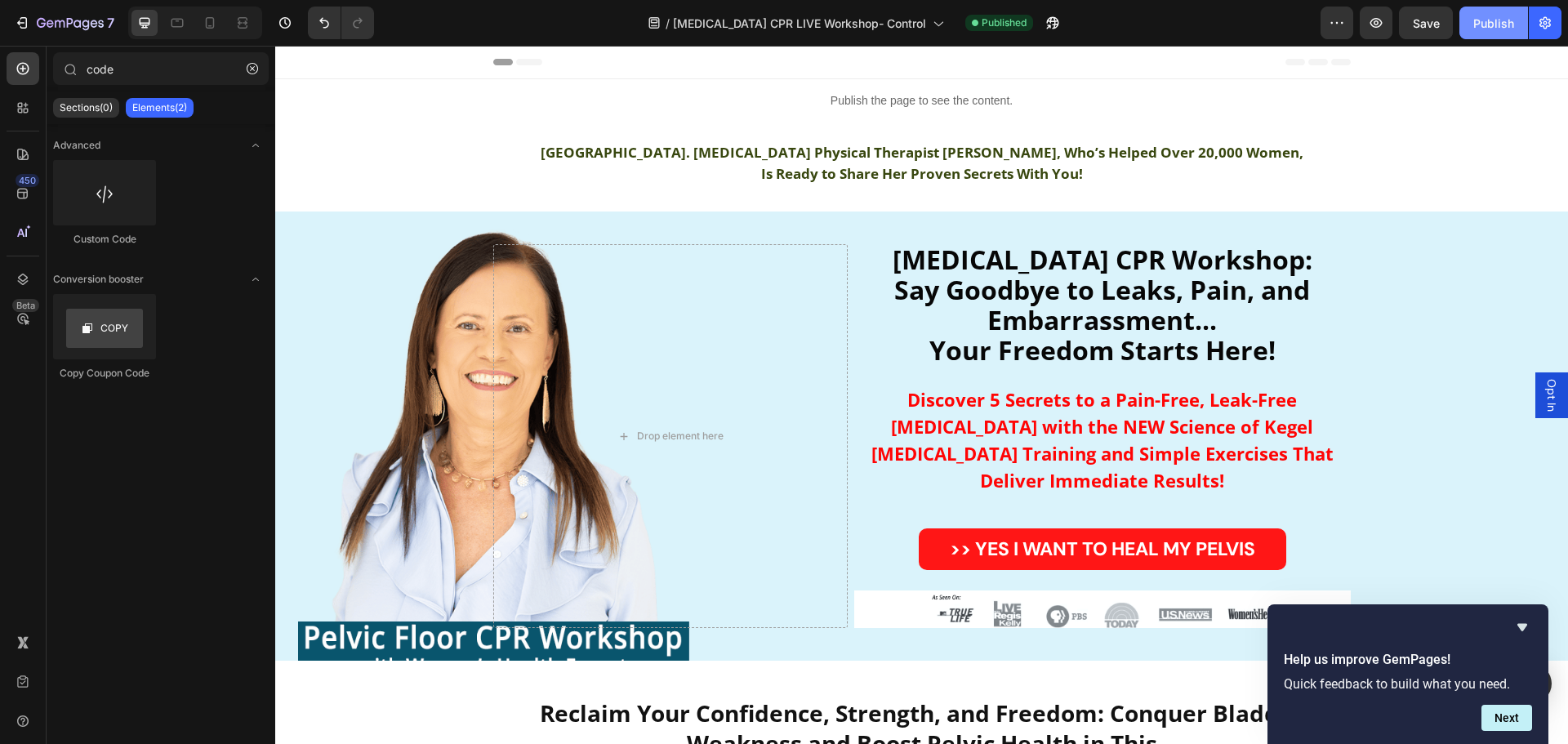
click at [1488, 7] on button "Publish" at bounding box center [1494, 22] width 68 height 32
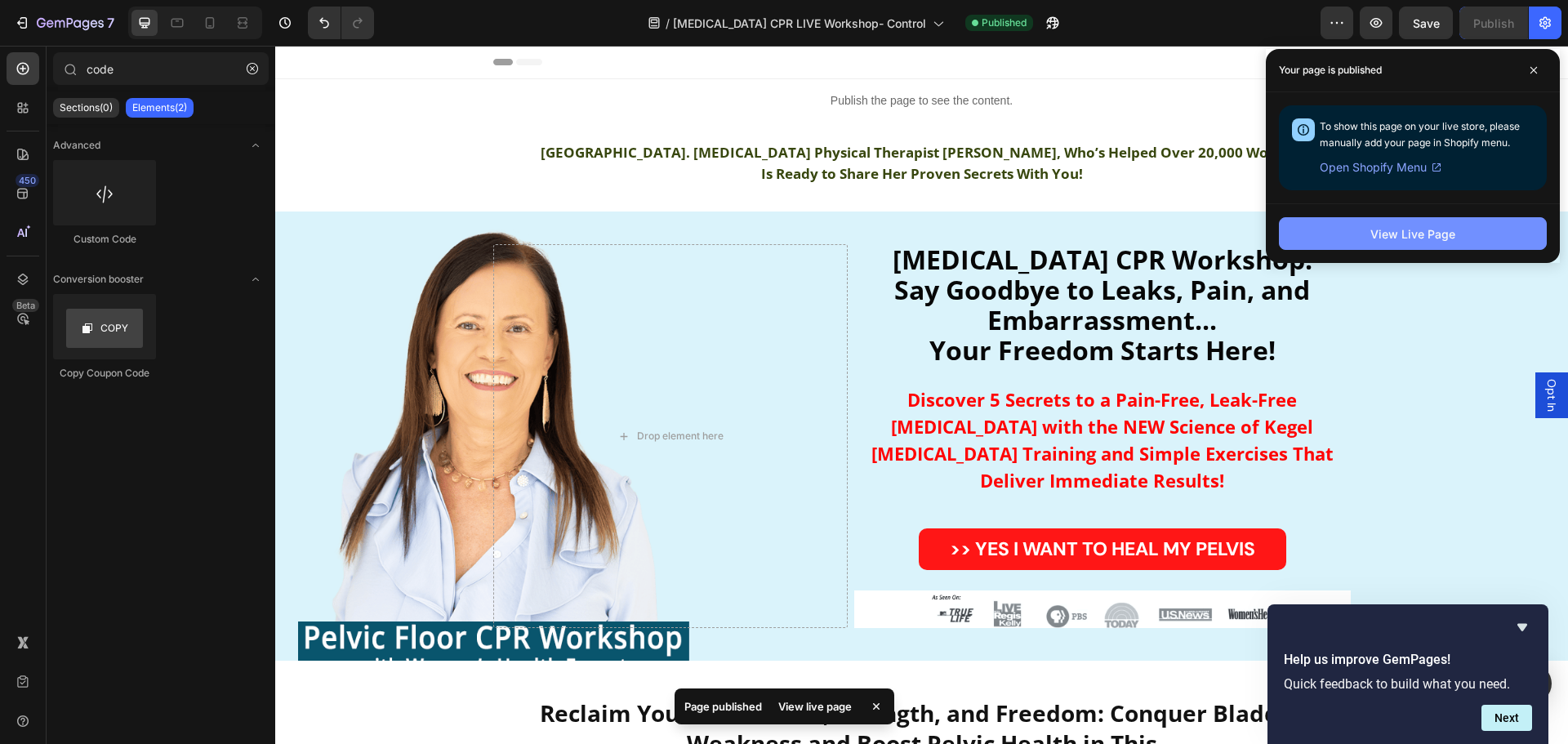
click at [1415, 234] on div "View Live Page" at bounding box center [1413, 234] width 85 height 18
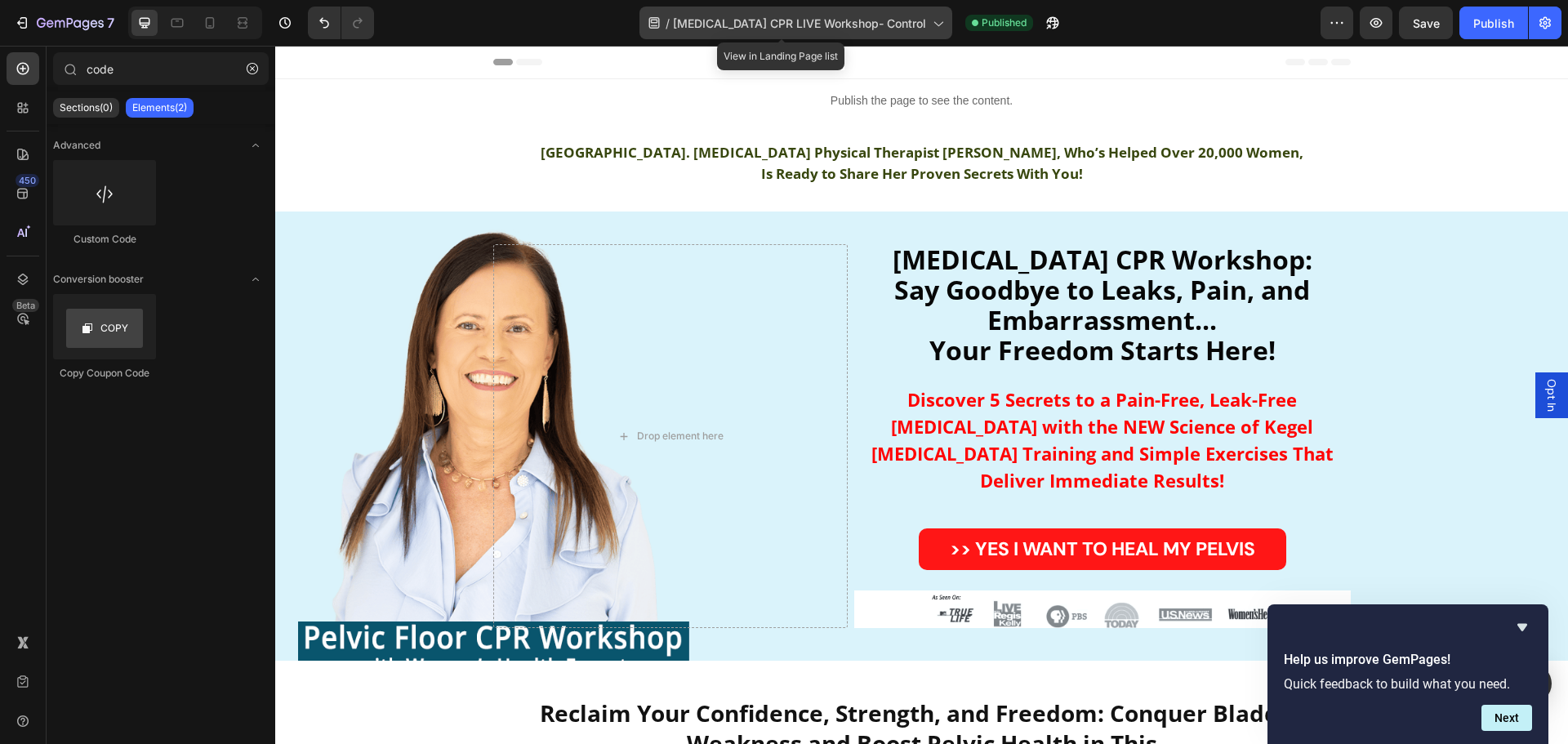
click at [662, 17] on icon at bounding box center [655, 23] width 17 height 17
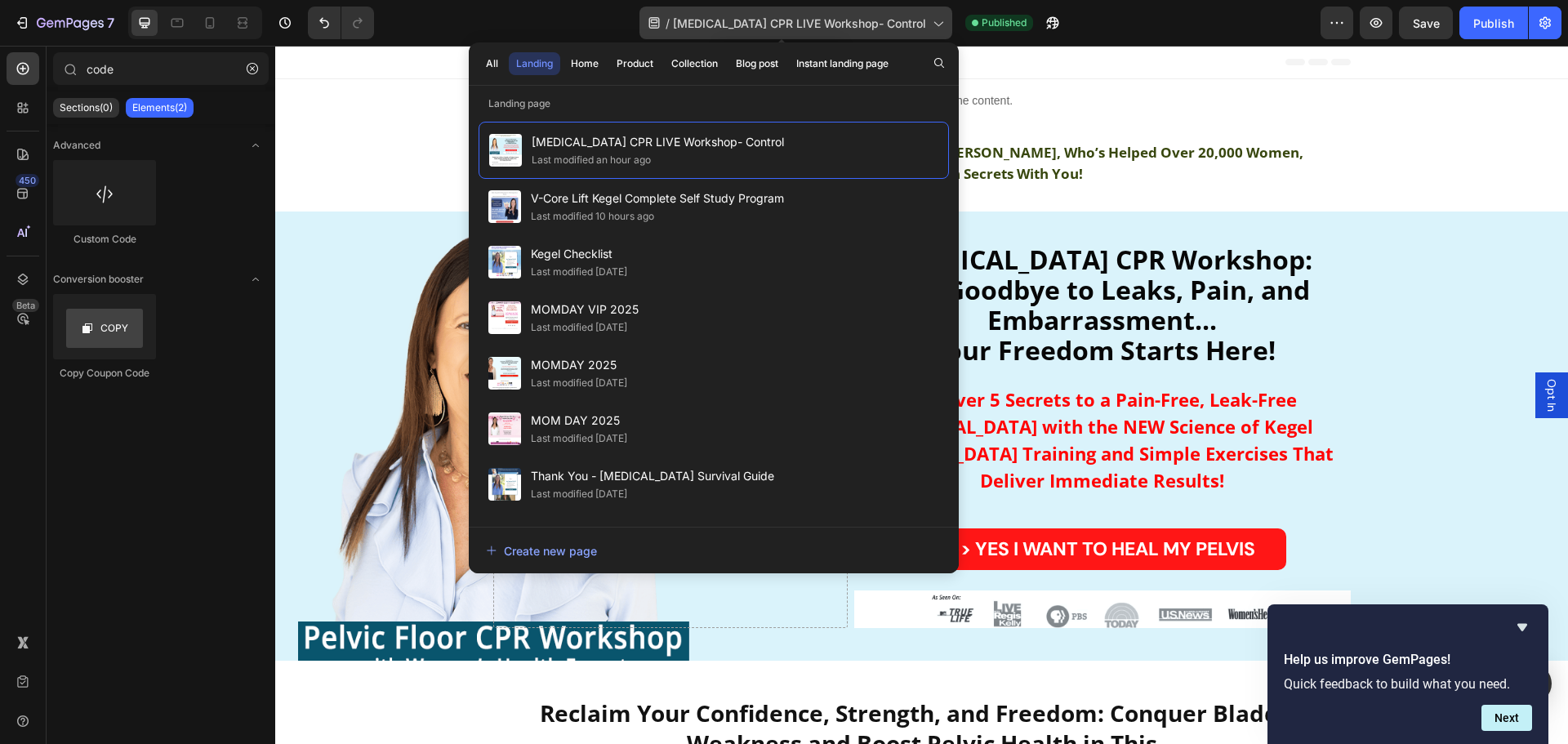
click at [662, 17] on icon at bounding box center [655, 23] width 17 height 17
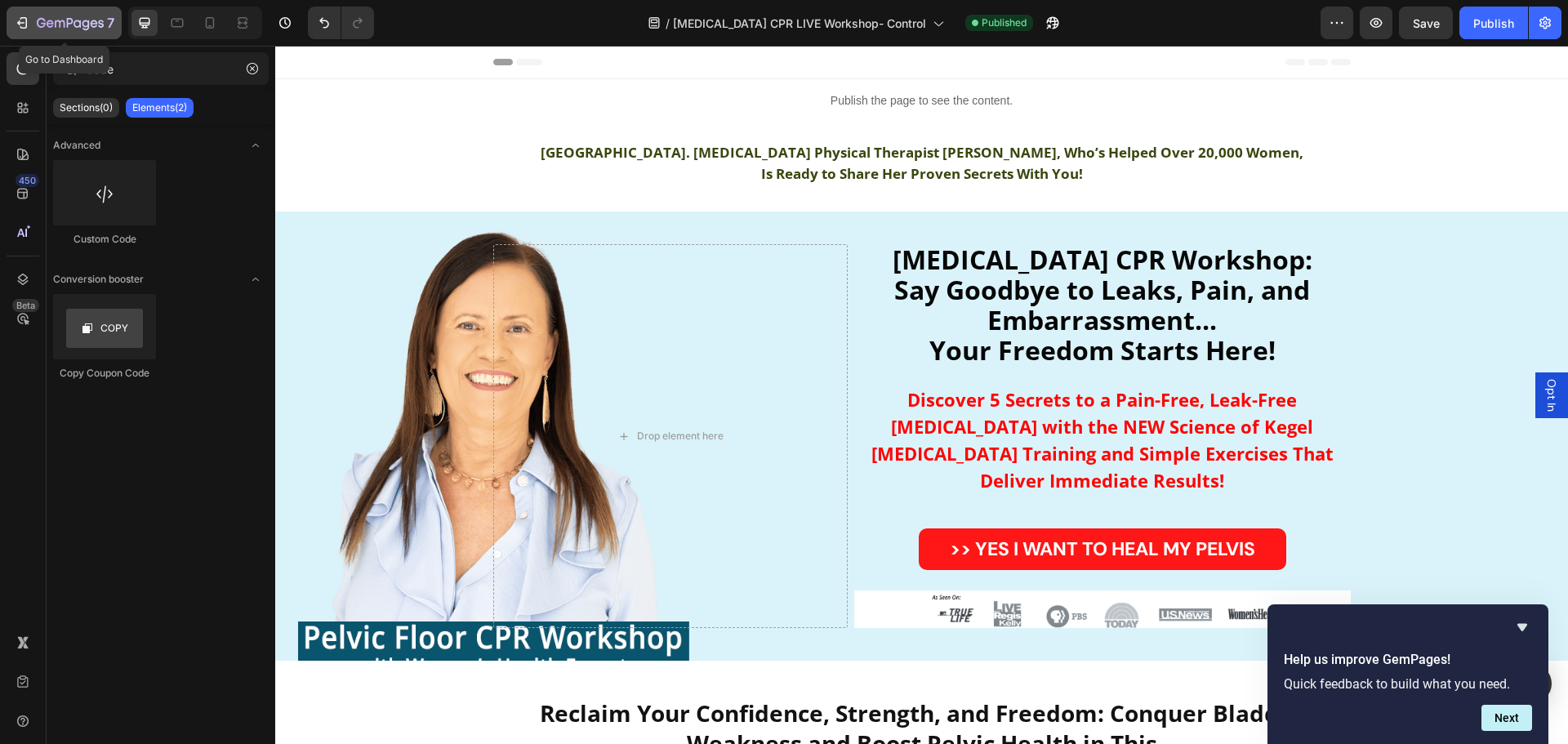
click at [50, 21] on icon "button" at bounding box center [50, 23] width 7 height 7
